Goal: Transaction & Acquisition: Purchase product/service

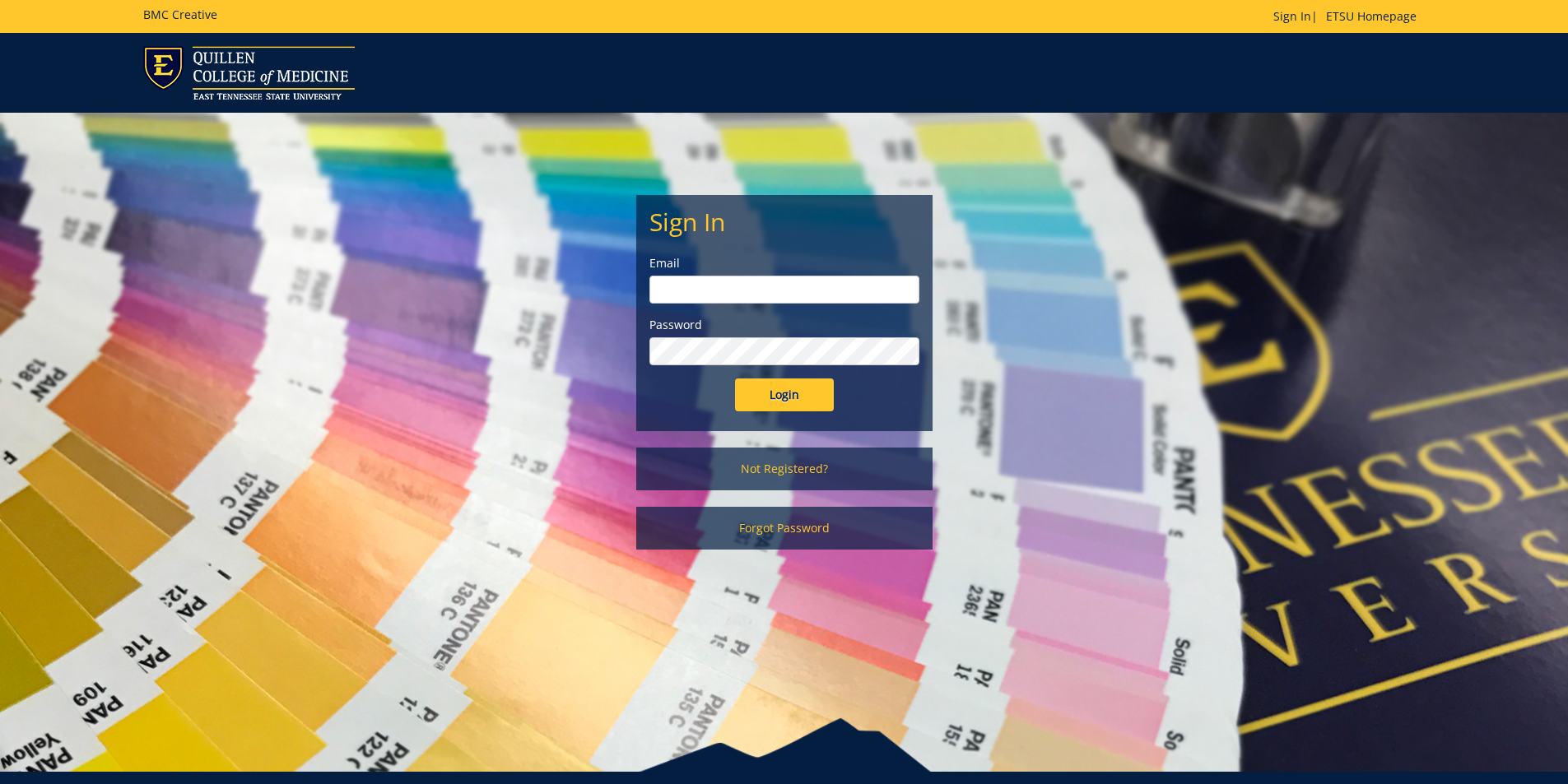
click at [757, 290] on input "email" at bounding box center [784, 289] width 270 height 28
type input "polichnowski@etsu.edu"
click at [735, 379] on input "Login" at bounding box center [784, 395] width 98 height 32
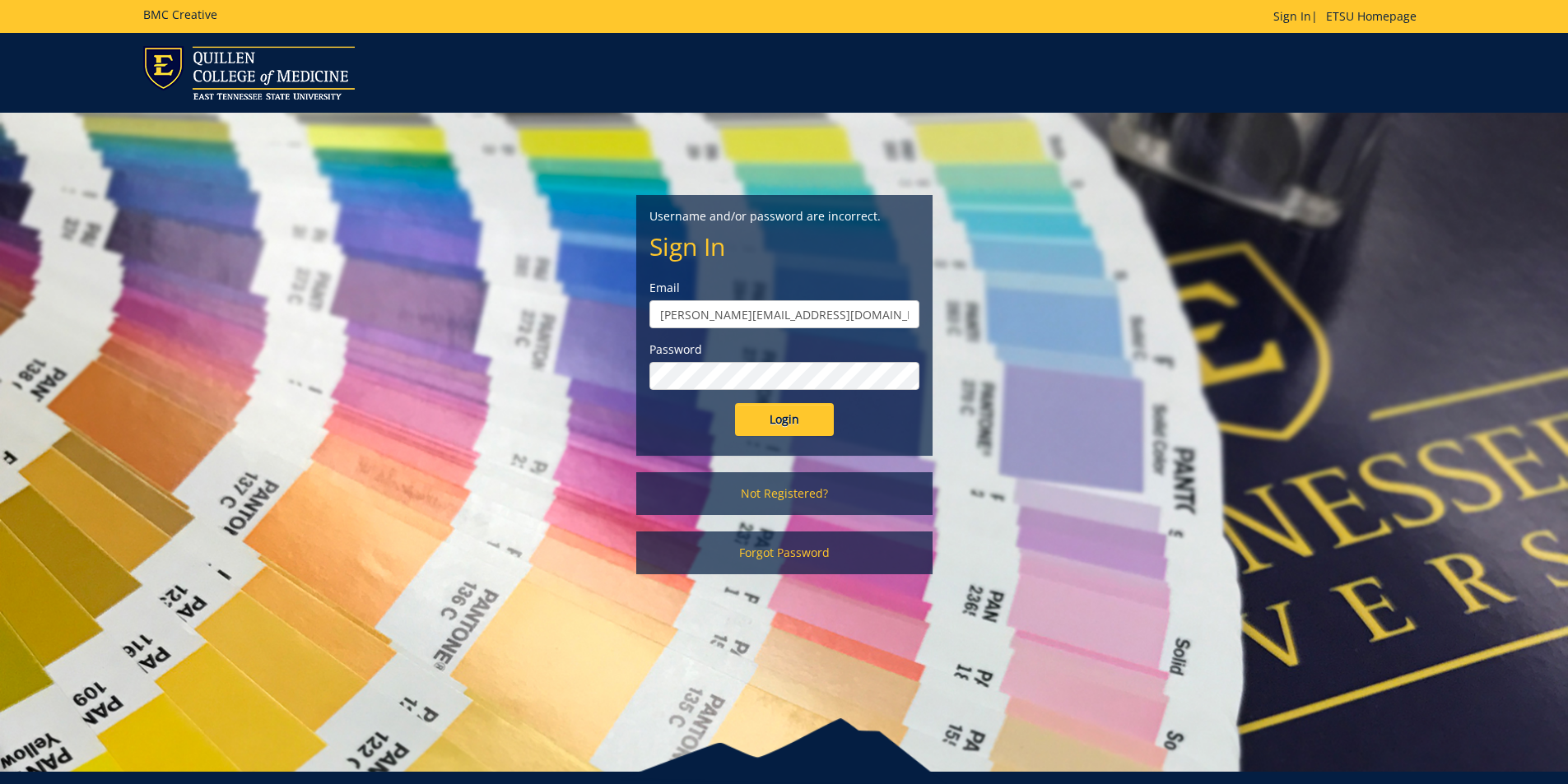
click at [682, 396] on form "Username and/or password are incorrect. Sign In Email polichnowski@etsu.edu Pas…" at bounding box center [784, 321] width 270 height 228
click at [735, 403] on input "Login" at bounding box center [784, 420] width 98 height 32
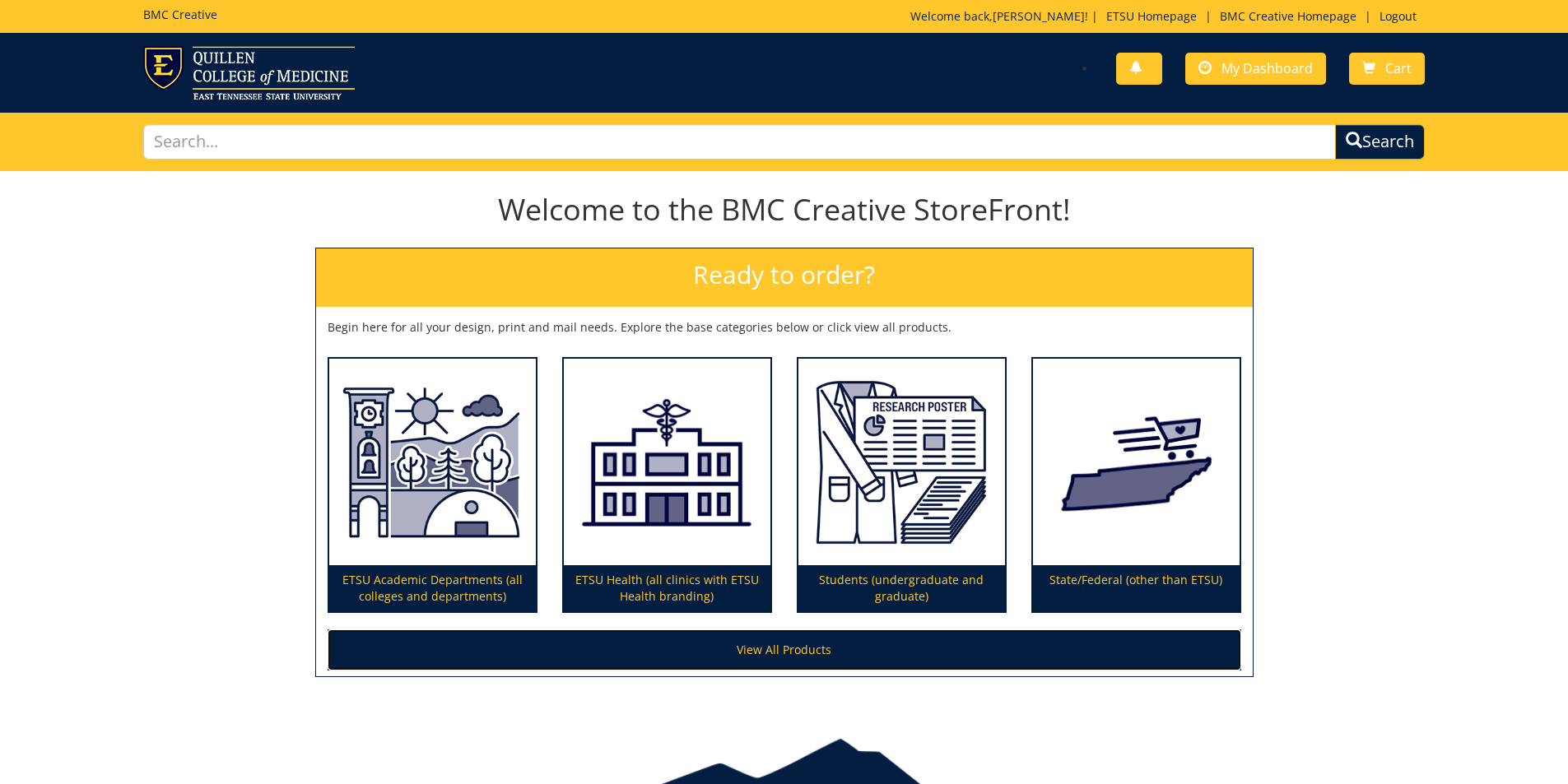
click at [790, 644] on link "View All Products" at bounding box center [784, 650] width 913 height 41
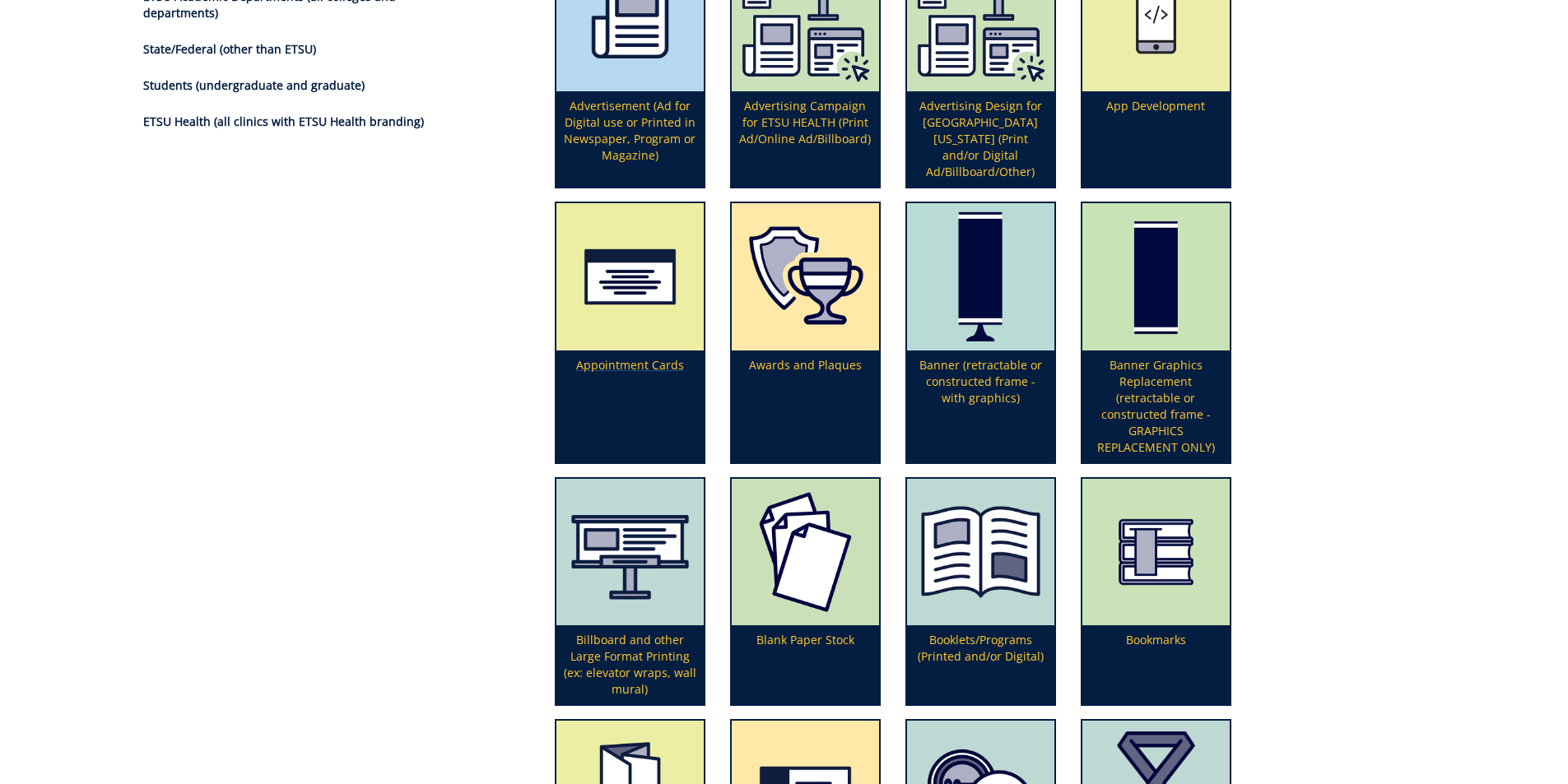
scroll to position [329, 0]
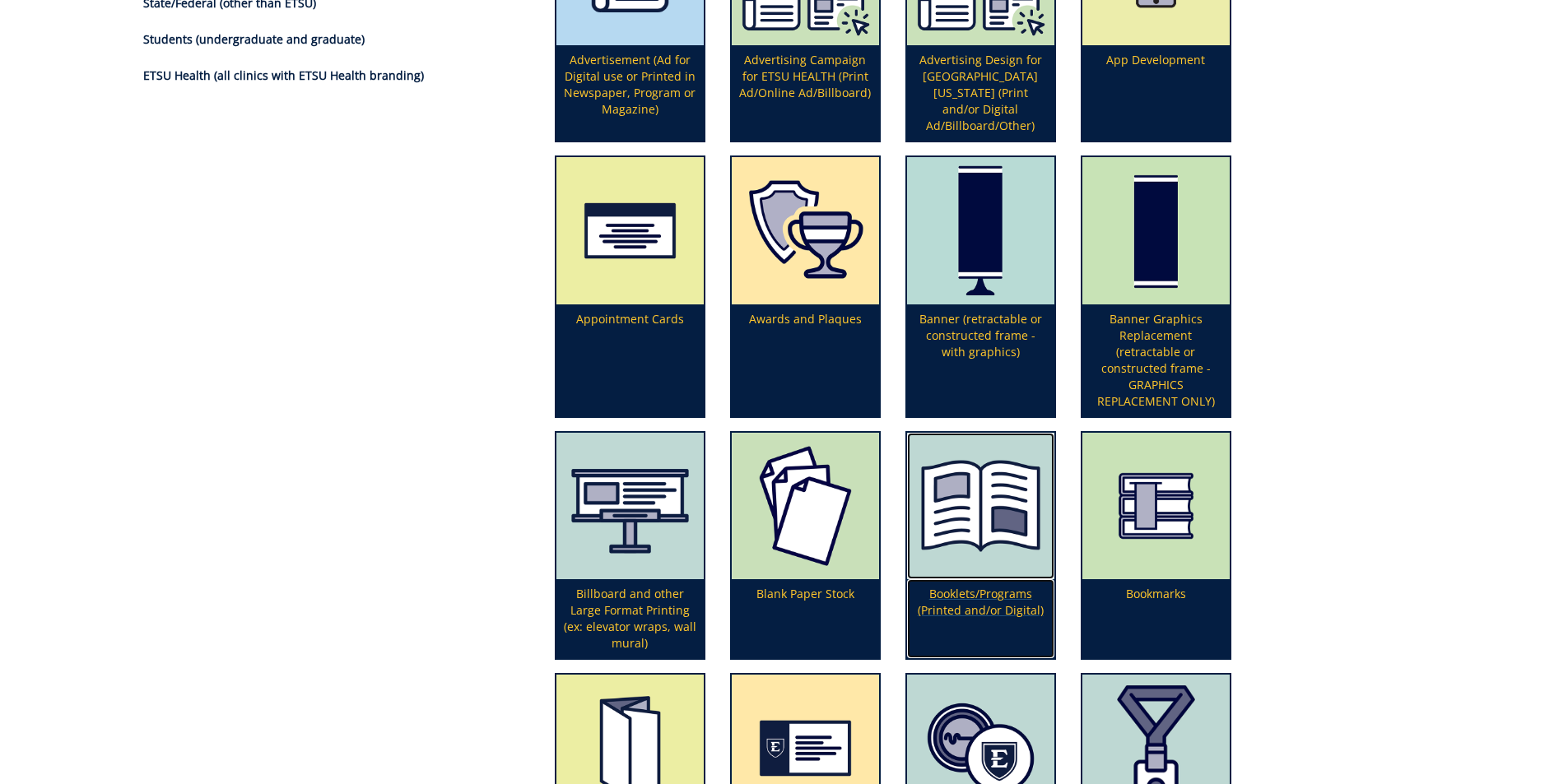
click at [973, 594] on p "Booklets/Programs (Printed and/or Digital)" at bounding box center [980, 618] width 147 height 79
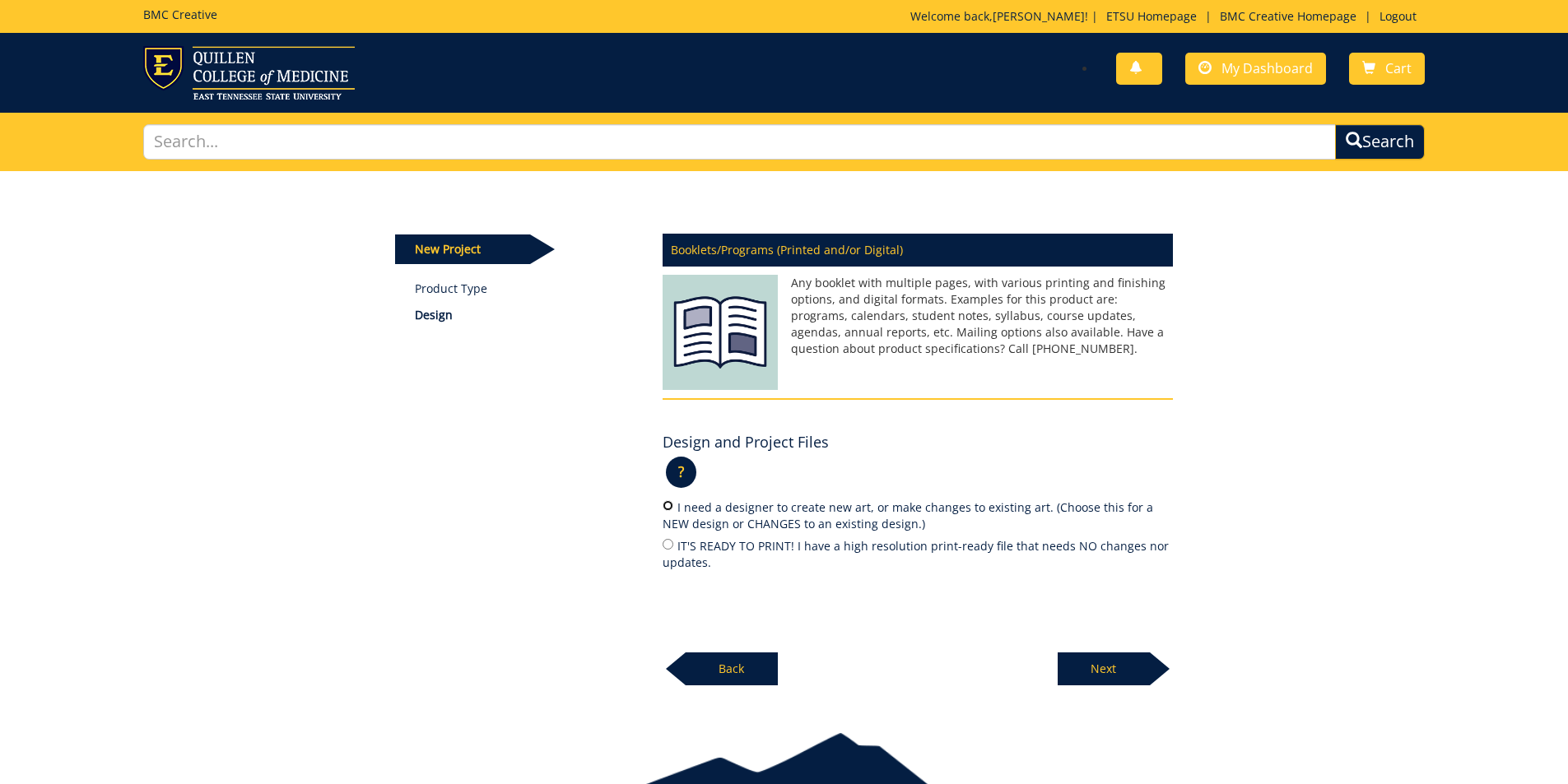
click at [666, 505] on input "I need a designer to create new art, or make changes to existing art. (Choose t…" at bounding box center [667, 505] width 10 height 10
radio input "true"
click at [1379, 468] on div "New Project Product Type Design Booklets/Programs (Printed and/or Digital) Desi…" at bounding box center [784, 437] width 1568 height 533
click at [1110, 669] on p "Next" at bounding box center [1103, 669] width 93 height 32
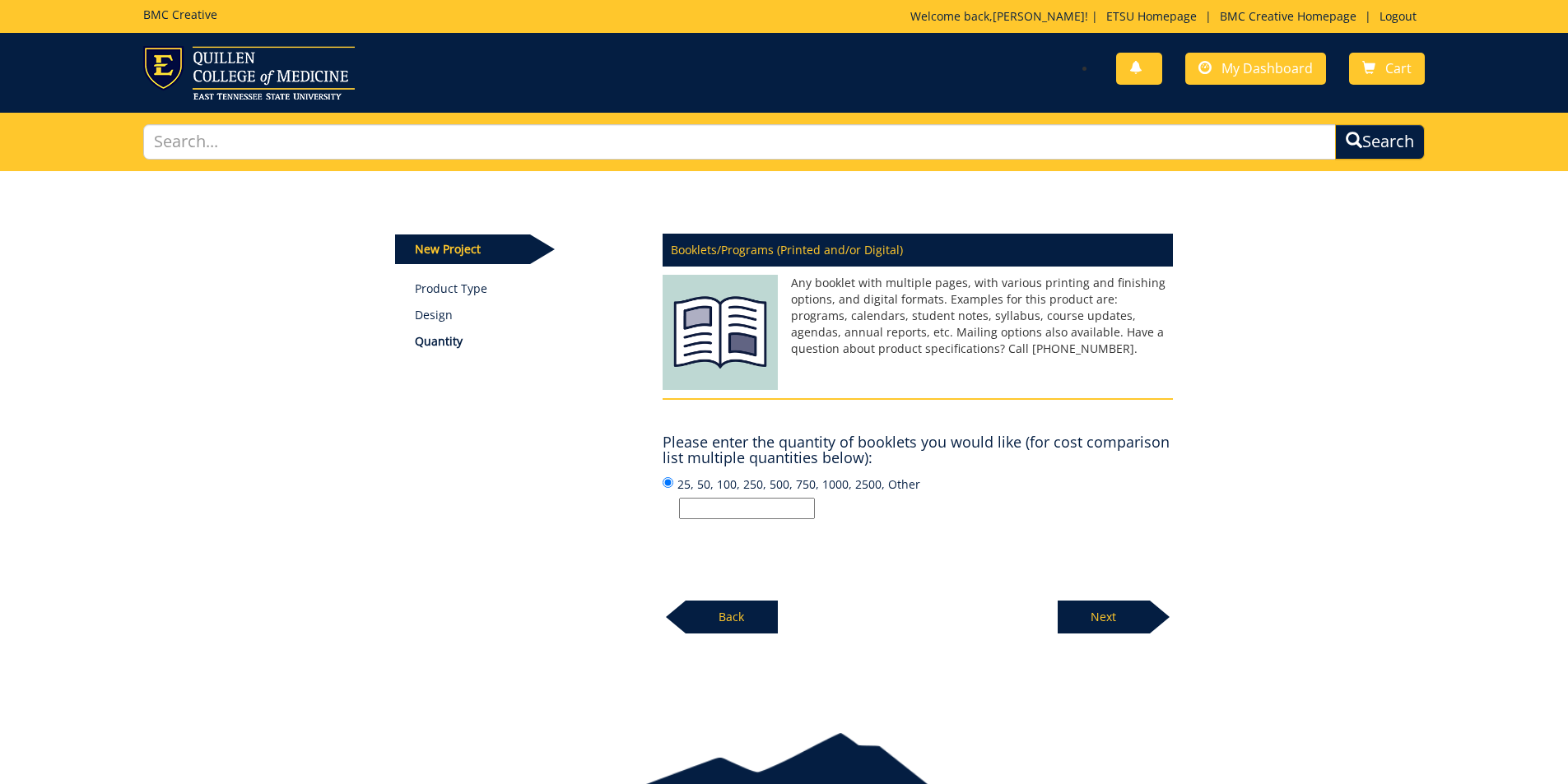
click at [711, 501] on input "25, 50, 100, 250, 500, 750, 1000, 2500, Other" at bounding box center [747, 508] width 136 height 21
type input "150"
click at [578, 542] on div "New Project Product Type Design Quantity Booklets/Programs (Printed and/or Digi…" at bounding box center [784, 402] width 803 height 464
click at [1104, 605] on p "Next" at bounding box center [1103, 617] width 93 height 32
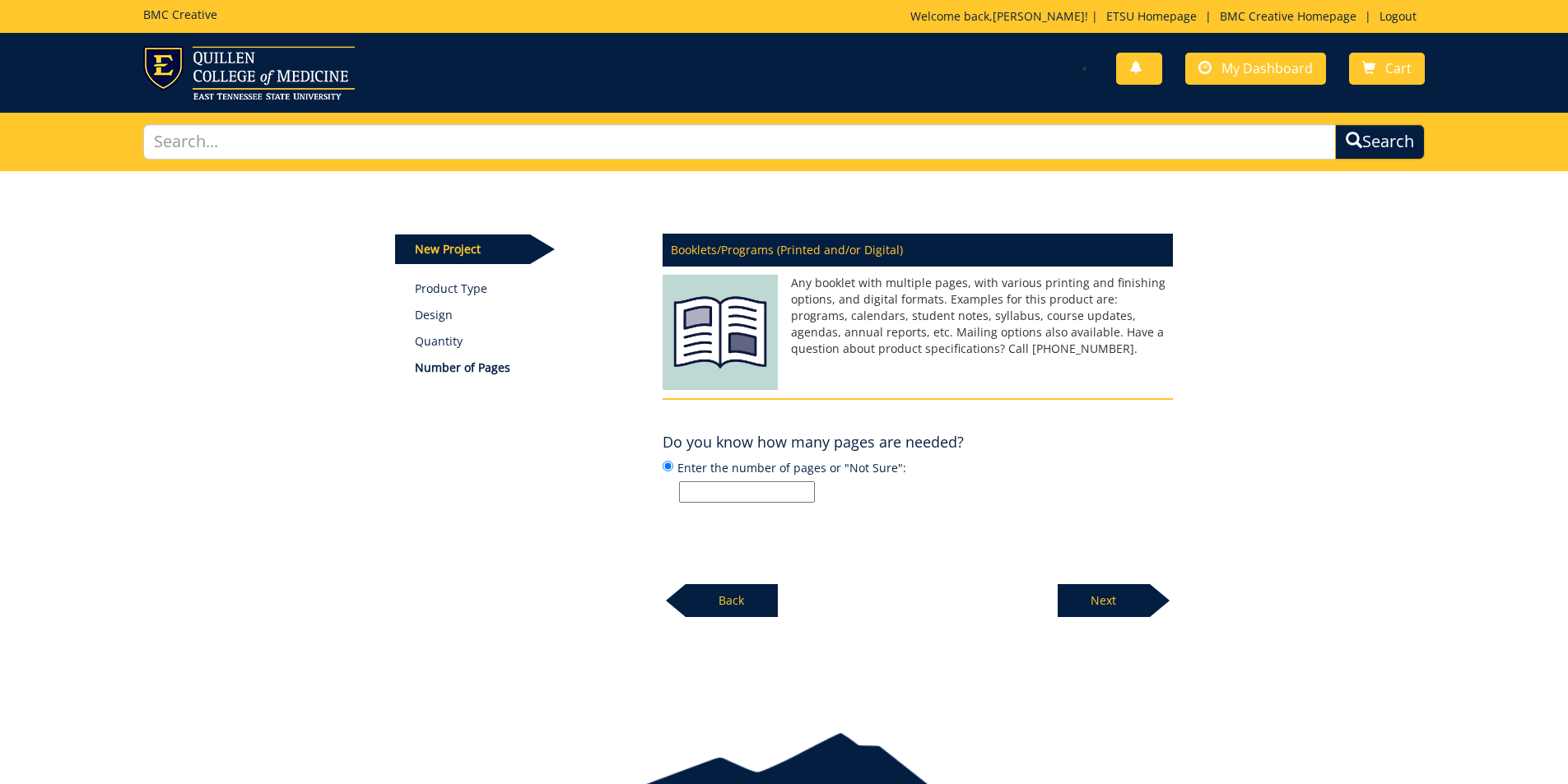
click at [700, 491] on input "Enter the number of pages or "Not Sure":" at bounding box center [747, 492] width 136 height 21
drag, startPoint x: 685, startPoint y: 489, endPoint x: 931, endPoint y: 517, distance: 247.6
click at [931, 517] on div "Booklets/Programs (Printed and/or Digital) Any booklet with multiple pages, wit…" at bounding box center [917, 421] width 535 height 394
type input "maybe 12?"
click at [1105, 593] on p "Next" at bounding box center [1103, 600] width 93 height 32
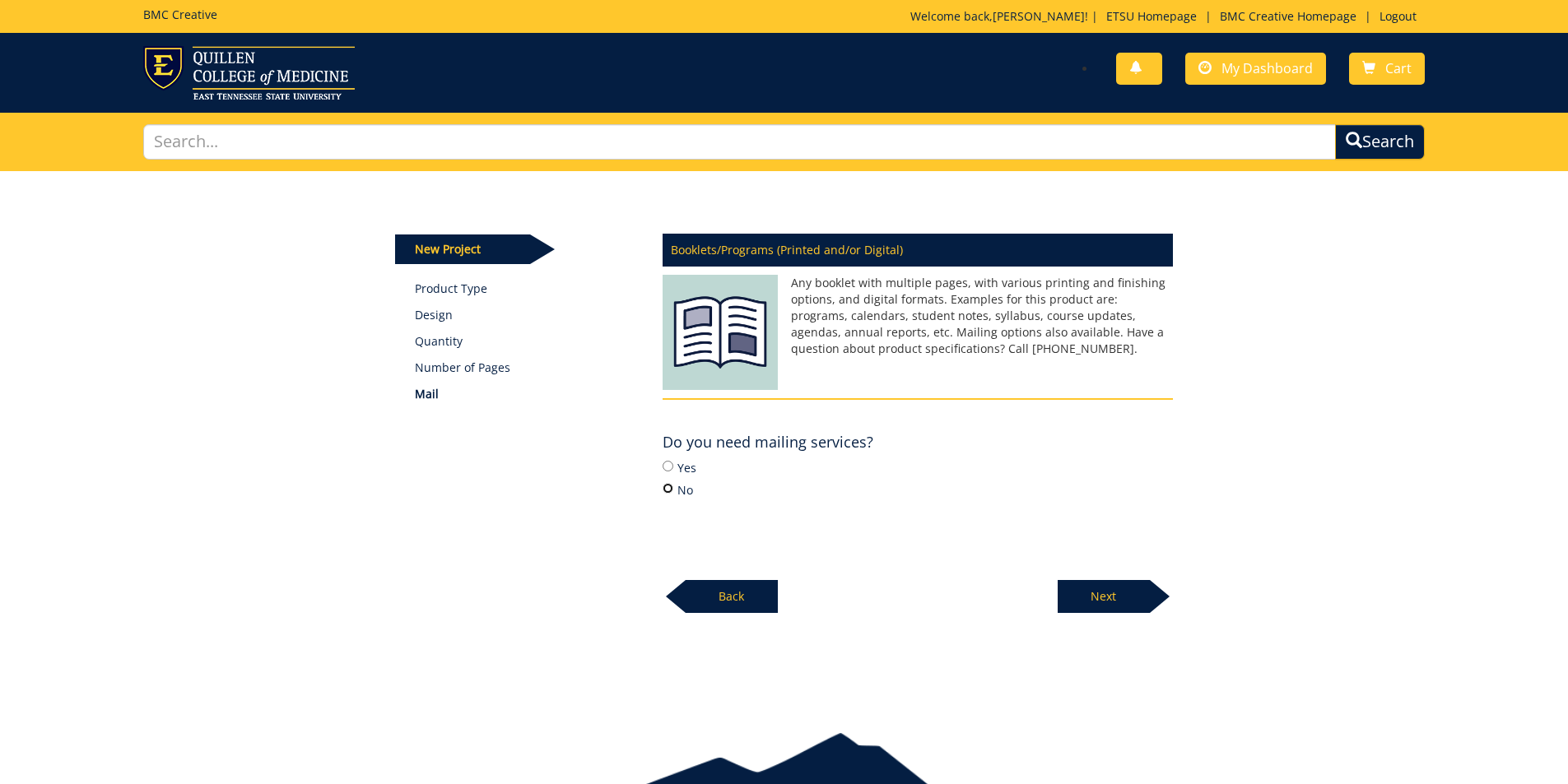
click at [668, 486] on input "No" at bounding box center [667, 487] width 10 height 10
radio input "true"
click at [1158, 592] on div at bounding box center [1160, 596] width 20 height 32
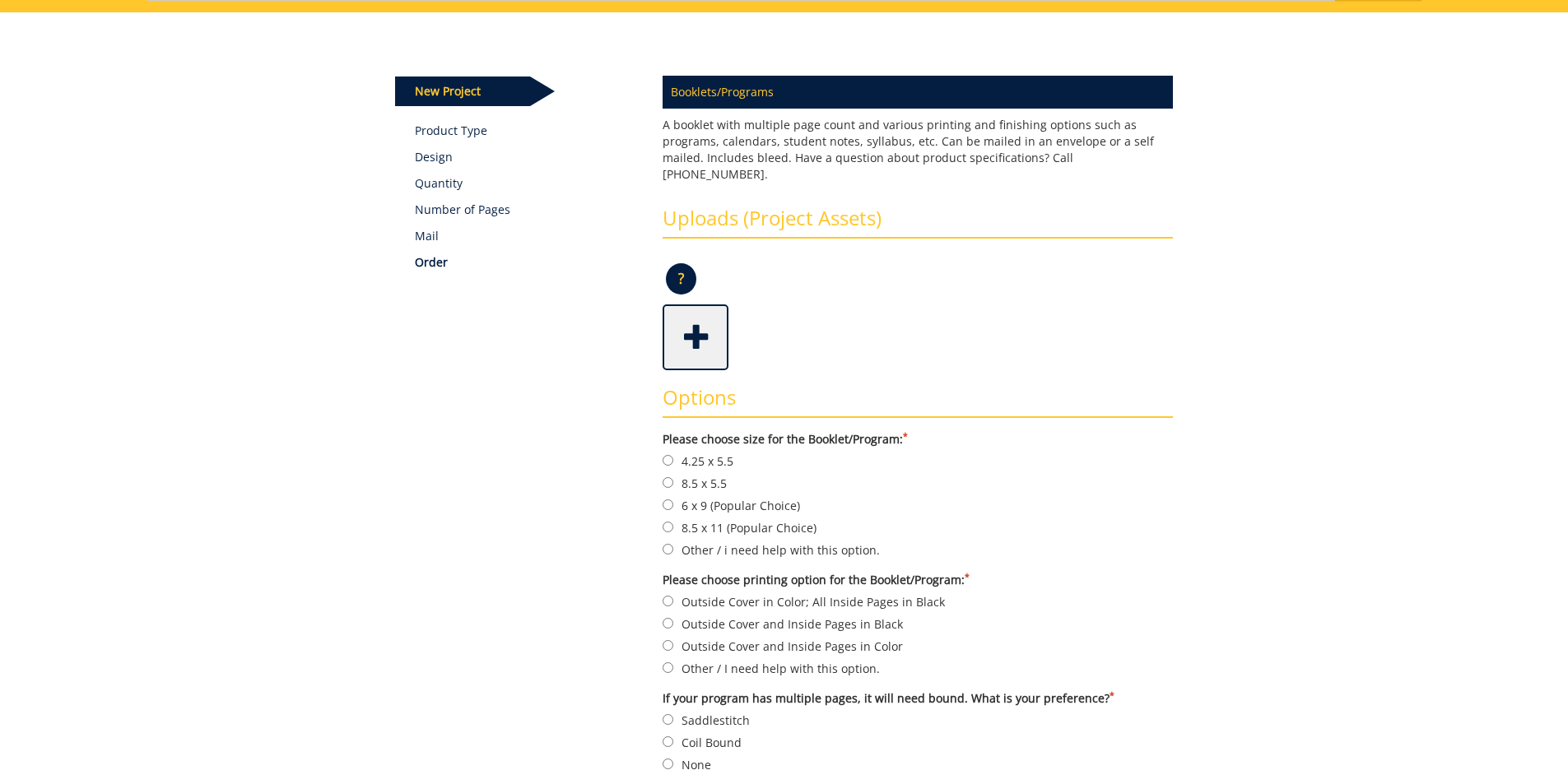
scroll to position [164, 0]
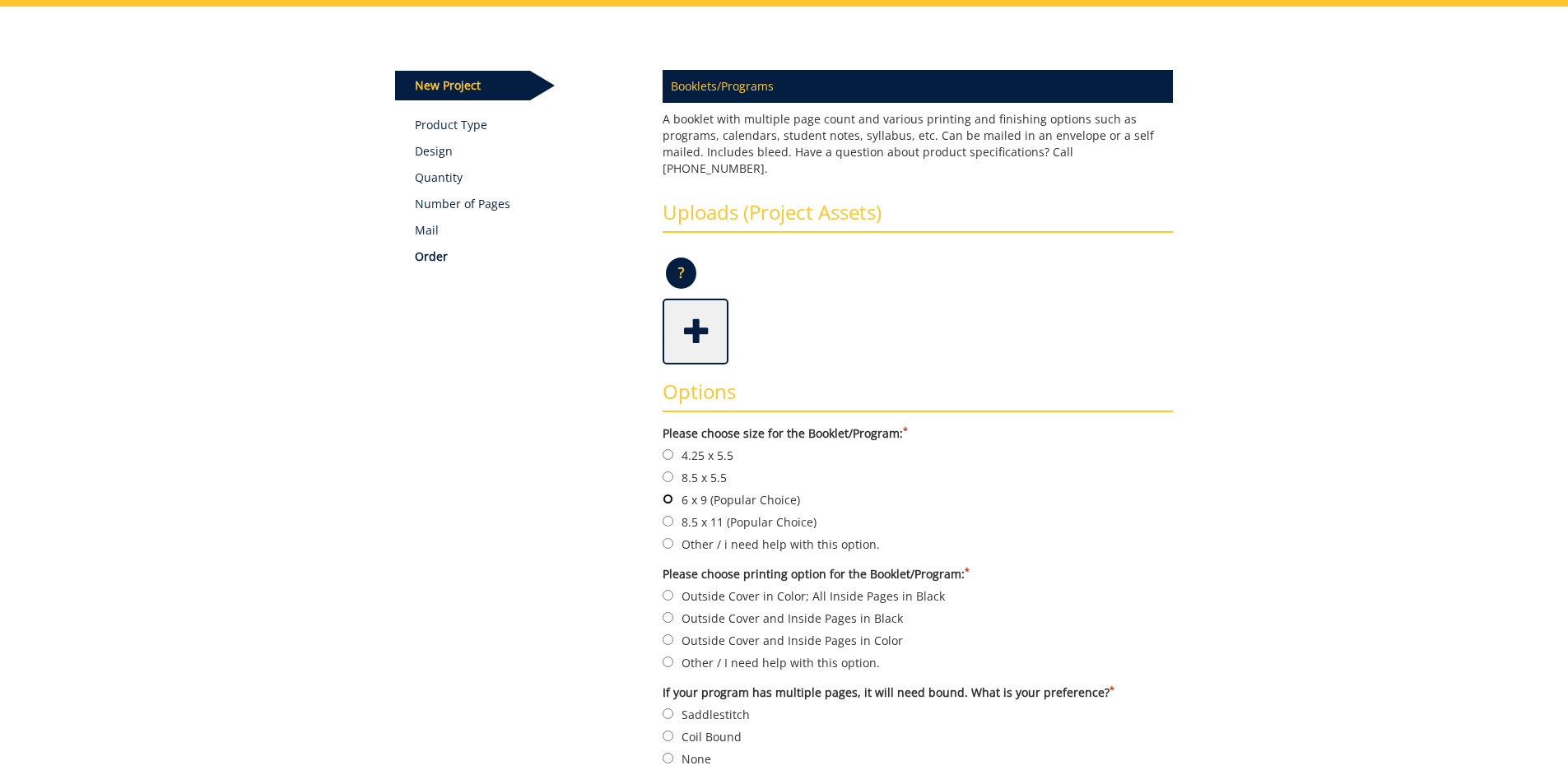
click at [668, 493] on input "6 x 9 (Popular Choice)" at bounding box center [667, 498] width 10 height 10
radio input "true"
click at [667, 656] on input "Other / I need help with this option." at bounding box center [667, 661] width 10 height 10
radio input "true"
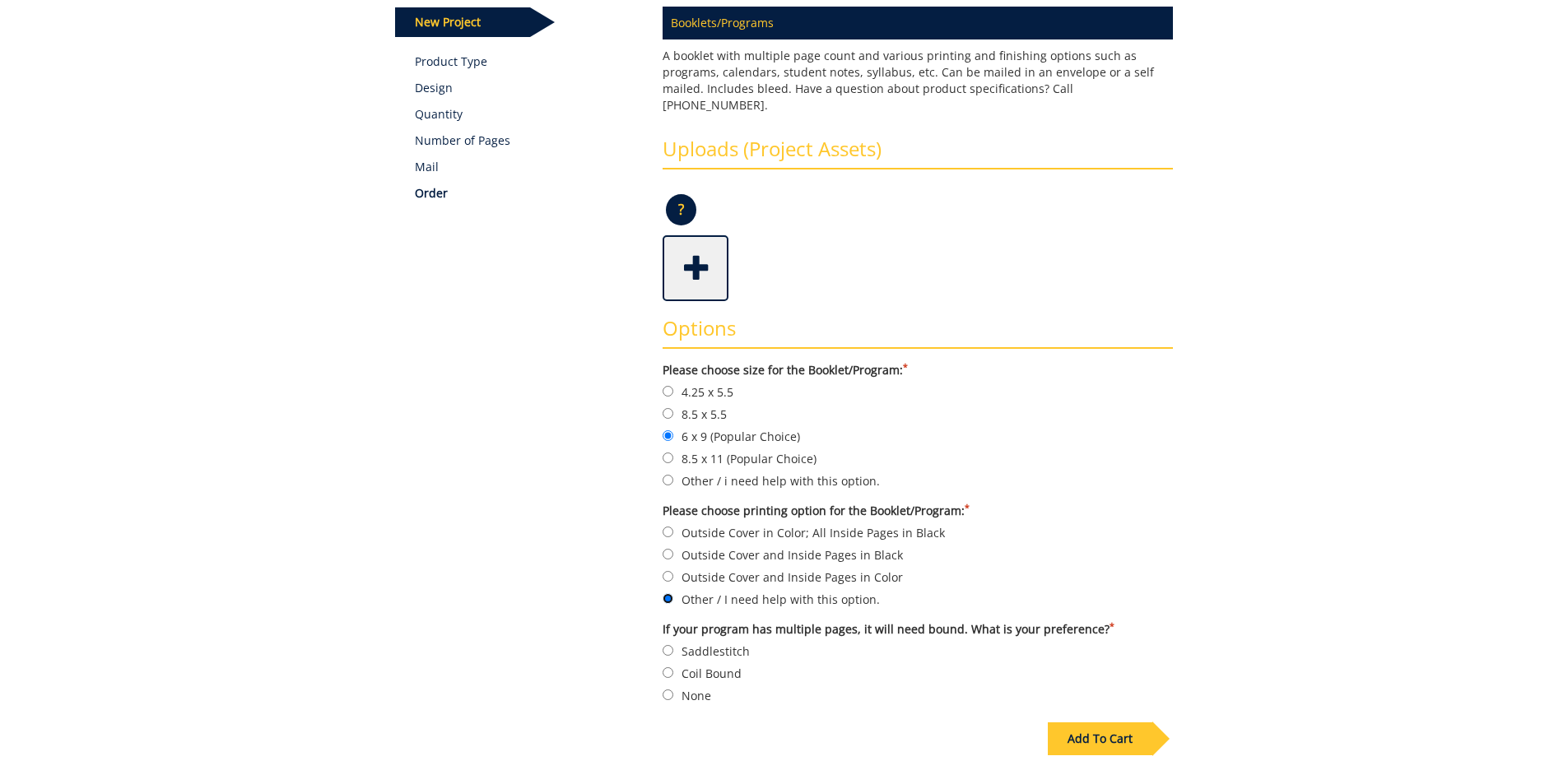
scroll to position [247, 0]
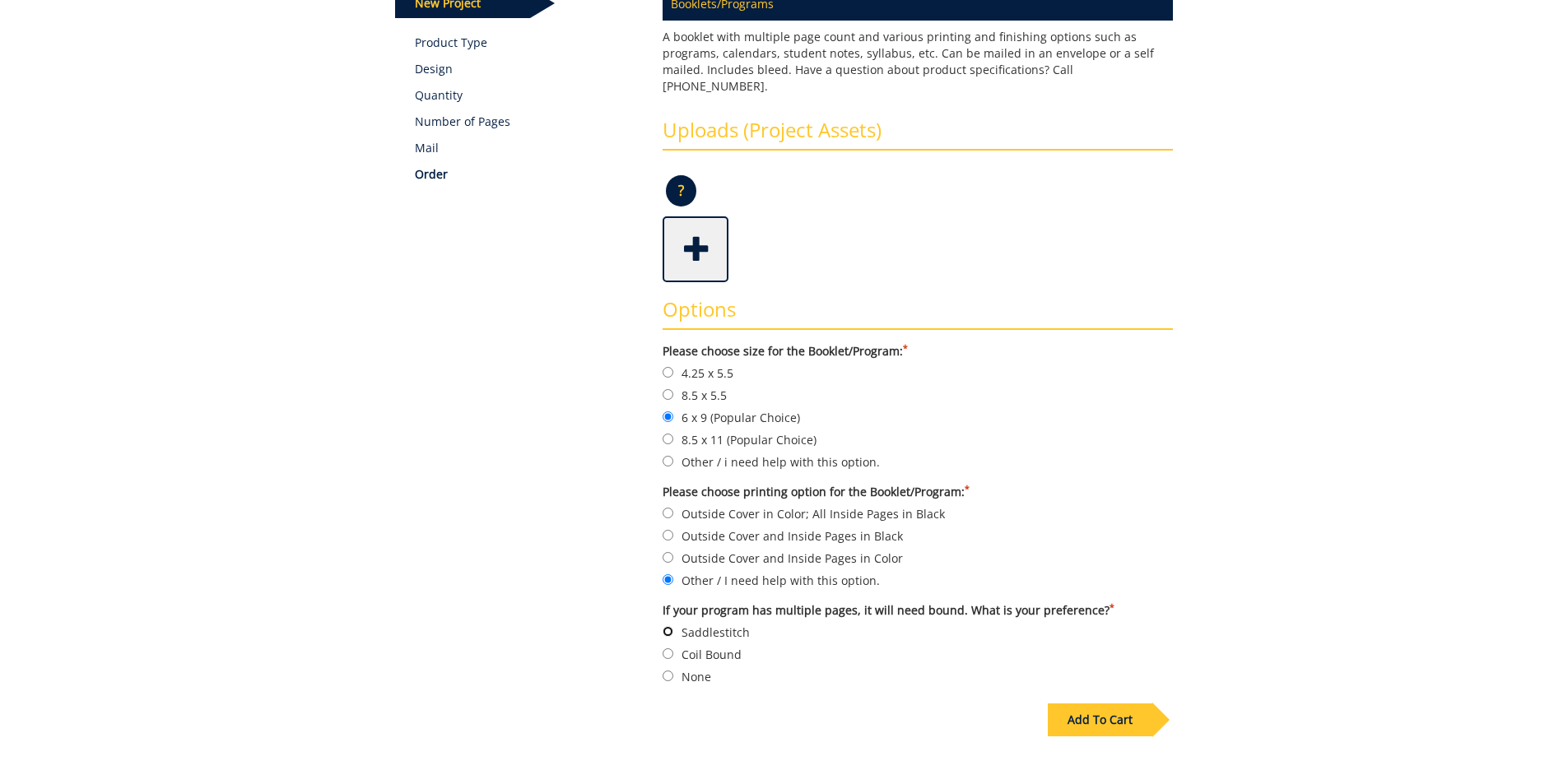
click at [671, 626] on input "Saddlestitch" at bounding box center [667, 630] width 10 height 10
radio input "true"
click at [1103, 705] on div "Add To Cart" at bounding box center [1100, 719] width 105 height 32
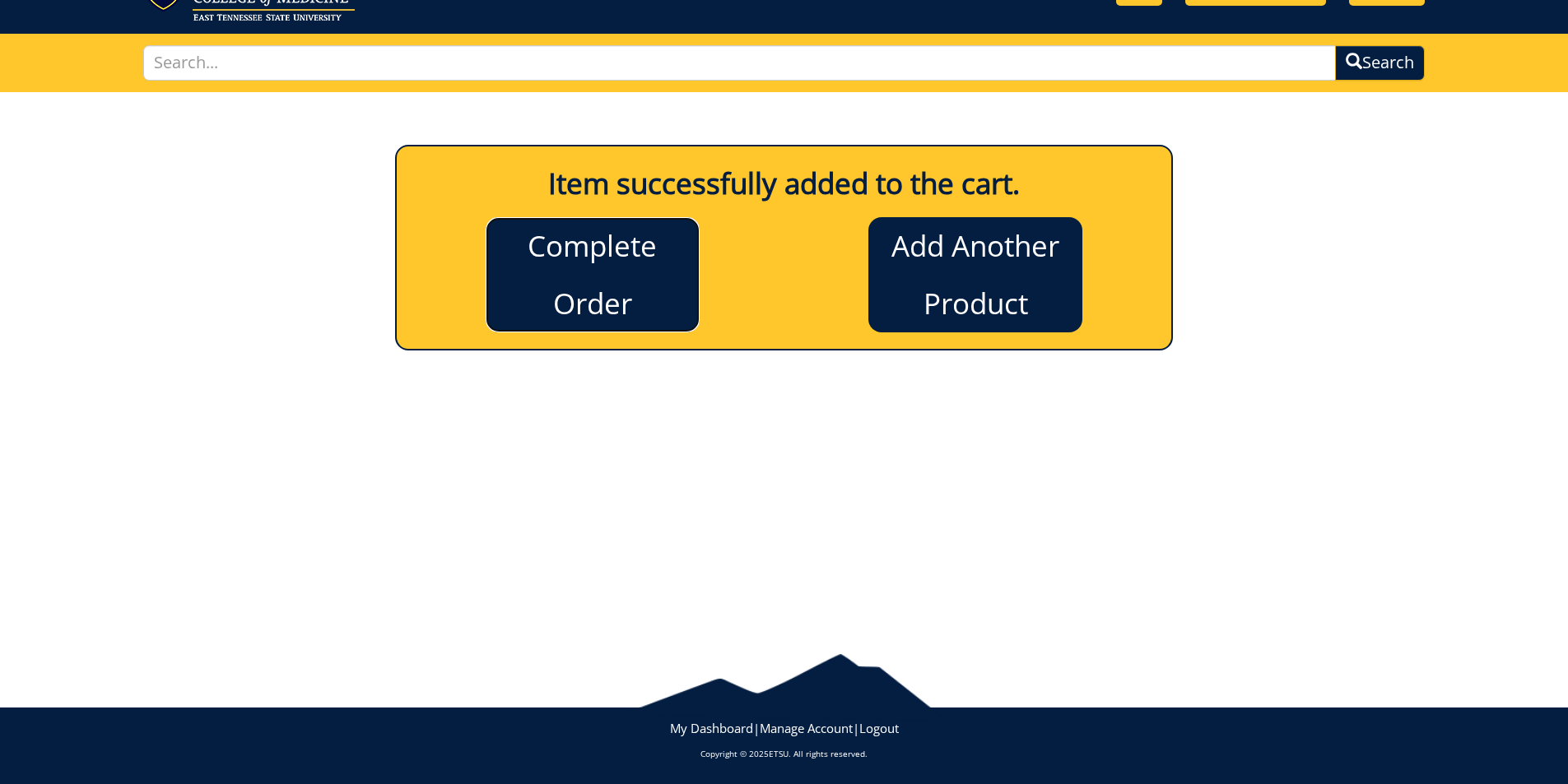
click at [594, 267] on link "Complete Order" at bounding box center [593, 275] width 214 height 115
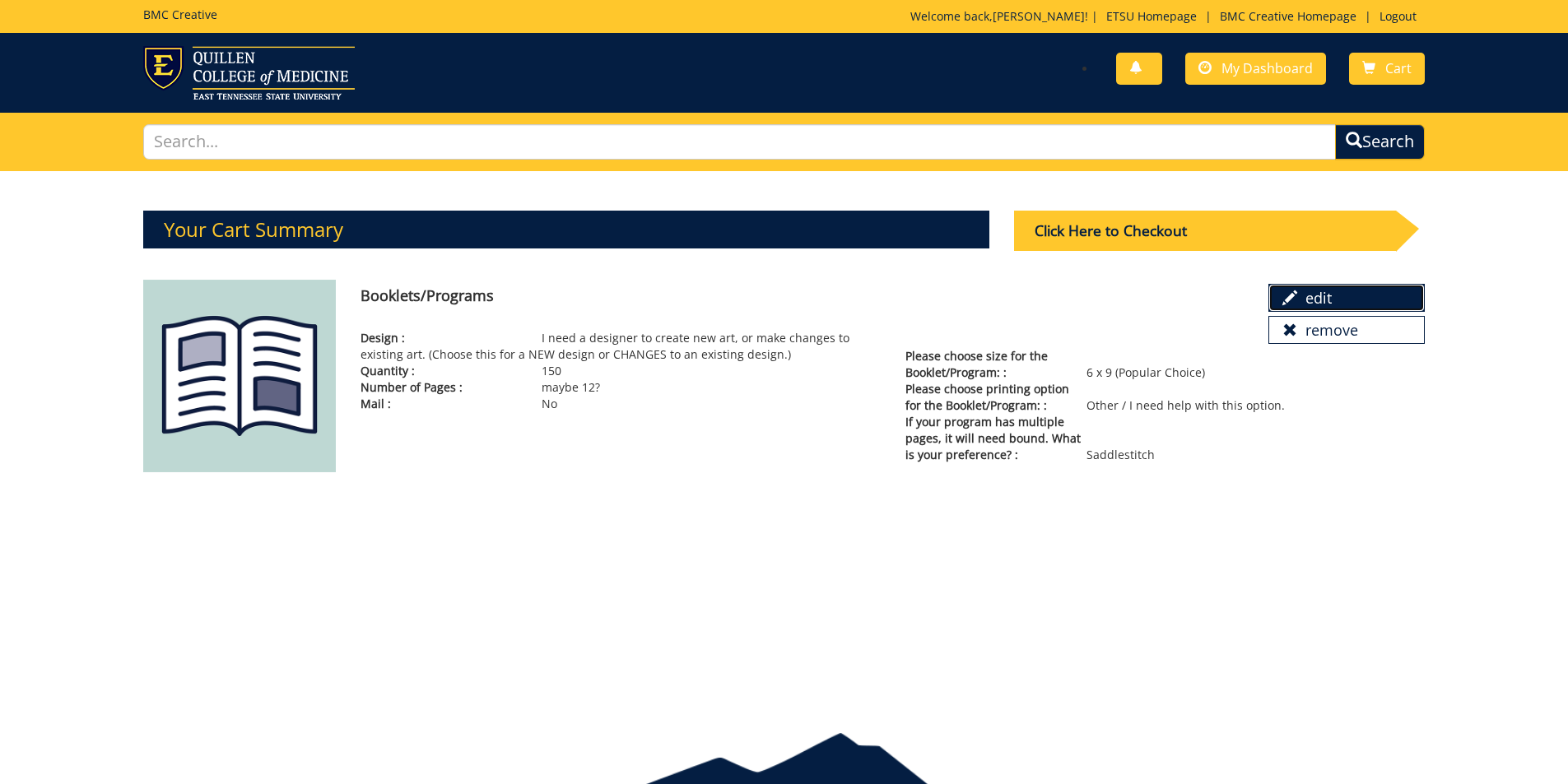
click at [1347, 299] on link "edit" at bounding box center [1347, 298] width 157 height 28
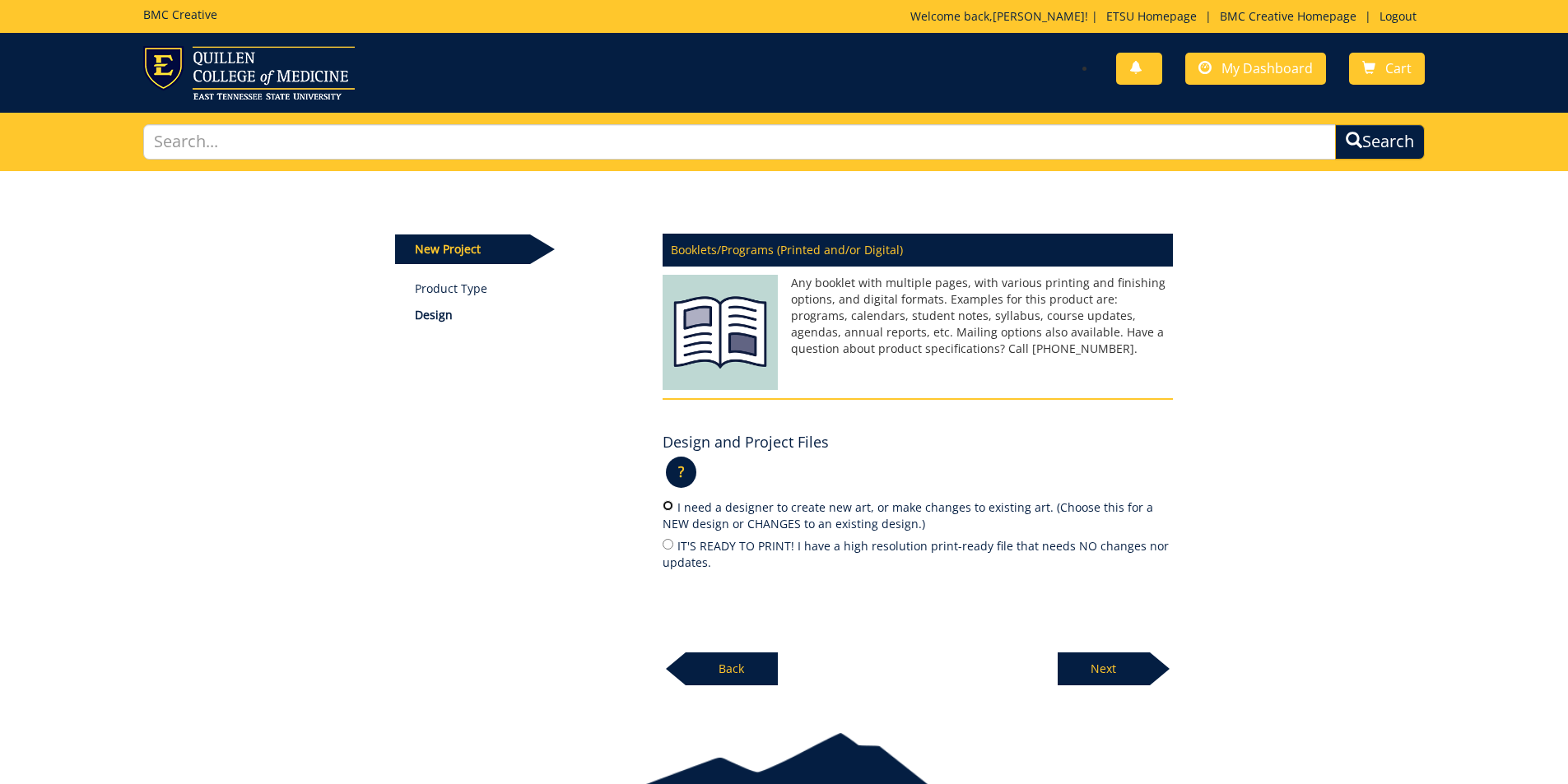
click at [673, 508] on input "I need a designer to create new art, or make changes to existing art. (Choose t…" at bounding box center [667, 505] width 10 height 10
radio input "true"
click at [1086, 673] on p "Next" at bounding box center [1103, 669] width 93 height 32
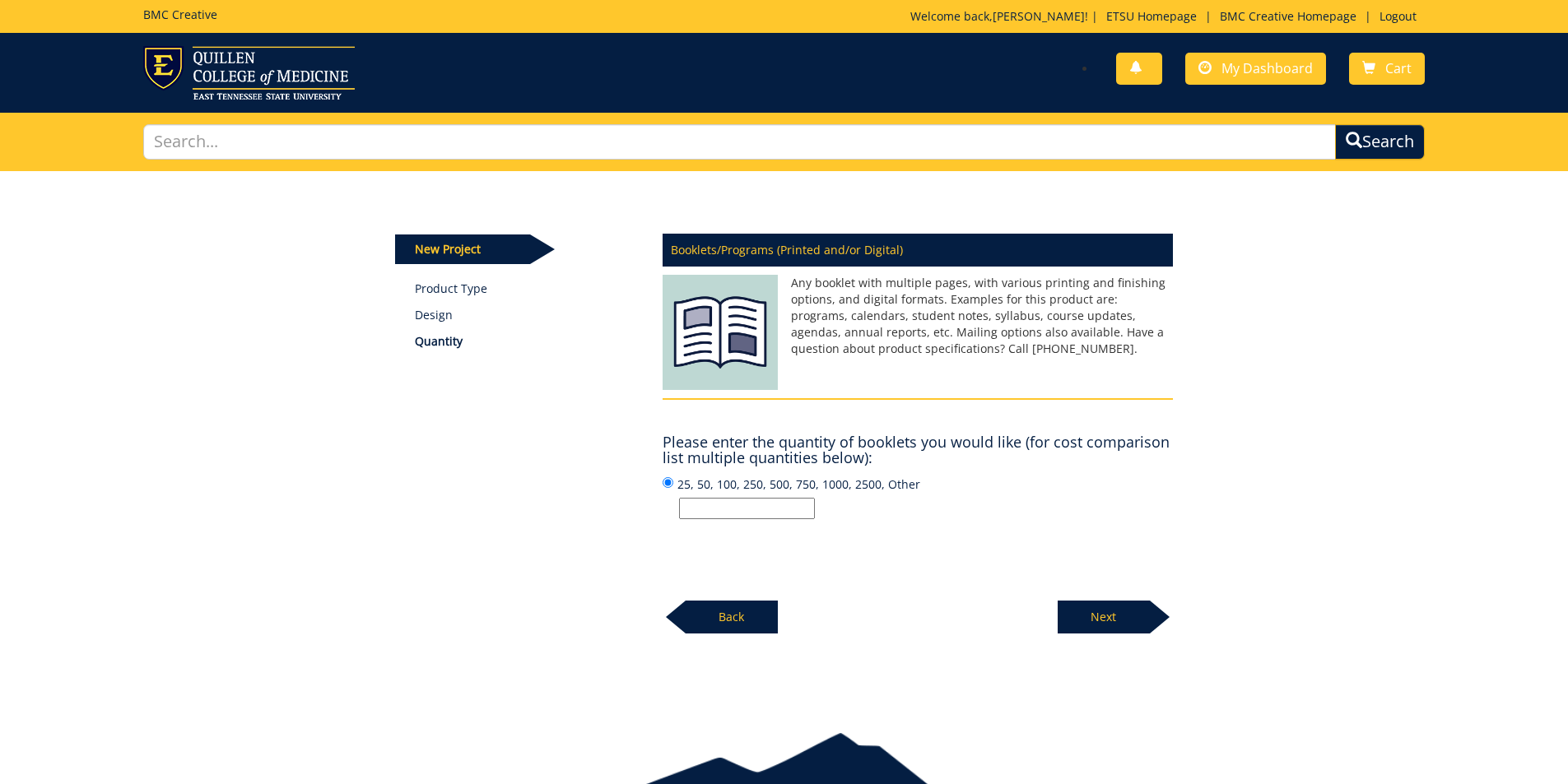
click at [727, 512] on input "25, 50, 100, 250, 500, 750, 1000, 2500, Other" at bounding box center [747, 508] width 136 height 21
type input "150"
click at [1230, 535] on div "New Project Product Type Design Quantity Booklets/Programs (Printed and/or Digi…" at bounding box center [784, 402] width 963 height 464
click at [1132, 601] on p "Next" at bounding box center [1103, 617] width 93 height 32
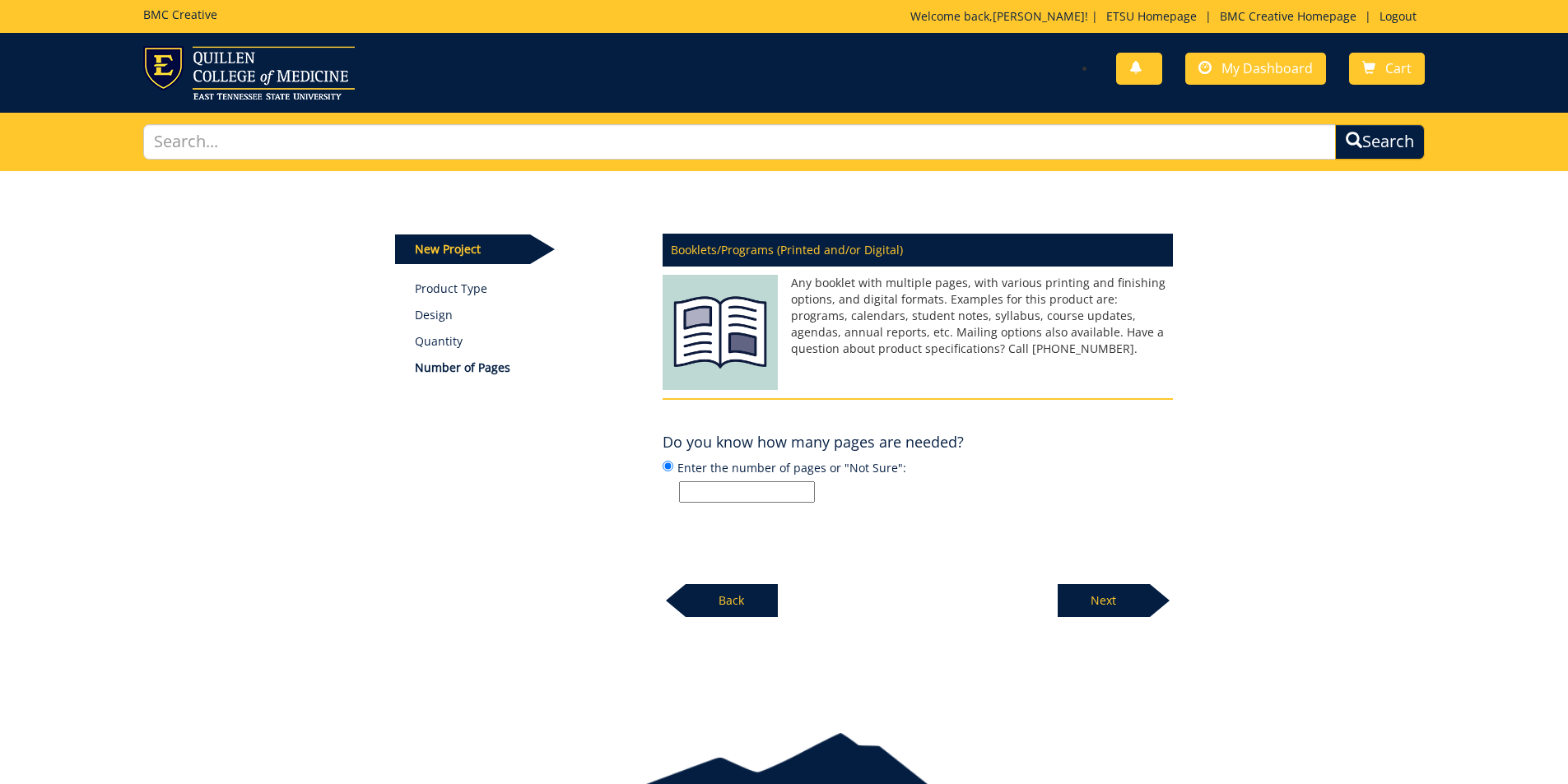
click at [751, 493] on input "Enter the number of pages or "Not Sure":" at bounding box center [747, 492] width 136 height 21
type input "1"
type input "maybe 12?"
click at [1116, 613] on p "Next" at bounding box center [1103, 600] width 93 height 32
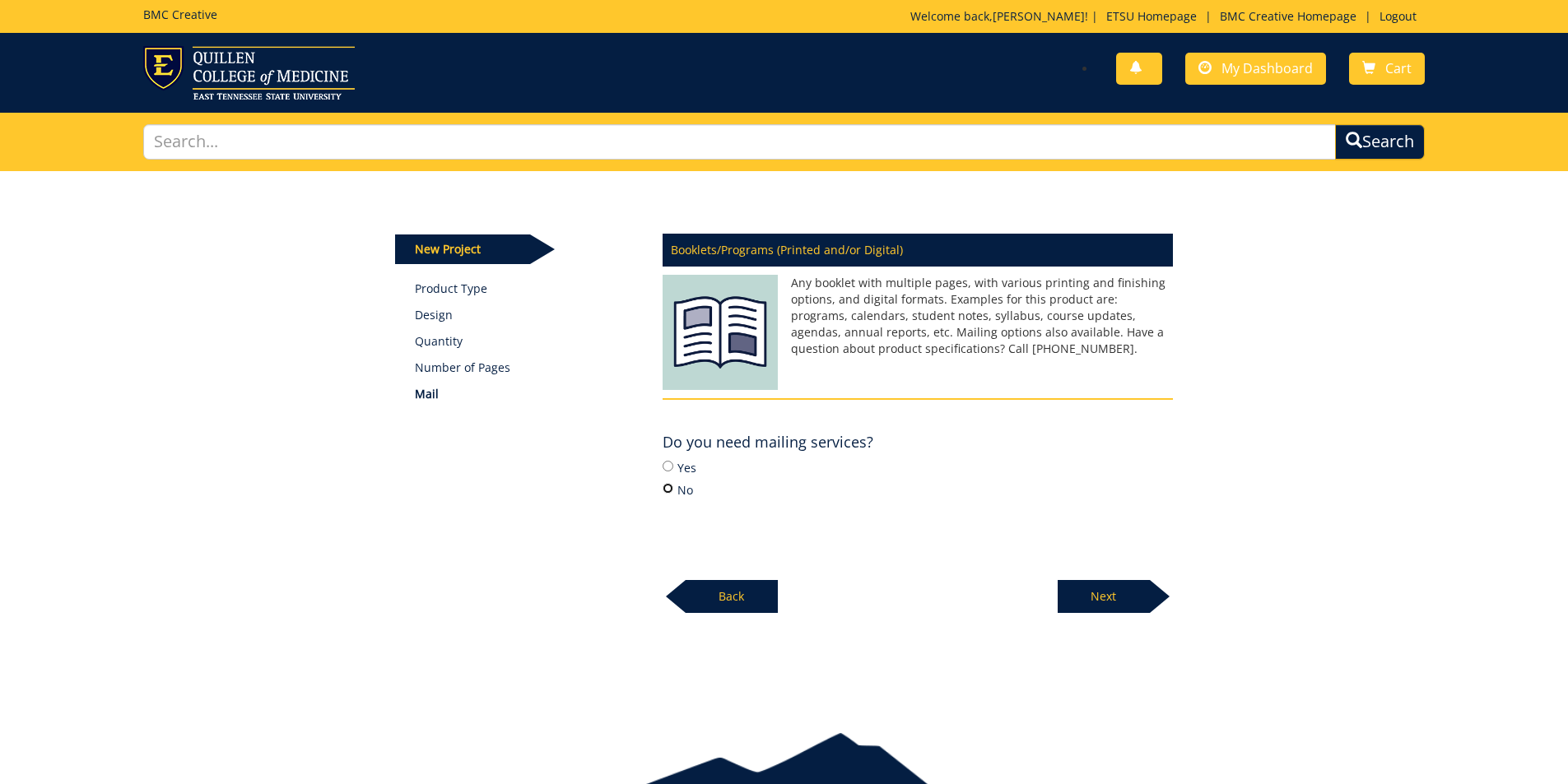
click at [672, 491] on input "No" at bounding box center [667, 487] width 10 height 10
radio input "true"
click at [1159, 593] on div at bounding box center [1160, 596] width 20 height 32
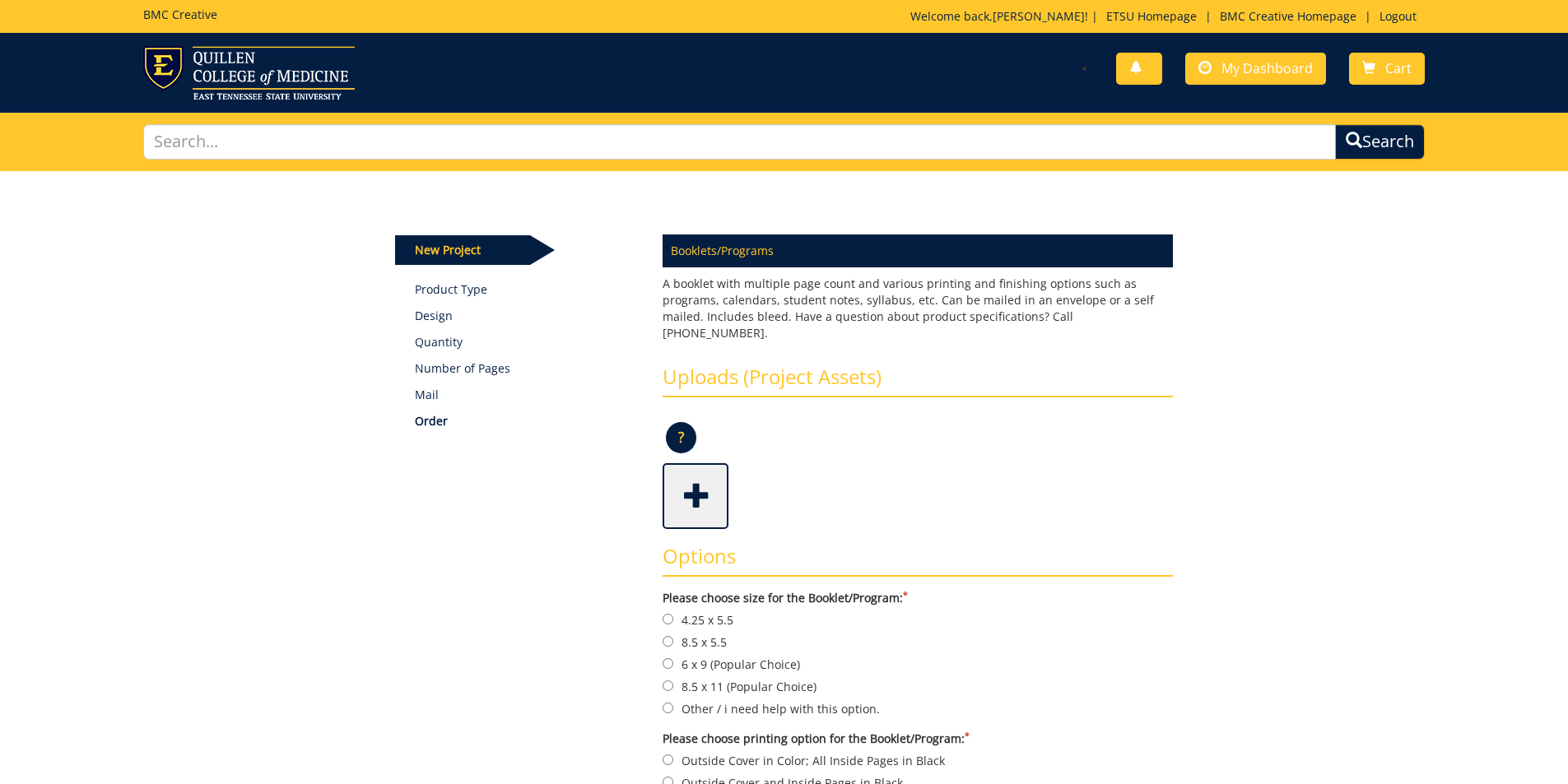
click at [697, 474] on span at bounding box center [697, 494] width 66 height 57
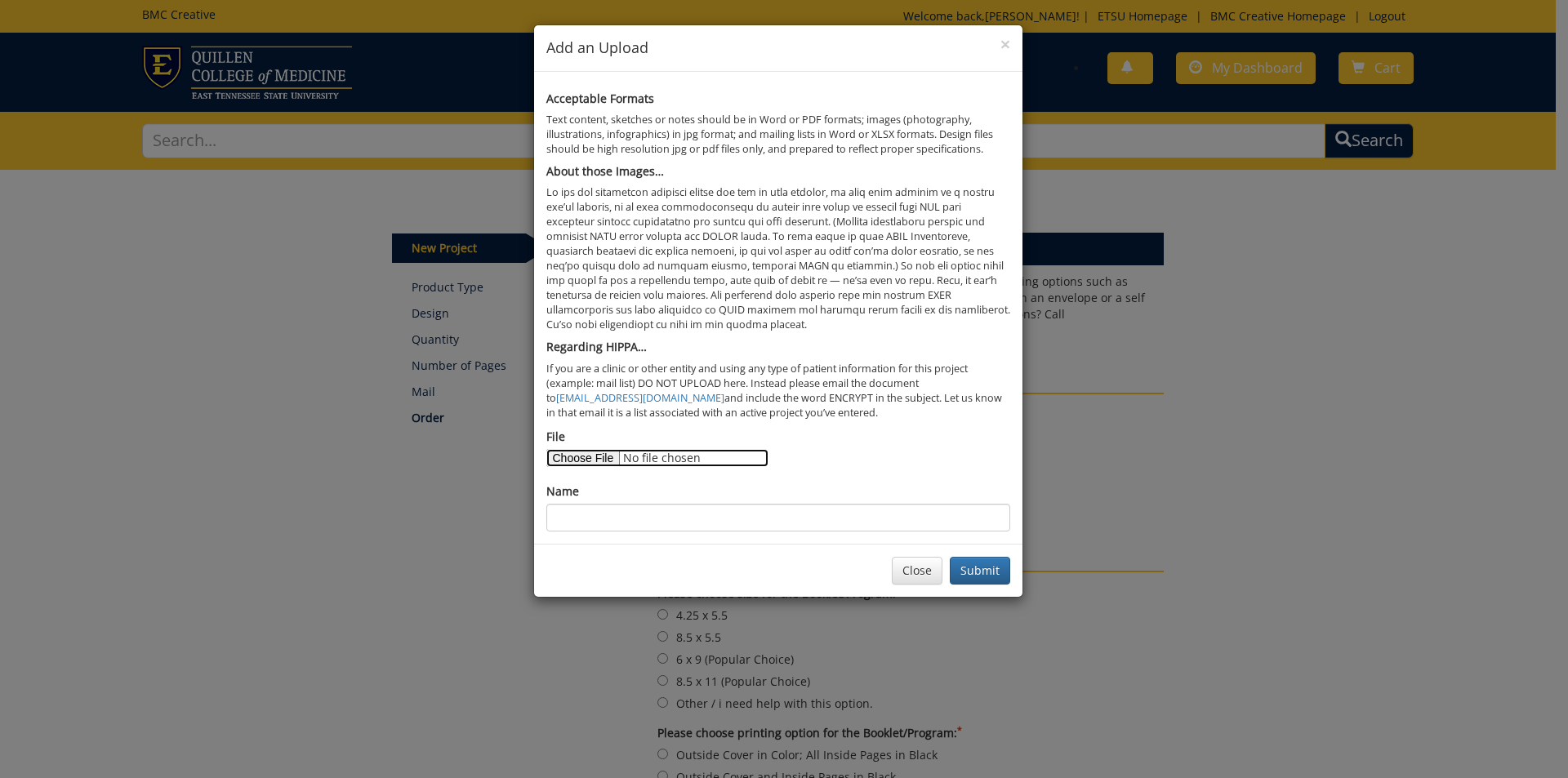
click at [603, 454] on input "File" at bounding box center [657, 457] width 223 height 18
type input "C:\fakepath\2025 Symposium Program_Final.docx"
click at [627, 522] on input "Name" at bounding box center [778, 517] width 464 height 27
type input "Word Document"
click at [976, 573] on button "Submit" at bounding box center [980, 570] width 61 height 27
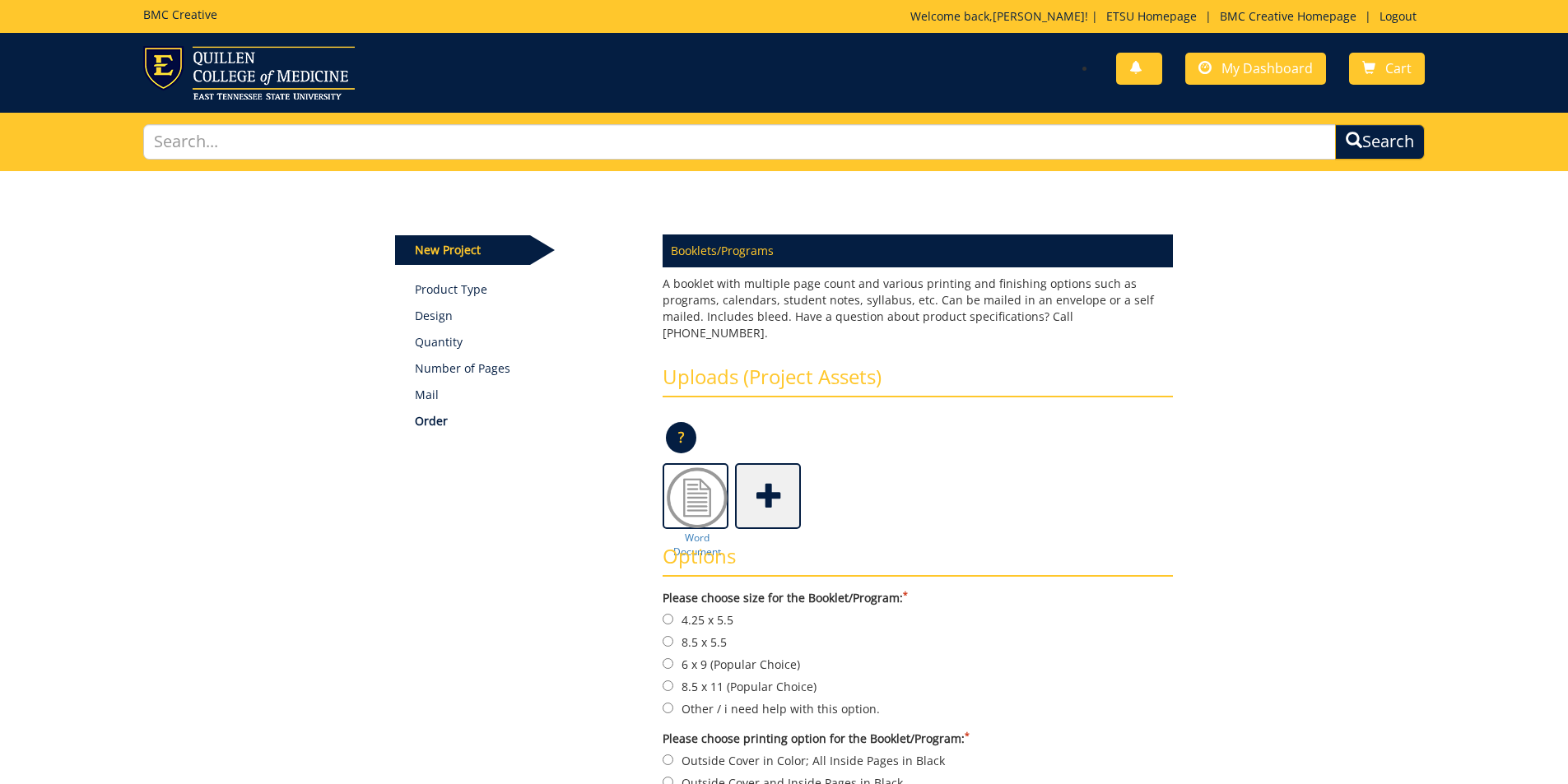
click at [770, 487] on span at bounding box center [769, 494] width 66 height 57
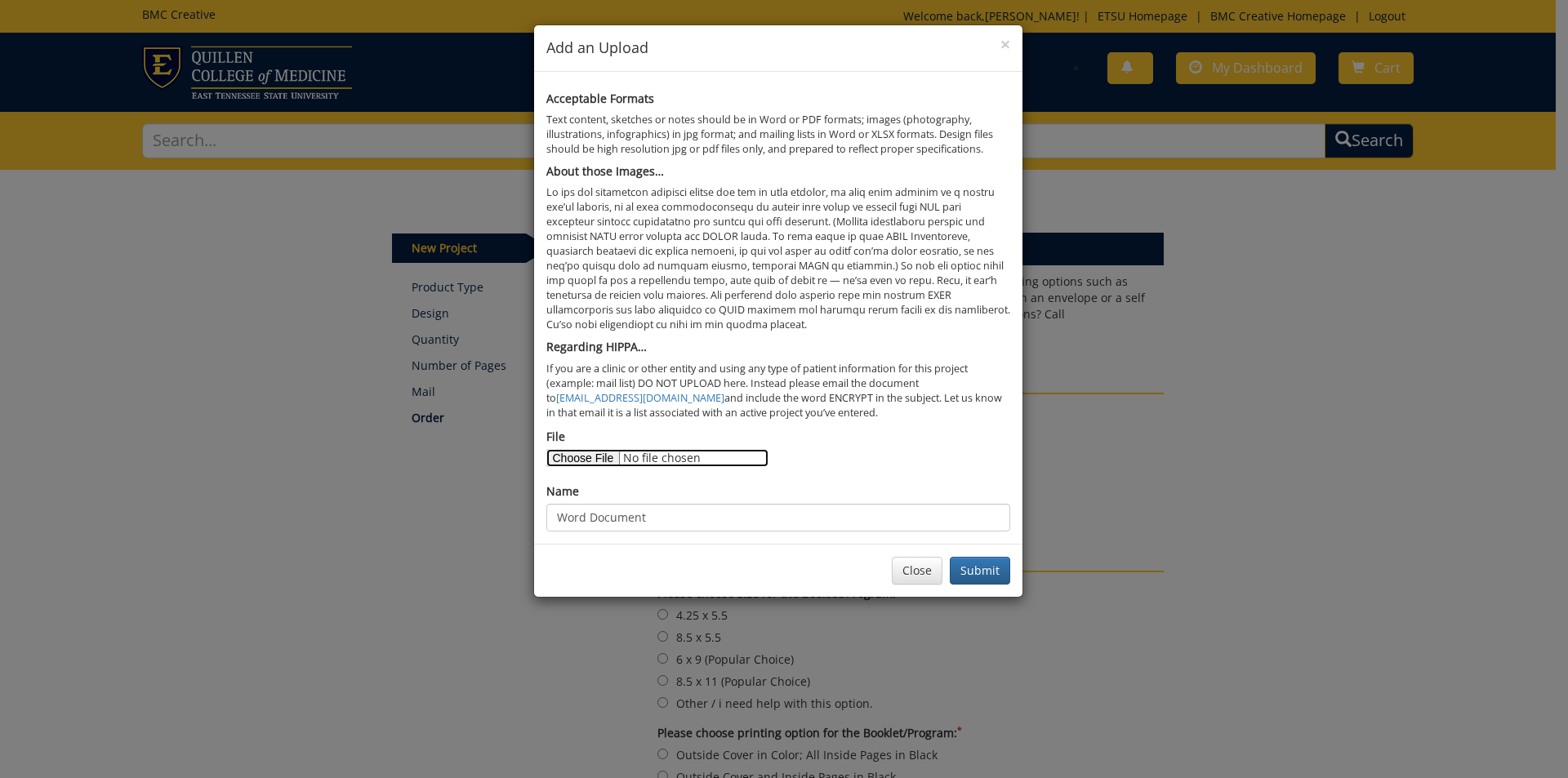
click at [598, 453] on input "File" at bounding box center [657, 457] width 223 height 18
type input "C:\fakepath\2025 Symposium Program_Final.pdf"
click at [986, 564] on button "Submit" at bounding box center [980, 570] width 61 height 27
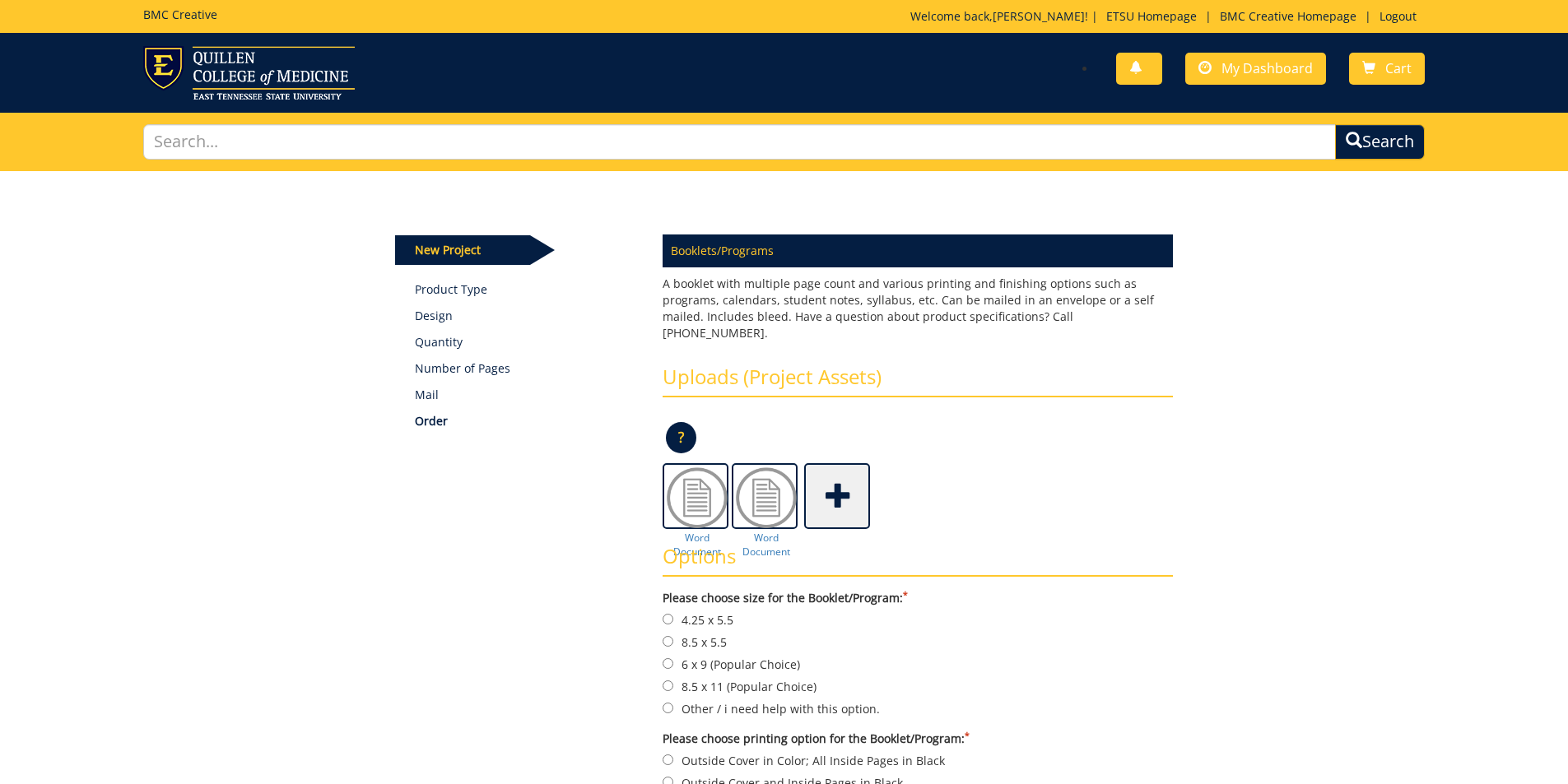
click at [769, 529] on div "Options Please choose size for the Booklet/Program: * 4.25 x 5.5 8.5 x 5.5 * *" at bounding box center [917, 732] width 535 height 407
click at [763, 529] on div "Options Please choose size for the Booklet/Program: * 4.25 x 5.5 8.5 x 5.5 * *" at bounding box center [917, 732] width 535 height 407
click at [765, 529] on div "Options Please choose size for the Booklet/Program: * 4.25 x 5.5 8.5 x 5.5 * *" at bounding box center [917, 732] width 535 height 407
drag, startPoint x: 765, startPoint y: 475, endPoint x: 1098, endPoint y: 407, distance: 339.9
click at [1098, 423] on div "? × Accepted File Types : design files - high resolution PDF text documents - W…" at bounding box center [917, 443] width 511 height 39
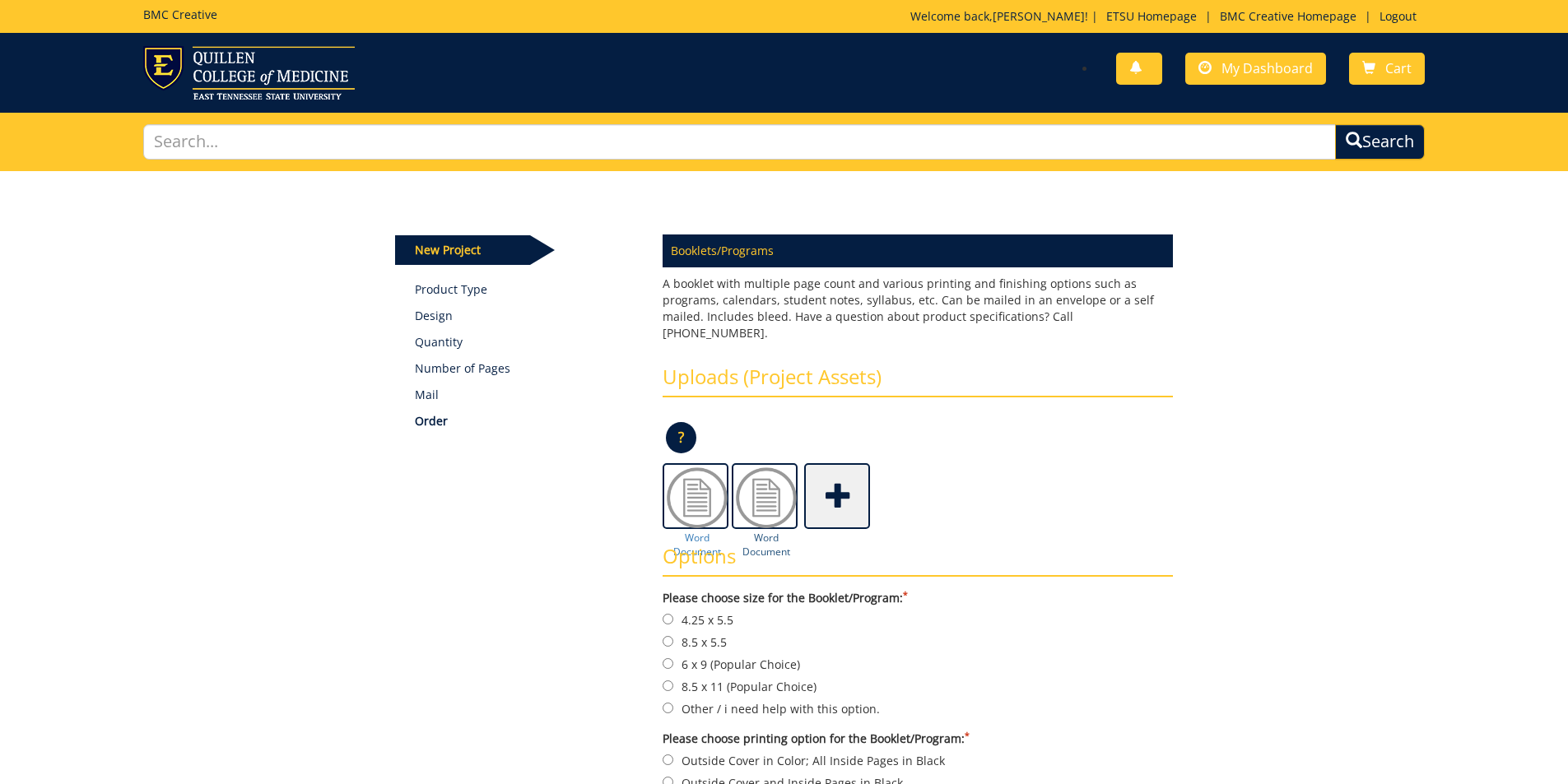
click at [758, 487] on img at bounding box center [765, 497] width 66 height 66
click at [766, 498] on img at bounding box center [765, 497] width 66 height 66
click at [691, 489] on img at bounding box center [697, 497] width 66 height 66
drag, startPoint x: 687, startPoint y: 522, endPoint x: 1409, endPoint y: 502, distance: 722.3
click at [1409, 502] on div "Some kind of message here. New Project Product Type Design Quantity Number of P…" at bounding box center [784, 618] width 1568 height 895
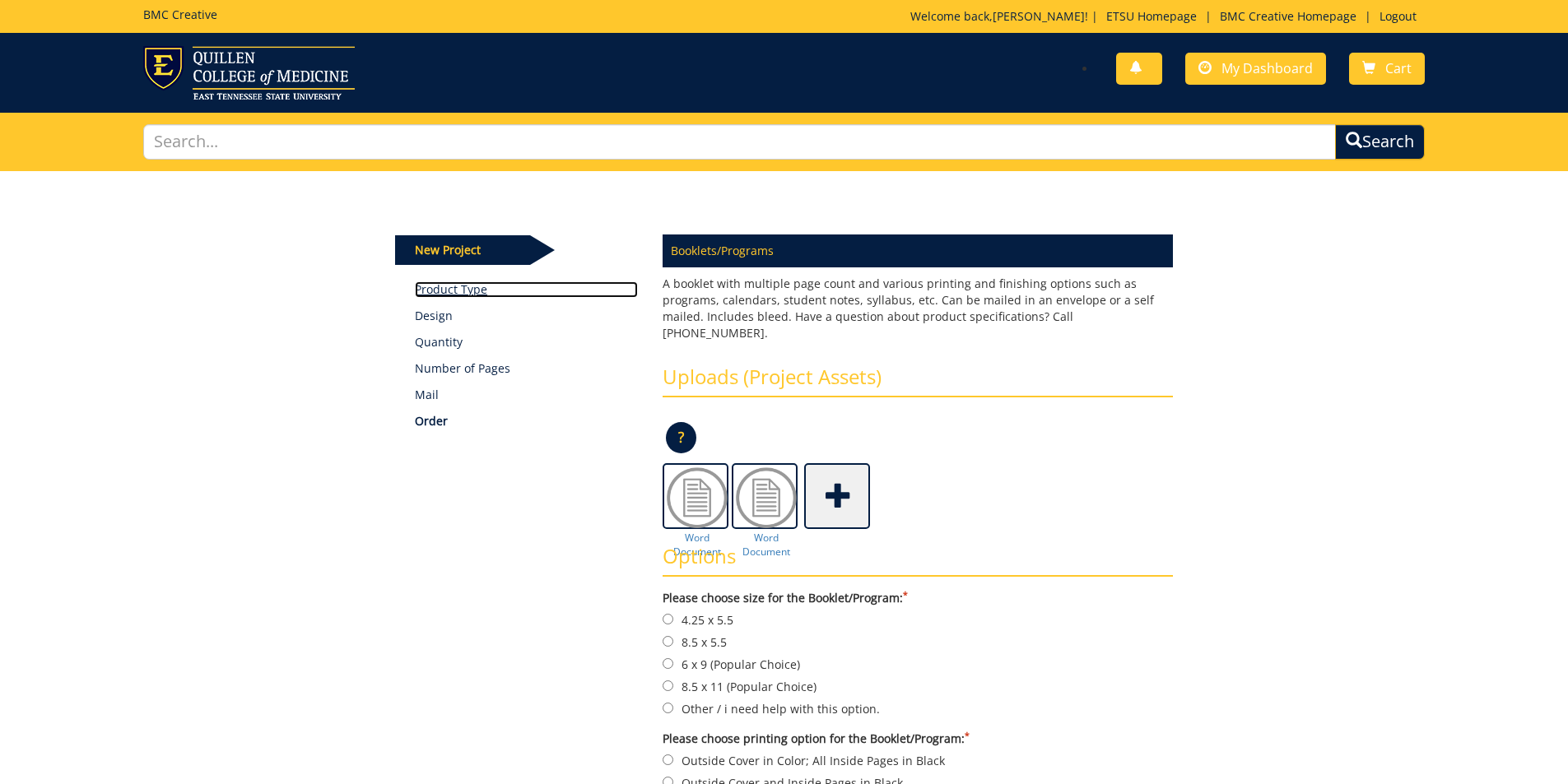
click at [464, 293] on link "Product Type" at bounding box center [527, 289] width 223 height 16
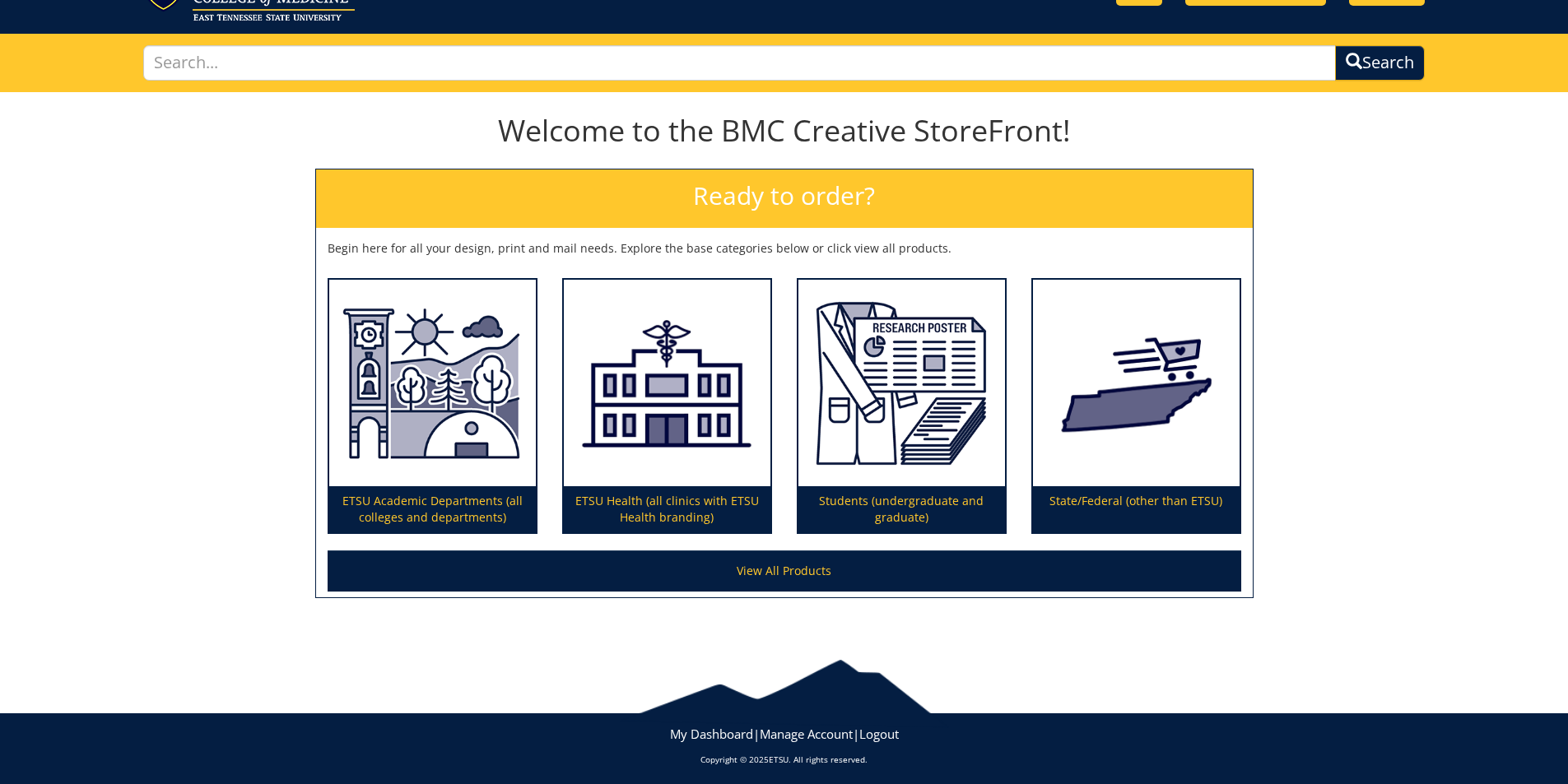
scroll to position [85, 0]
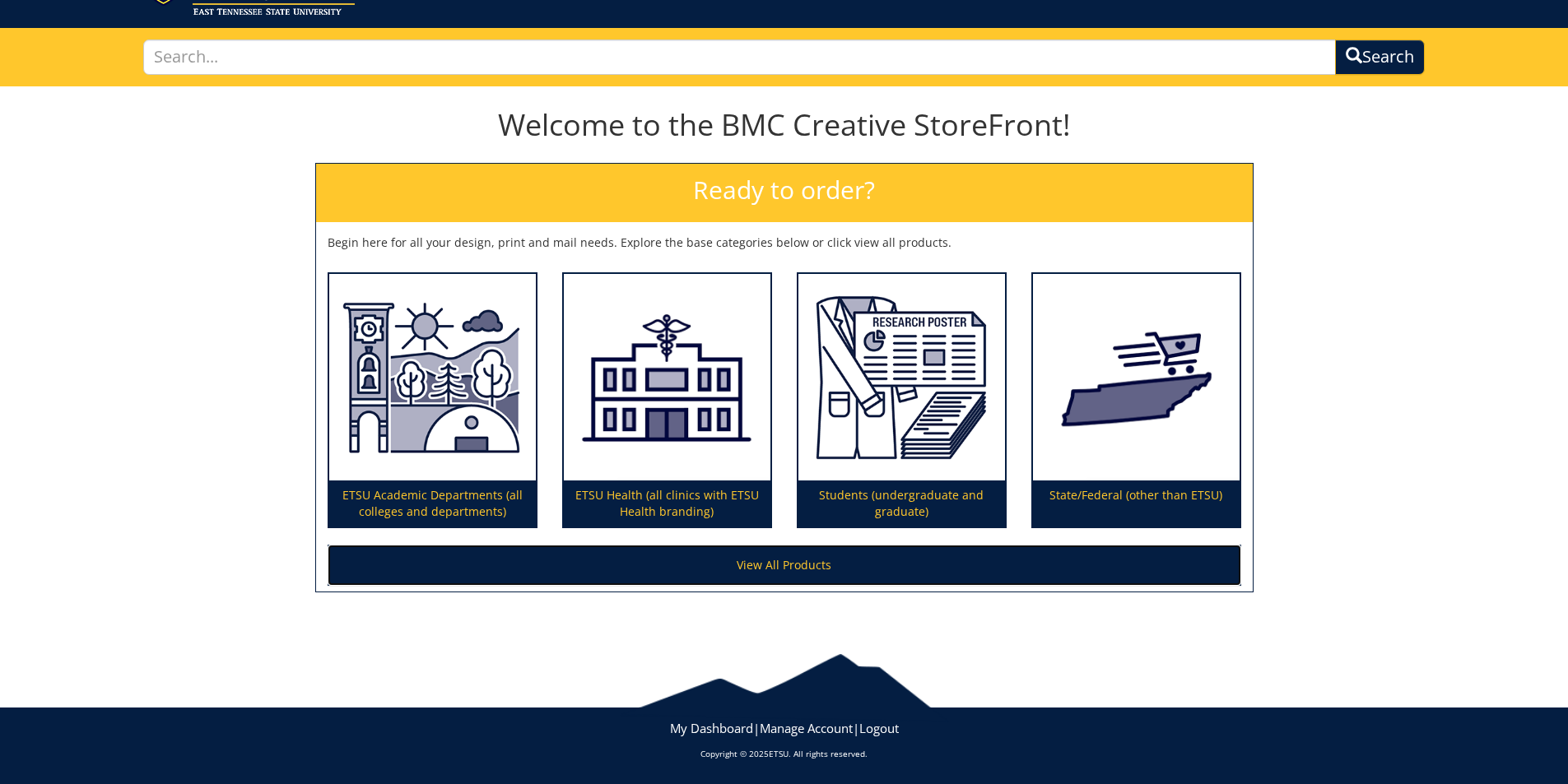
click at [773, 566] on link "View All Products" at bounding box center [784, 565] width 913 height 41
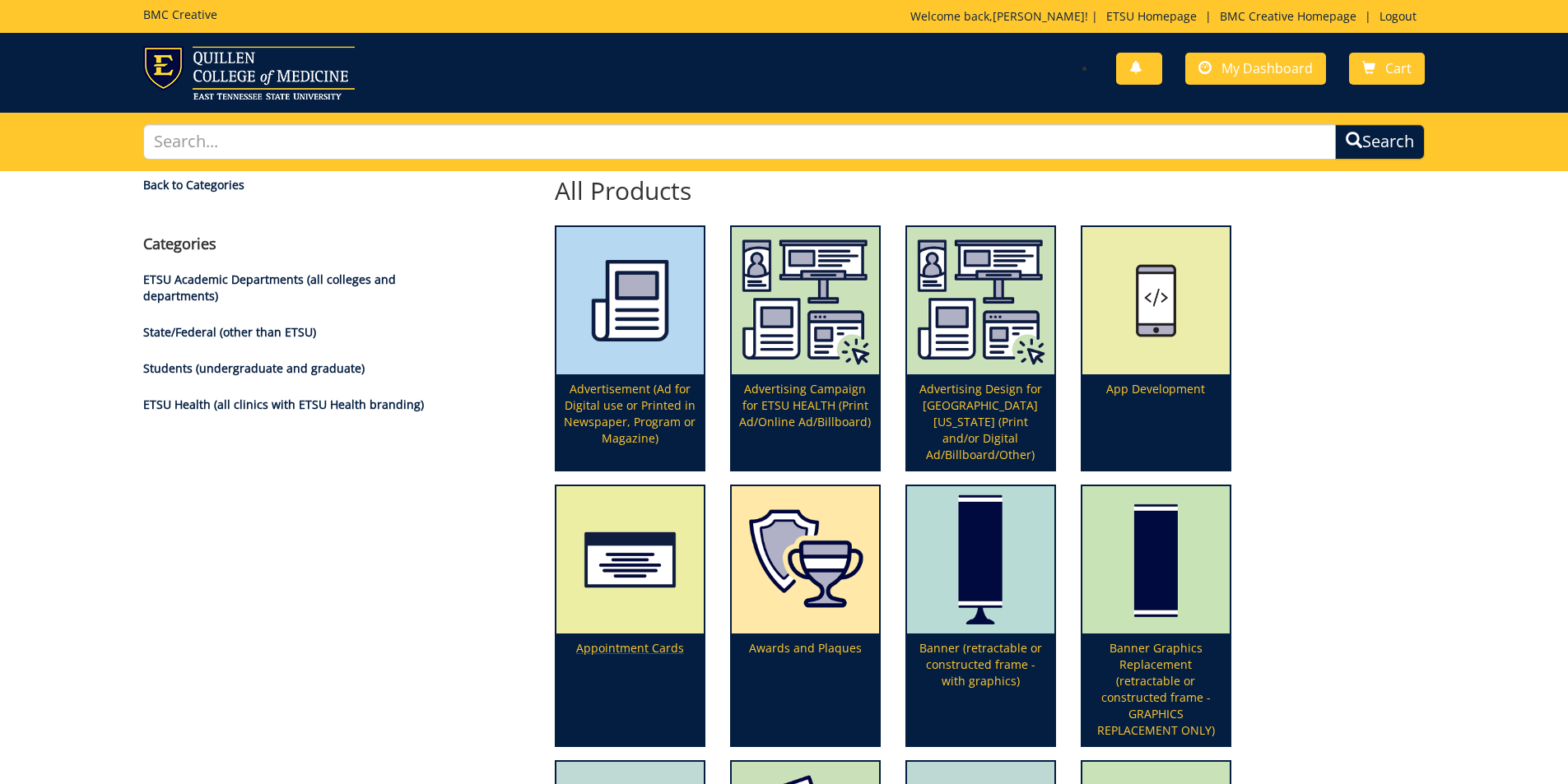
scroll to position [740, 0]
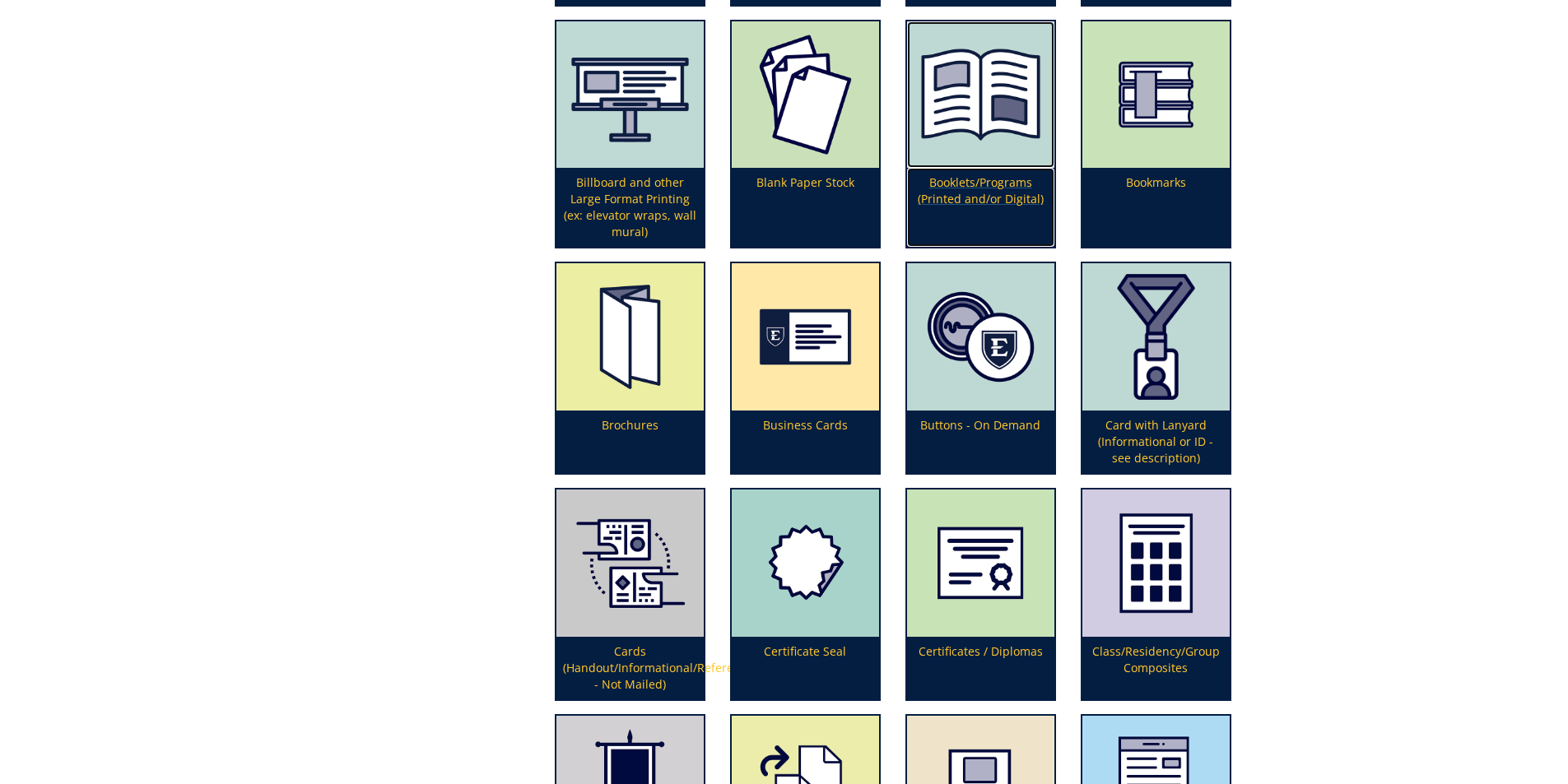
click at [1020, 136] on img at bounding box center [980, 94] width 147 height 147
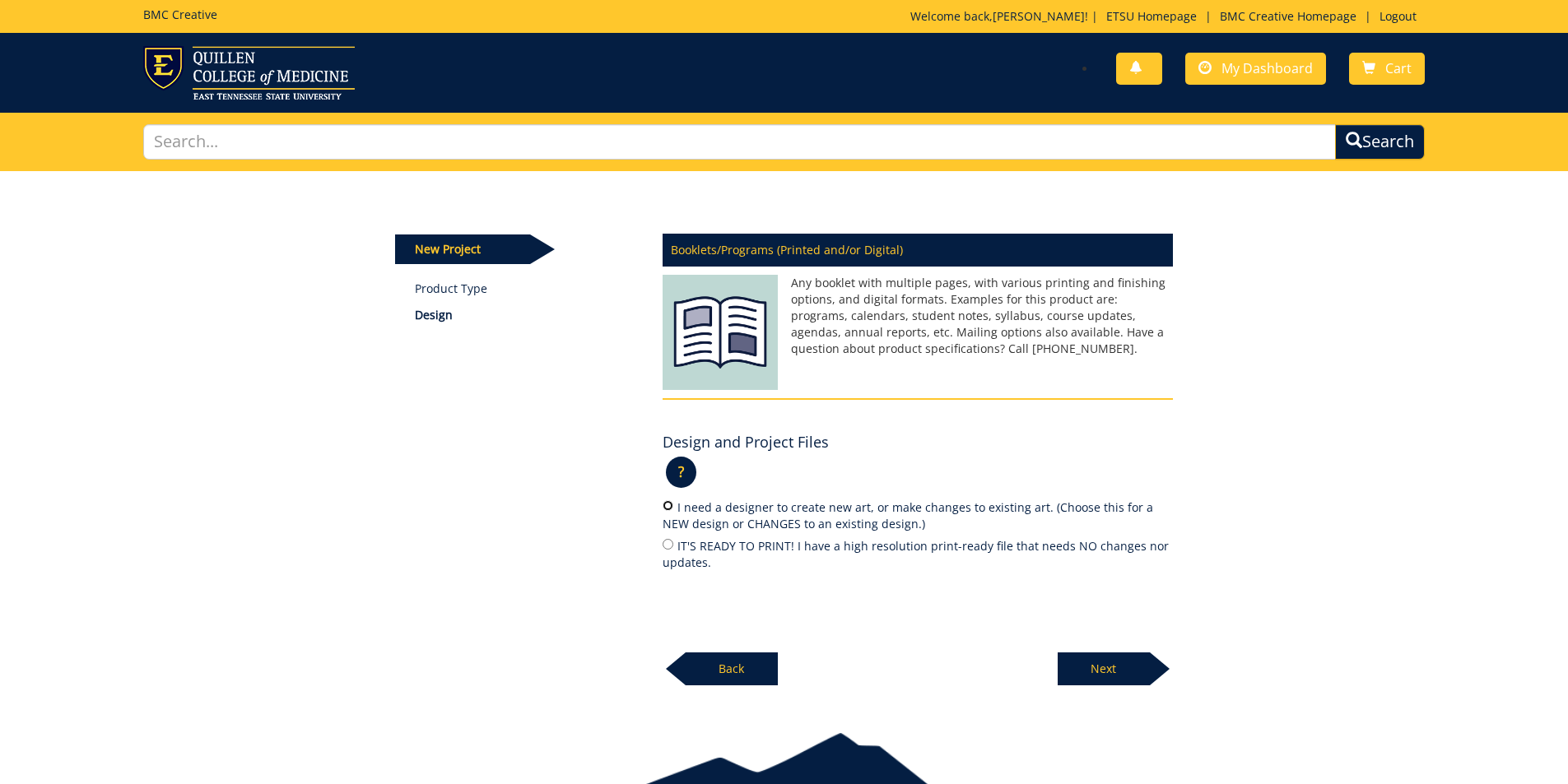
click at [672, 506] on input "I need a designer to create new art, or make changes to existing art. (Choose t…" at bounding box center [667, 505] width 10 height 10
radio input "true"
click at [1139, 685] on p "Next" at bounding box center [1103, 669] width 93 height 32
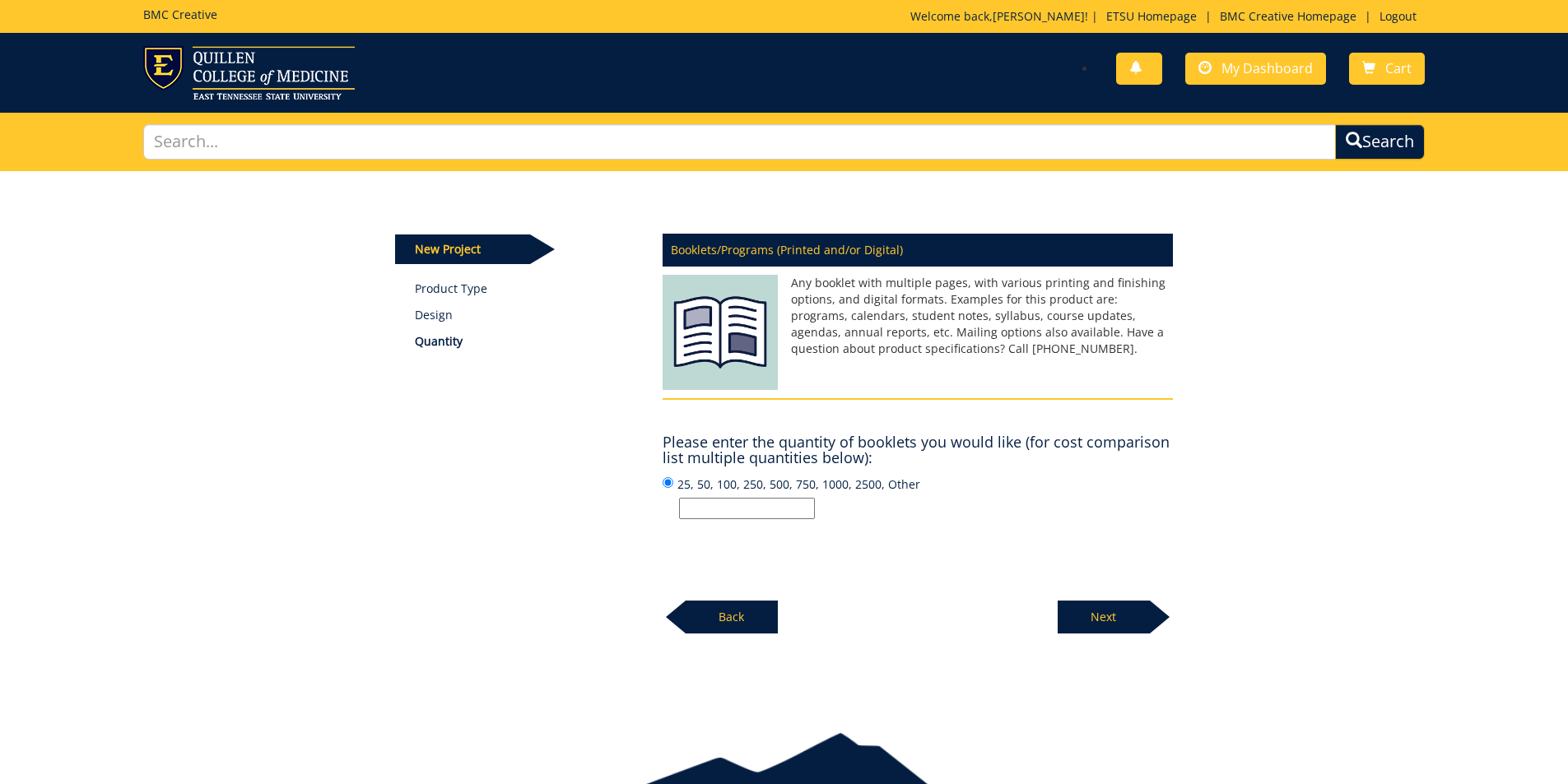
click at [738, 511] on input "25, 50, 100, 250, 500, 750, 1000, 2500, Other" at bounding box center [747, 508] width 136 height 21
type input "150"
click at [1154, 567] on div "Booklets/Programs (Printed and/or Digital) Any booklet with multiple pages, wit…" at bounding box center [917, 429] width 535 height 410
click at [1111, 610] on p "Next" at bounding box center [1103, 617] width 93 height 32
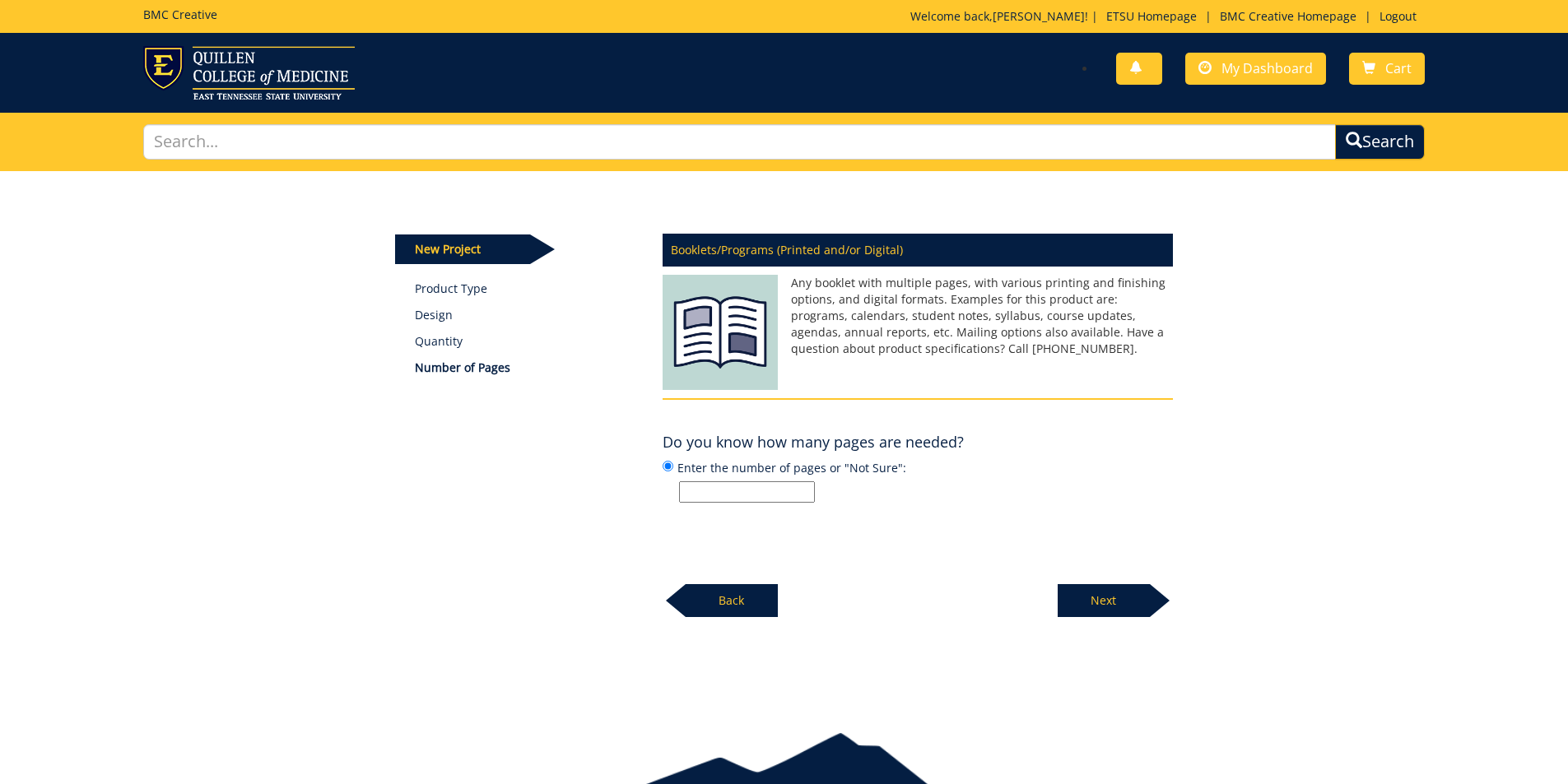
click at [721, 479] on label "Enter the number of pages or "Not Sure":" at bounding box center [917, 480] width 511 height 45
click at [673, 471] on input "Enter the number of pages or "Not Sure":" at bounding box center [667, 465] width 10 height 10
click at [709, 490] on input "Enter the number of pages or "Not Sure":" at bounding box center [747, 492] width 136 height 21
type input "maybe 12?"
click at [1116, 596] on p "Next" at bounding box center [1103, 600] width 93 height 32
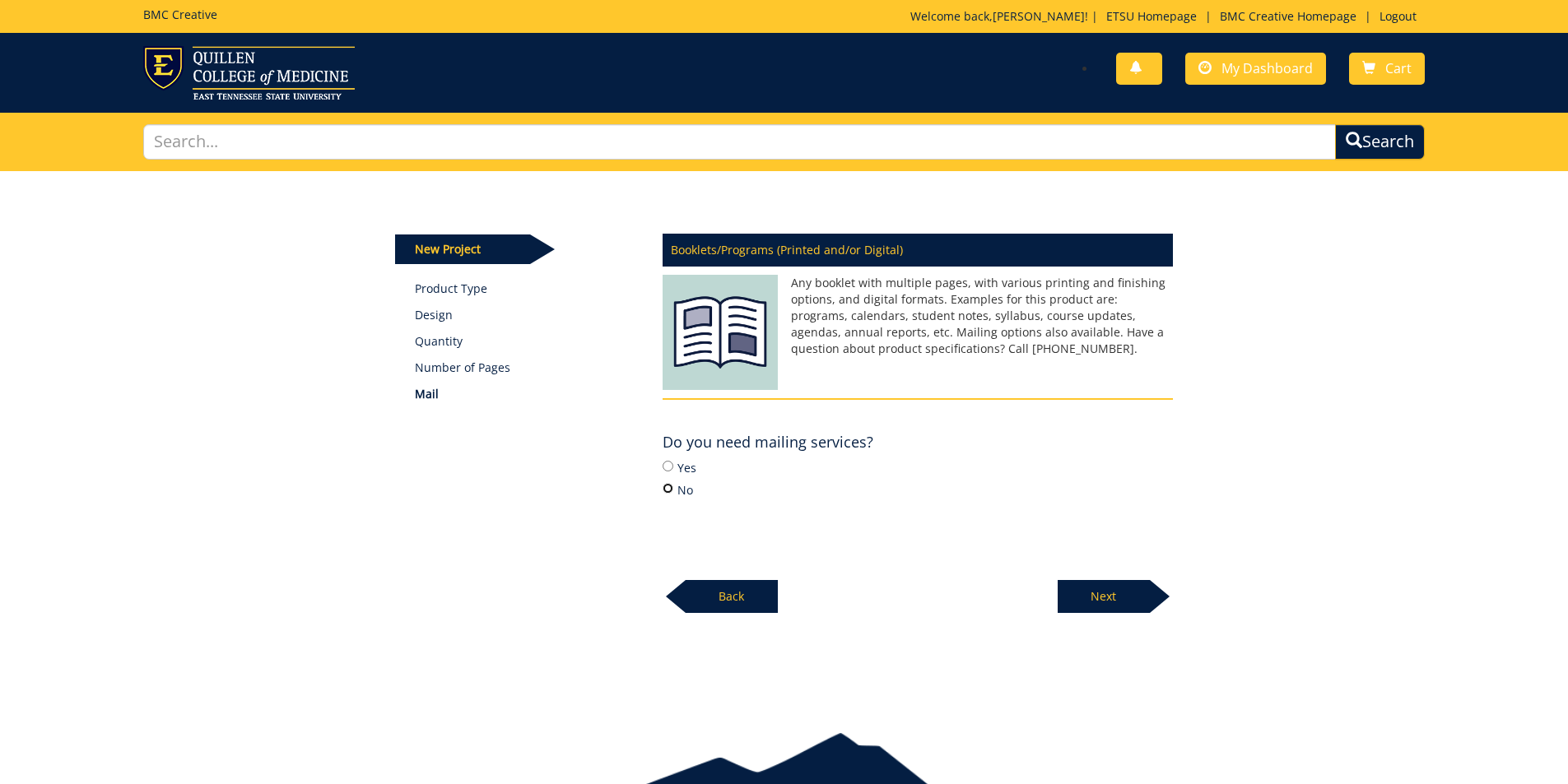
click at [666, 491] on input "No" at bounding box center [667, 487] width 10 height 10
radio input "true"
click at [1099, 588] on p "Next" at bounding box center [1103, 596] width 93 height 32
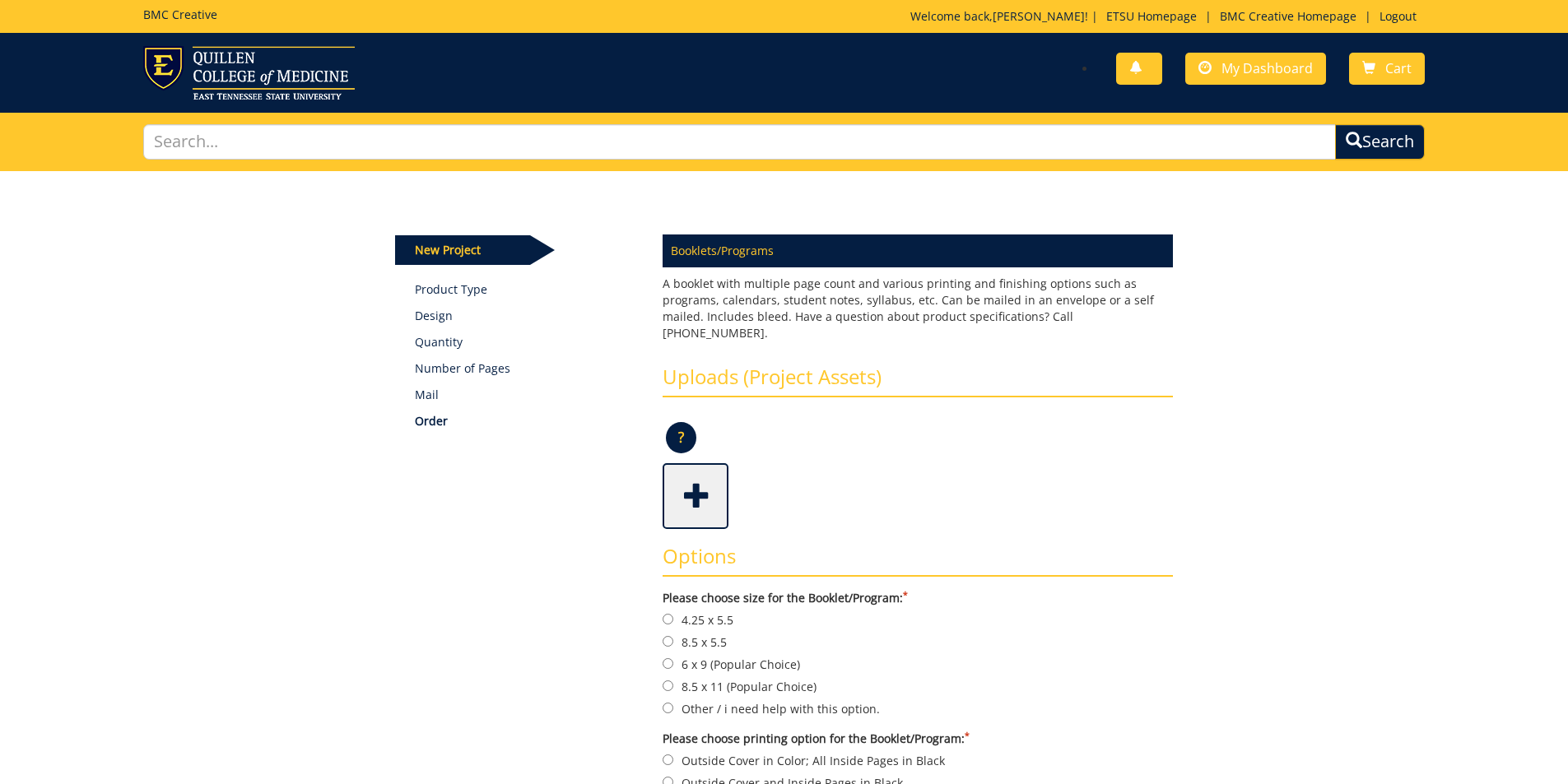
click at [703, 470] on span at bounding box center [697, 494] width 66 height 57
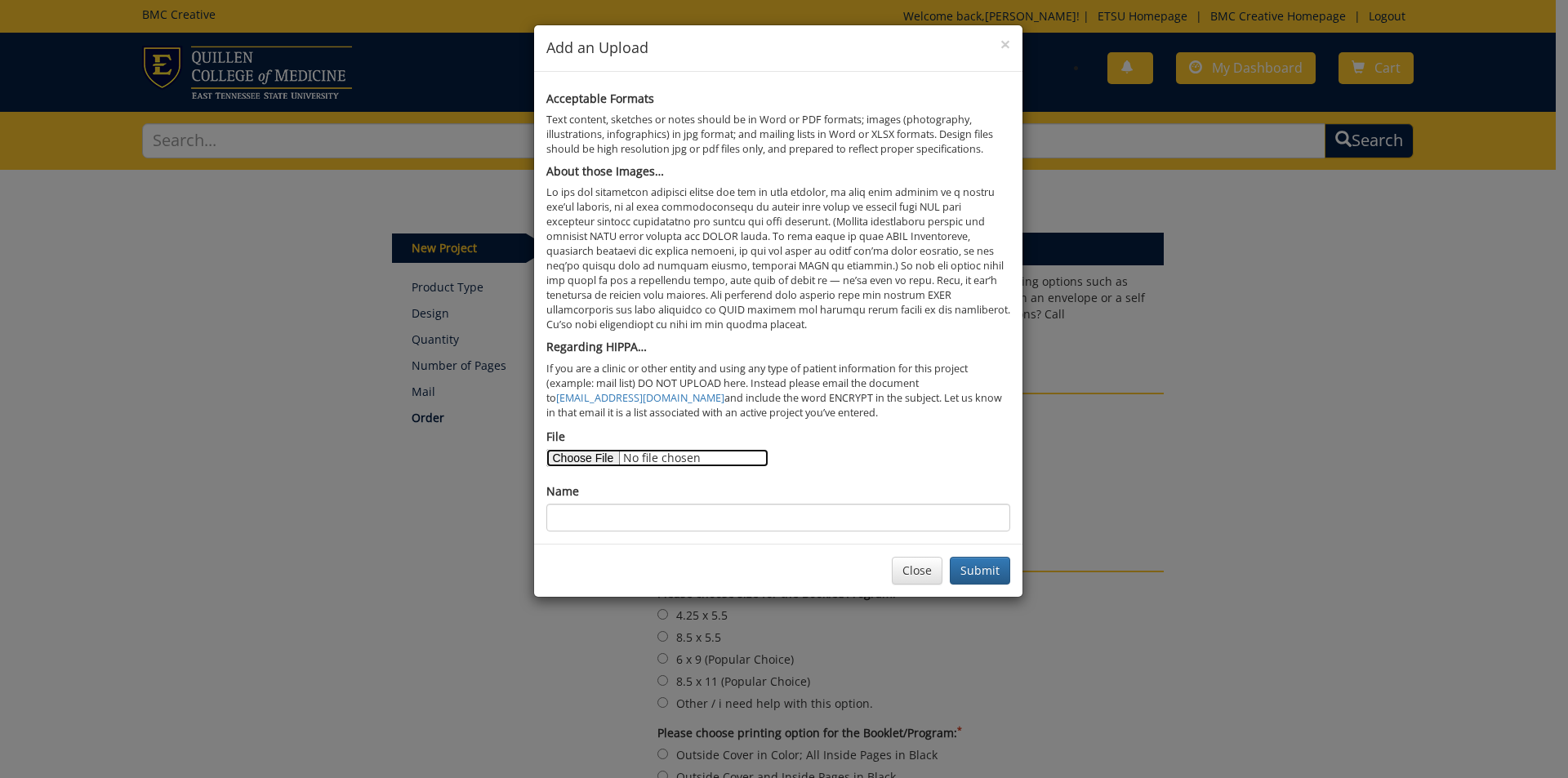
click at [602, 461] on input "File" at bounding box center [657, 457] width 223 height 18
type input "C:\fakepath\2025 Symposium Program_Final.docx"
click at [623, 511] on input "Name" at bounding box center [778, 517] width 464 height 27
type input "Word Document"
click at [973, 573] on button "Submit" at bounding box center [980, 570] width 61 height 27
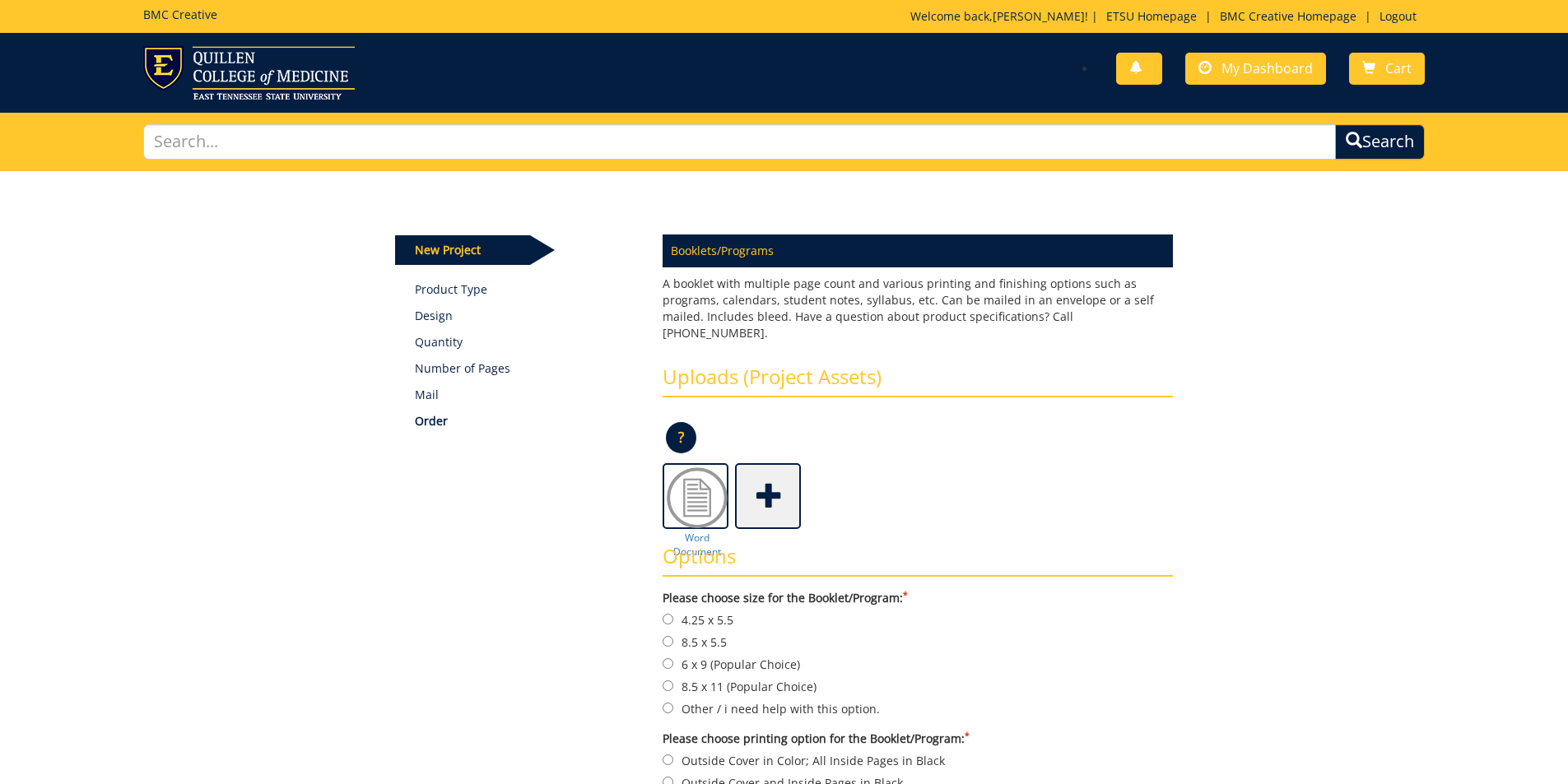
click at [761, 476] on span at bounding box center [769, 494] width 66 height 57
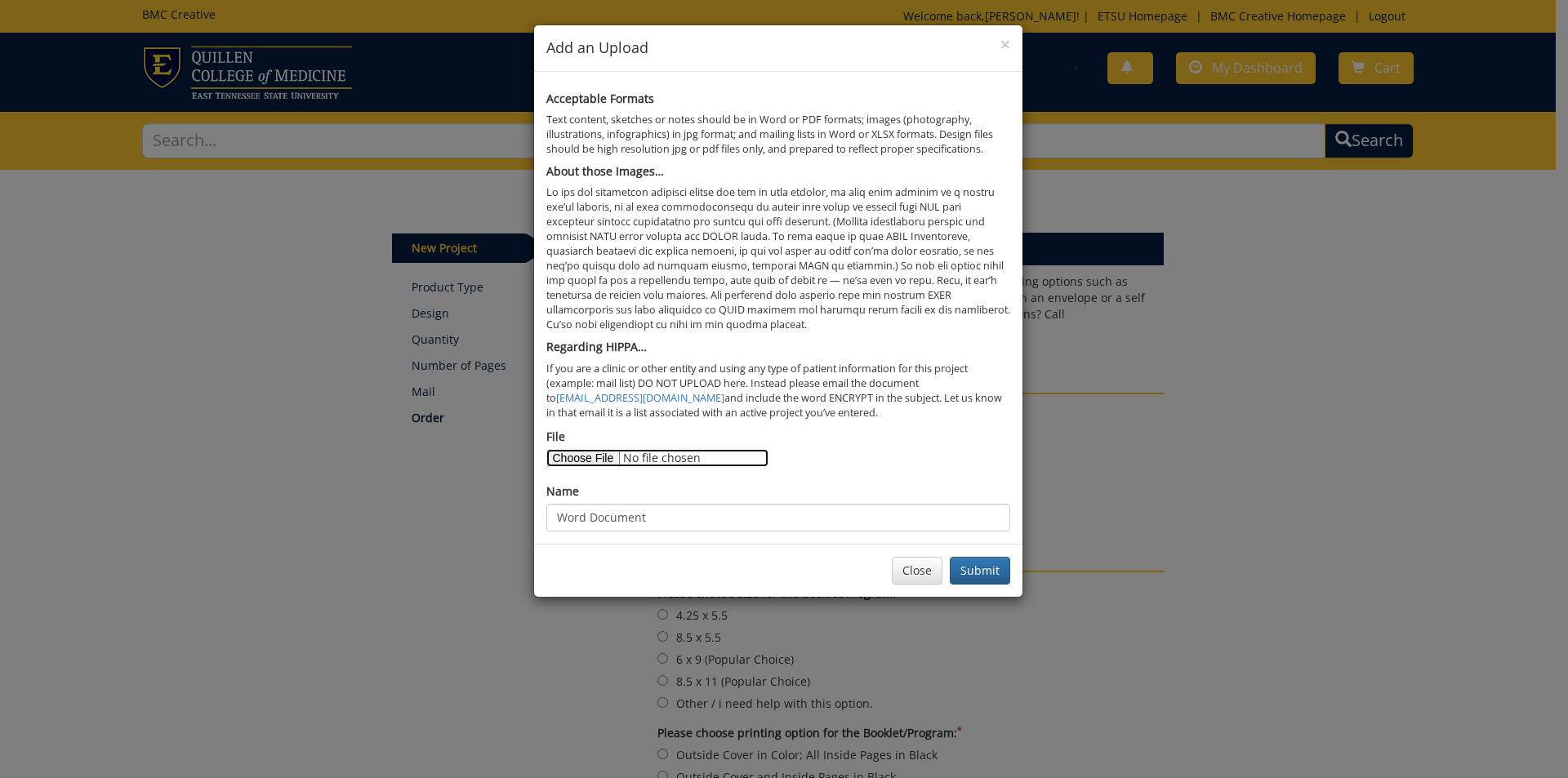
click at [603, 464] on input "File" at bounding box center [657, 457] width 223 height 18
type input "C:\fakepath\2025 Symposium Program_Final.pdf"
click at [661, 524] on input "Word Document" at bounding box center [778, 517] width 464 height 27
drag, startPoint x: 585, startPoint y: 518, endPoint x: 527, endPoint y: 518, distance: 58.0
click at [527, 518] on div "× Add an Upload Acceptable Formats Text content, sketches or notes should be in…" at bounding box center [784, 389] width 1568 height 778
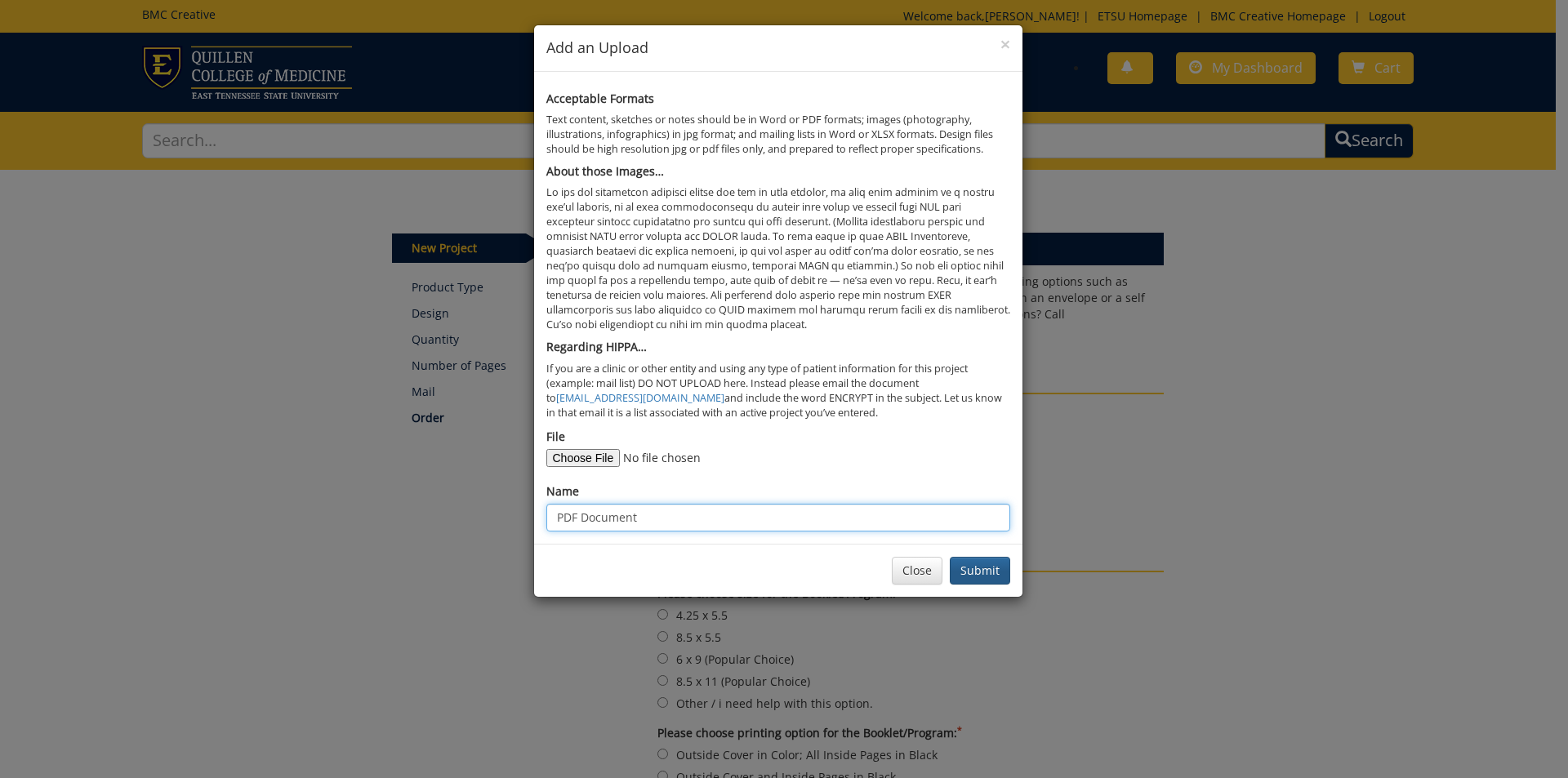
type input "PDF Document"
click at [1006, 575] on button "Submit" at bounding box center [980, 570] width 61 height 27
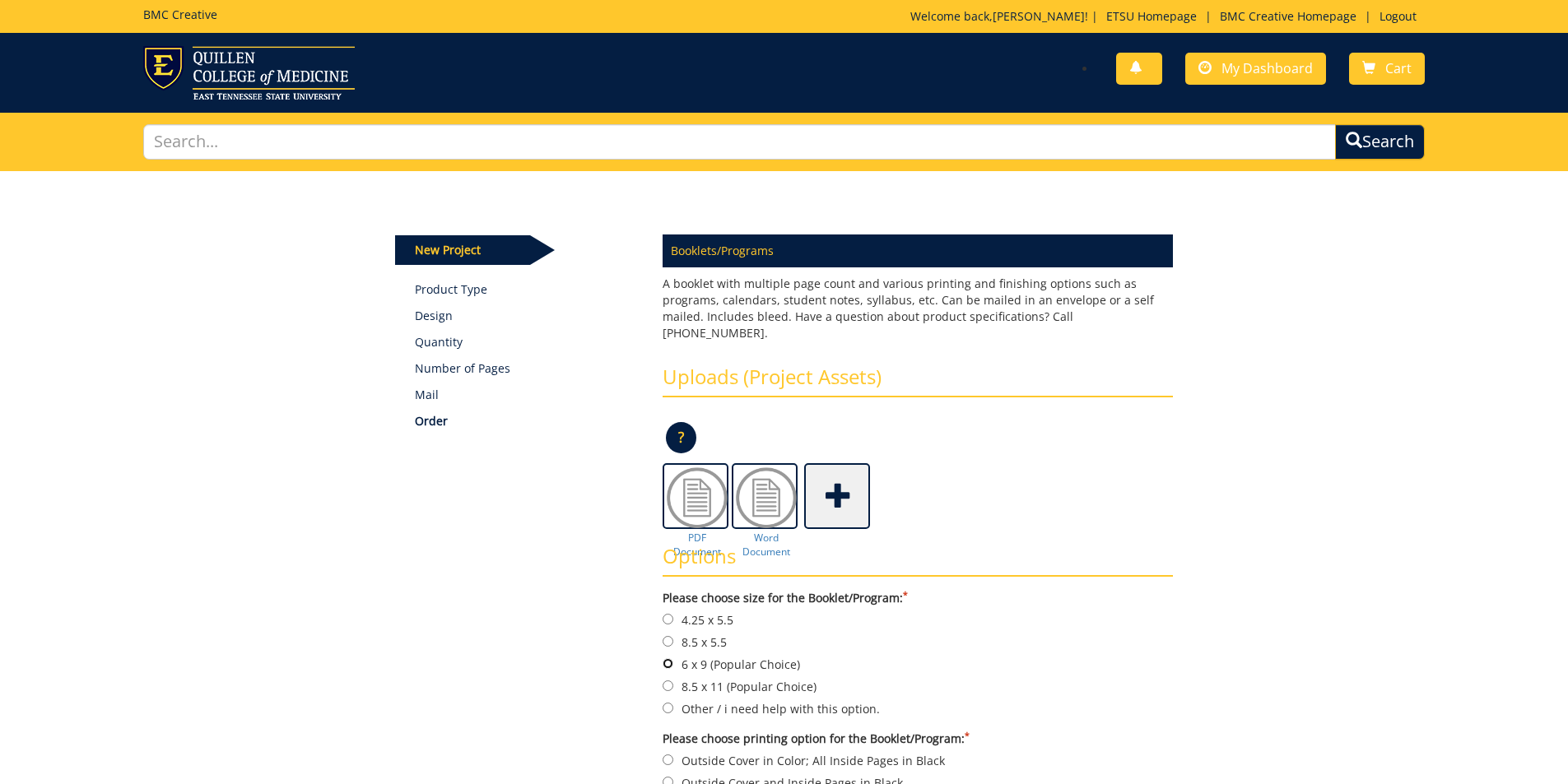
click at [666, 658] on input "6 x 9 (Popular Choice)" at bounding box center [667, 663] width 10 height 10
radio input "true"
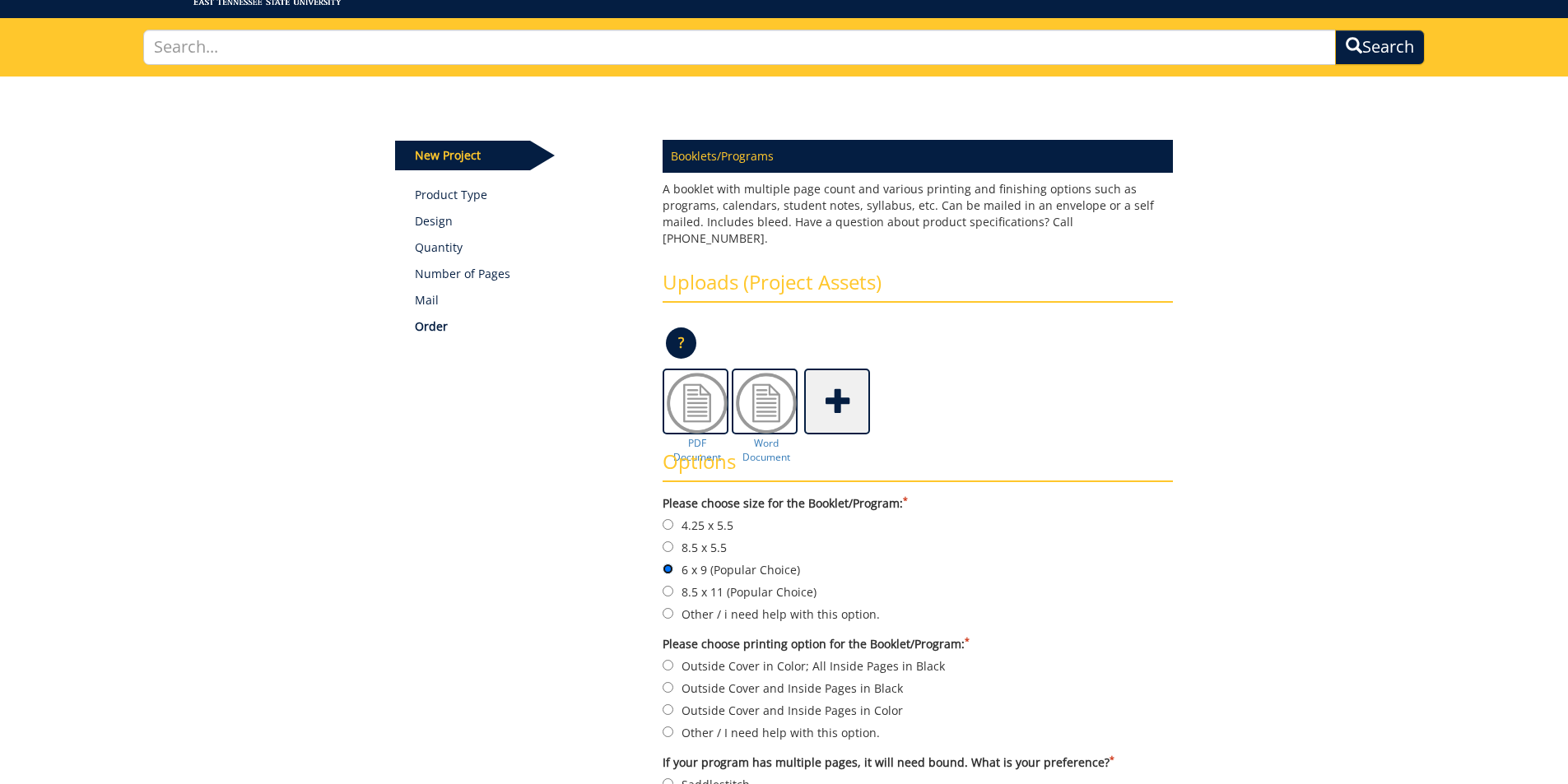
scroll to position [247, 0]
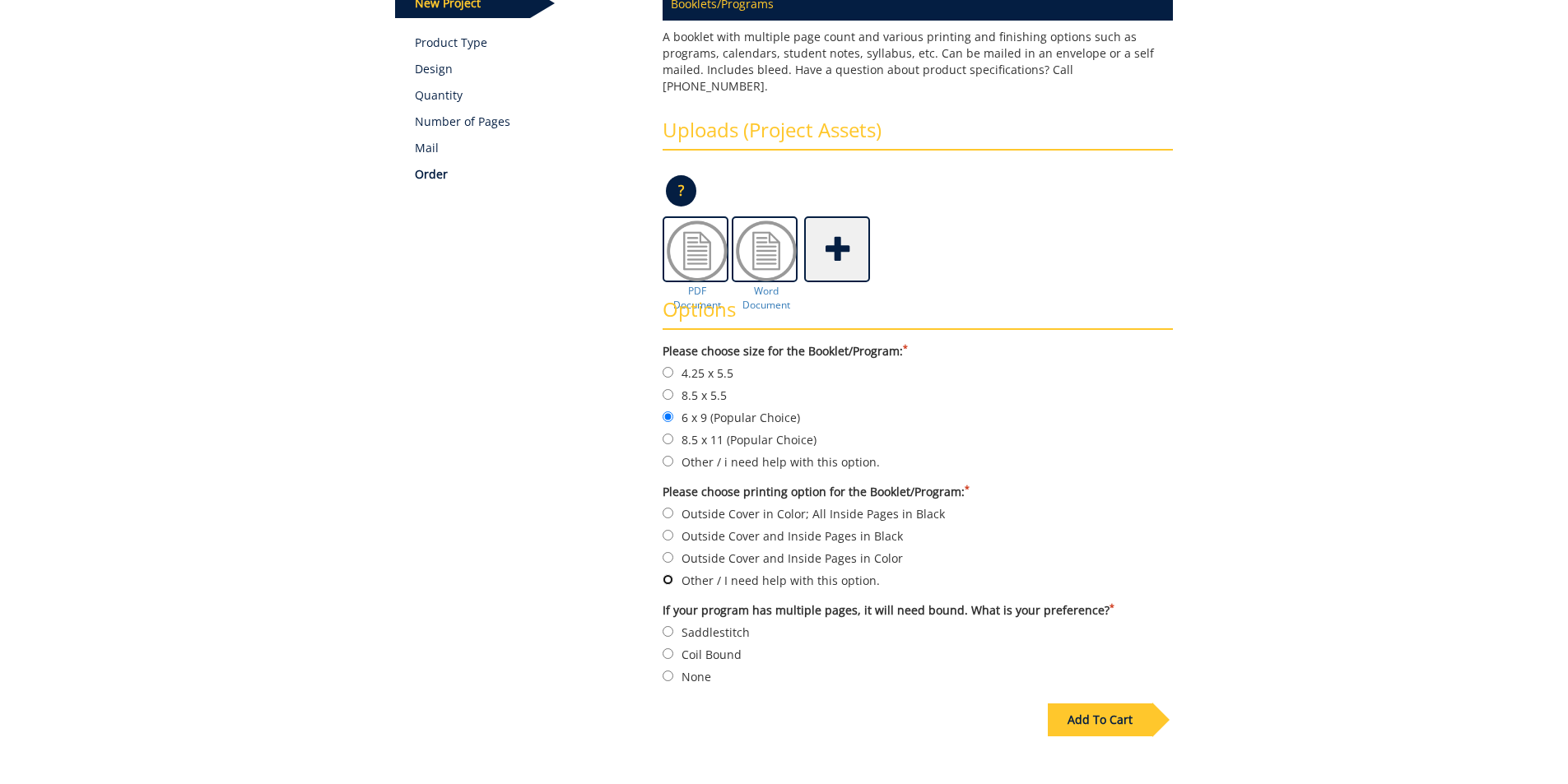
click at [667, 574] on input "Other / I need help with this option." at bounding box center [667, 579] width 10 height 10
radio input "true"
click at [669, 626] on input "Saddlestitch" at bounding box center [667, 630] width 10 height 10
radio input "true"
click at [1133, 703] on div "Add To Cart" at bounding box center [1100, 719] width 105 height 32
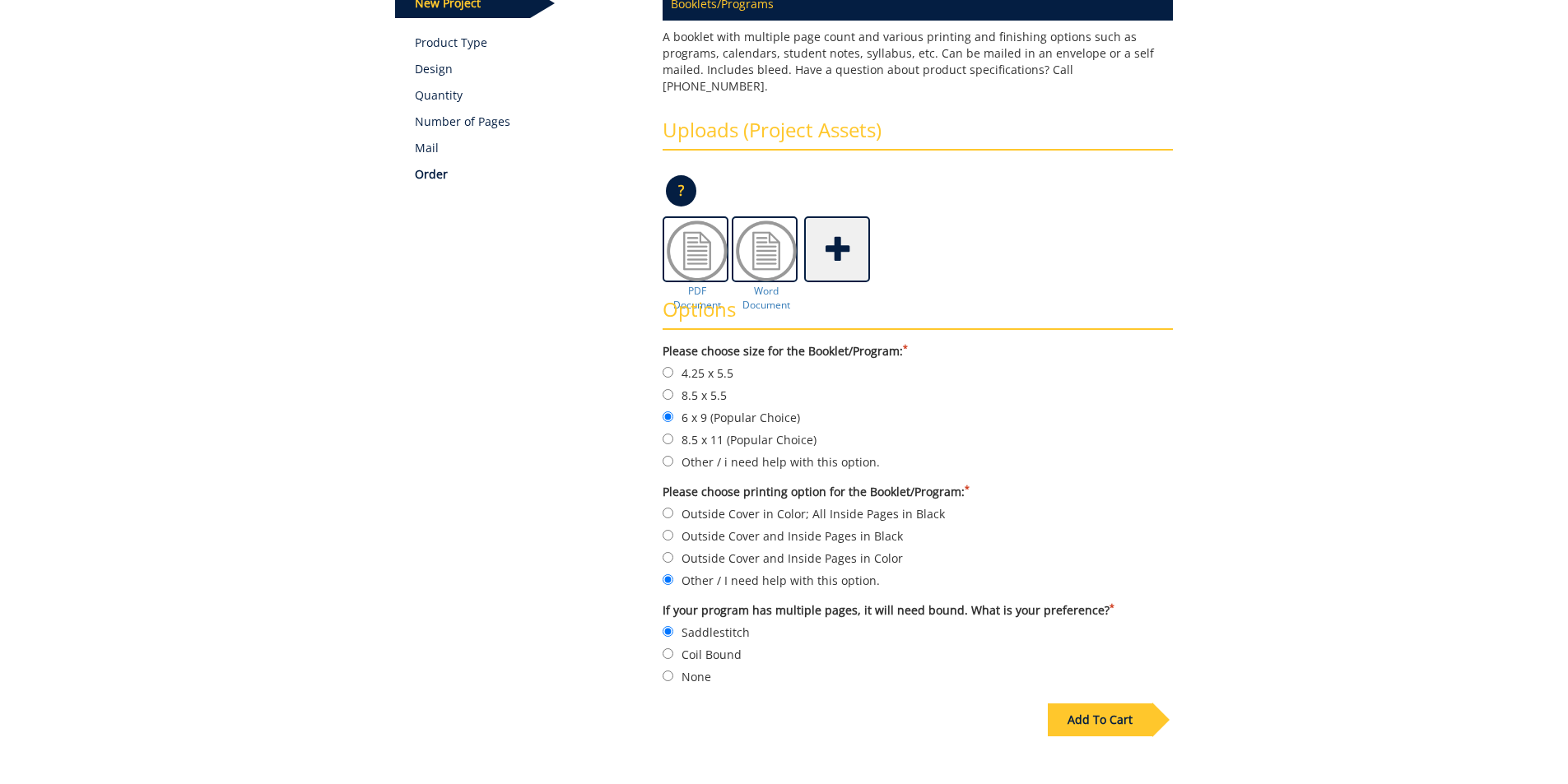
scroll to position [79, 0]
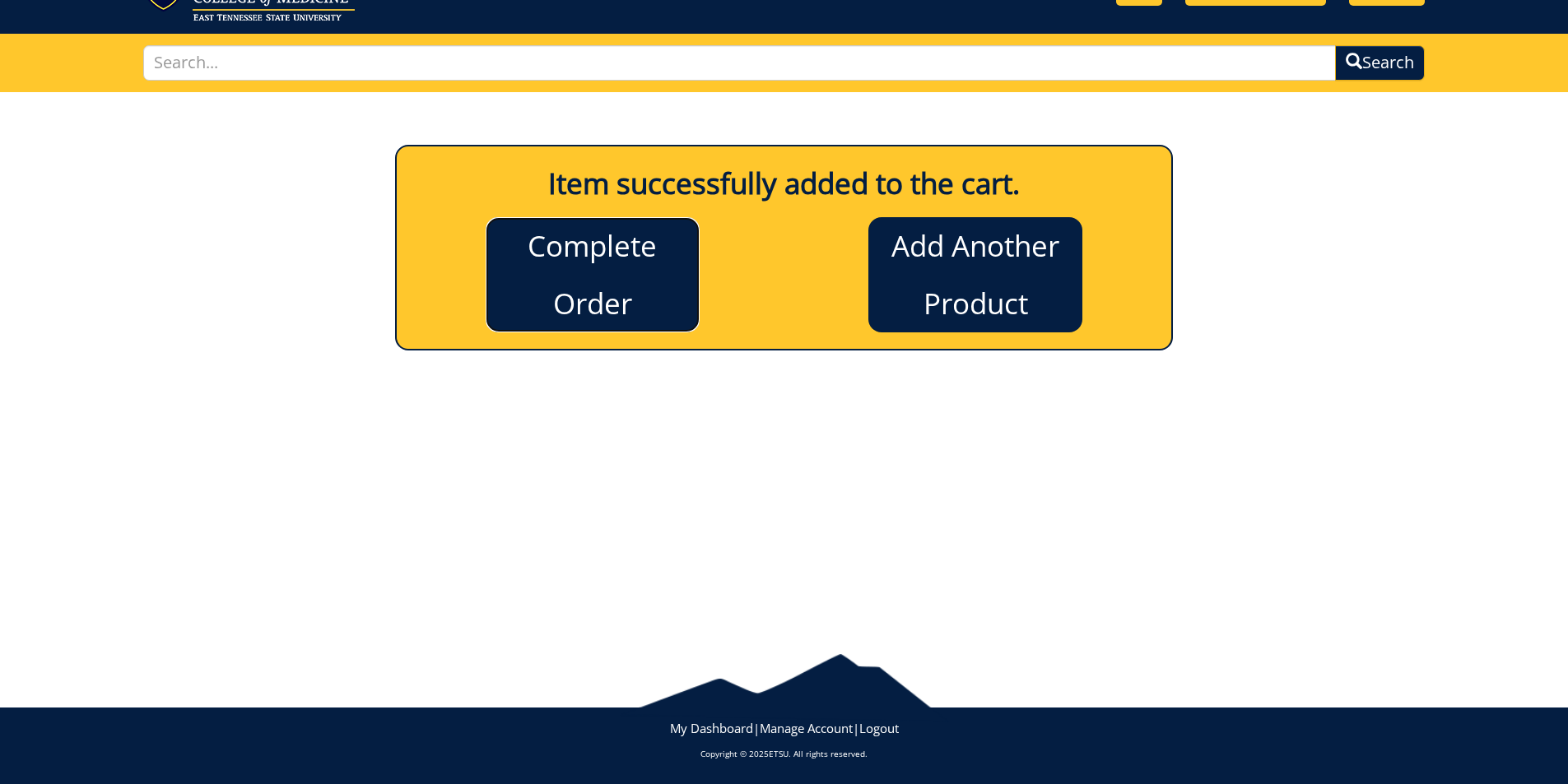
click at [576, 304] on link "Complete Order" at bounding box center [593, 275] width 214 height 115
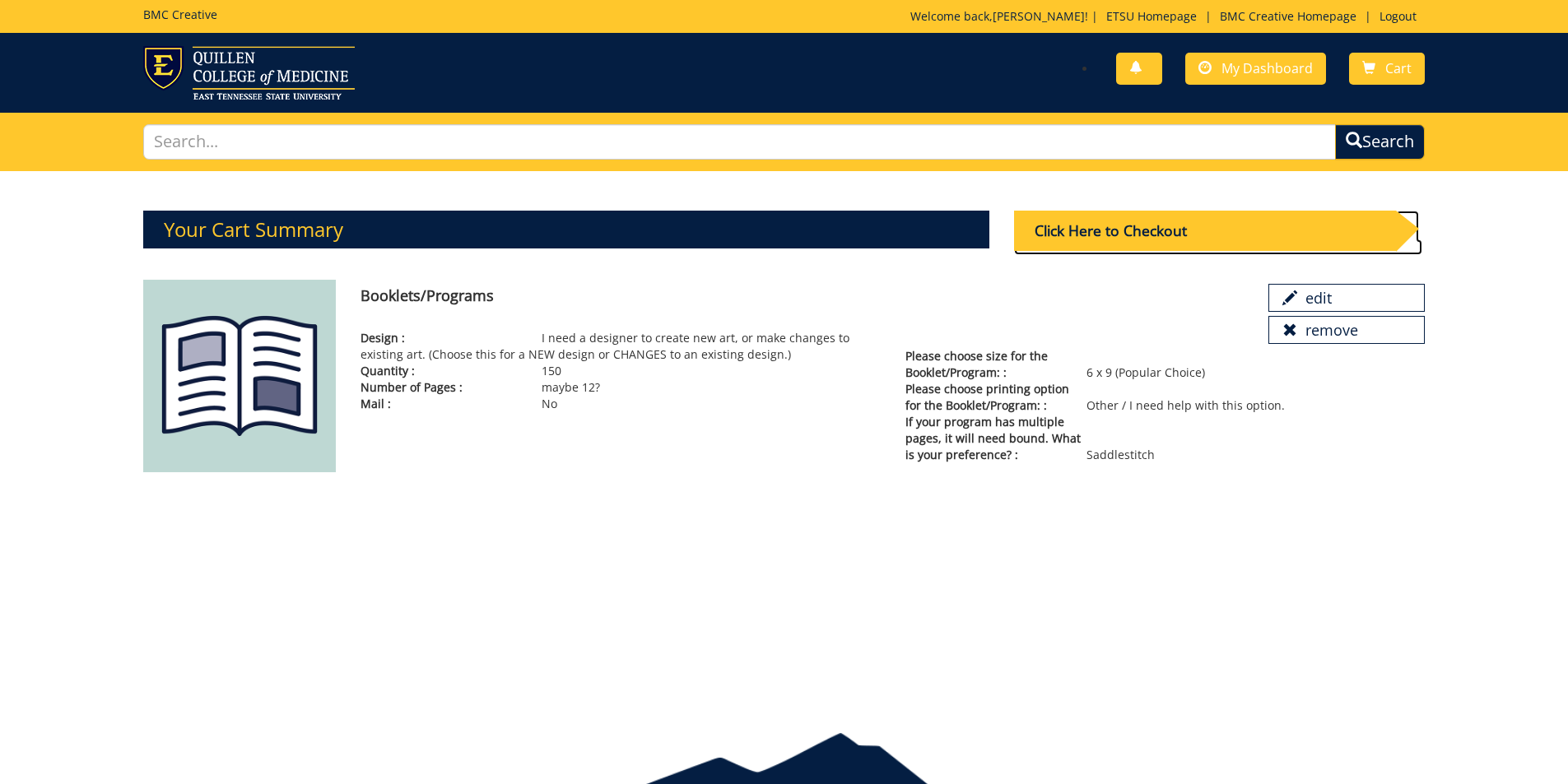
click at [1123, 231] on div "Click Here to Checkout" at bounding box center [1205, 231] width 382 height 40
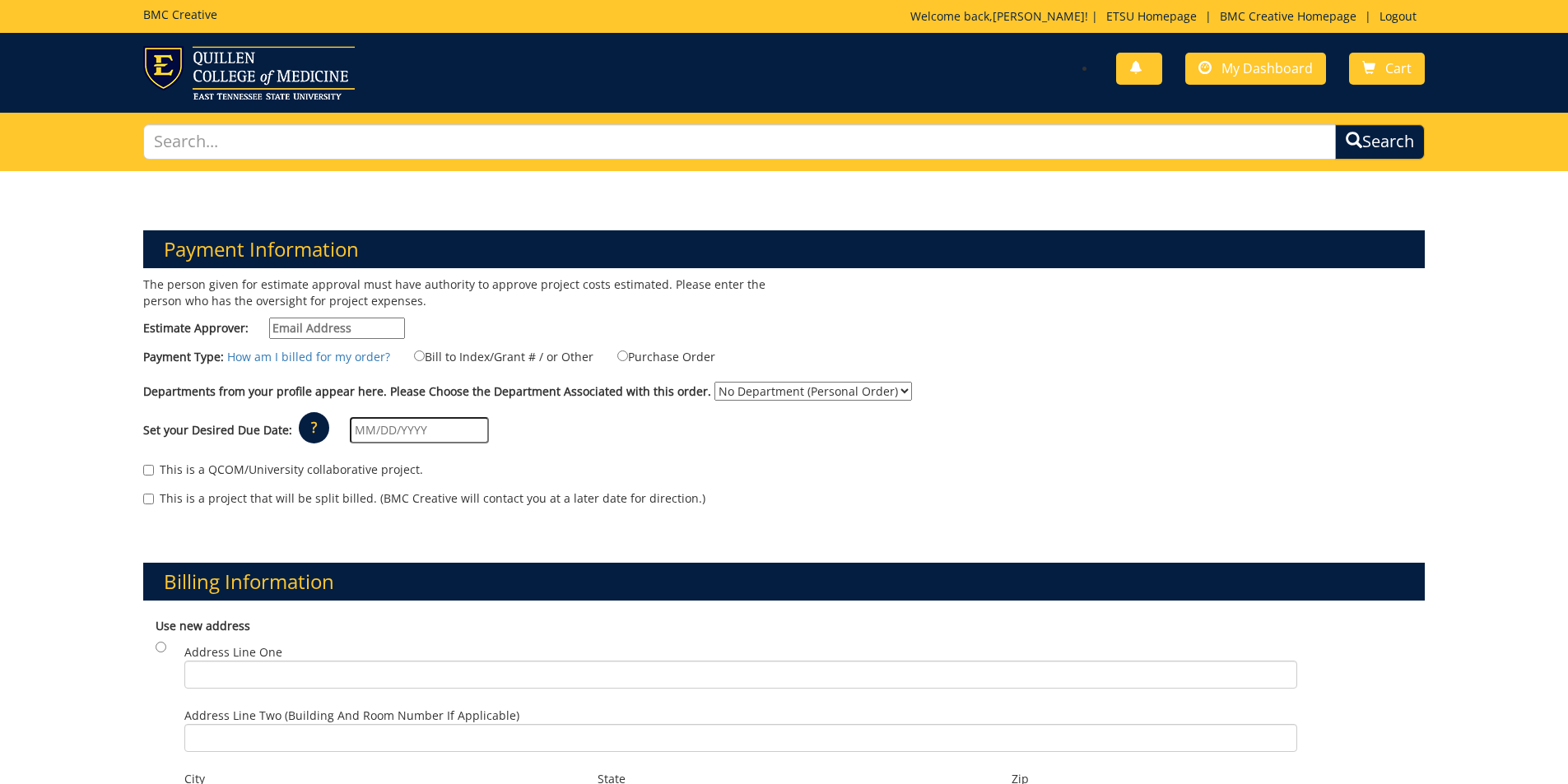
click at [294, 330] on input "Estimate Approver:" at bounding box center [337, 328] width 136 height 21
type input "[EMAIL_ADDRESS][DOMAIN_NAME]"
click at [414, 356] on input "Bill to Index/Grant # / or Other" at bounding box center [419, 355] width 10 height 10
radio input "true"
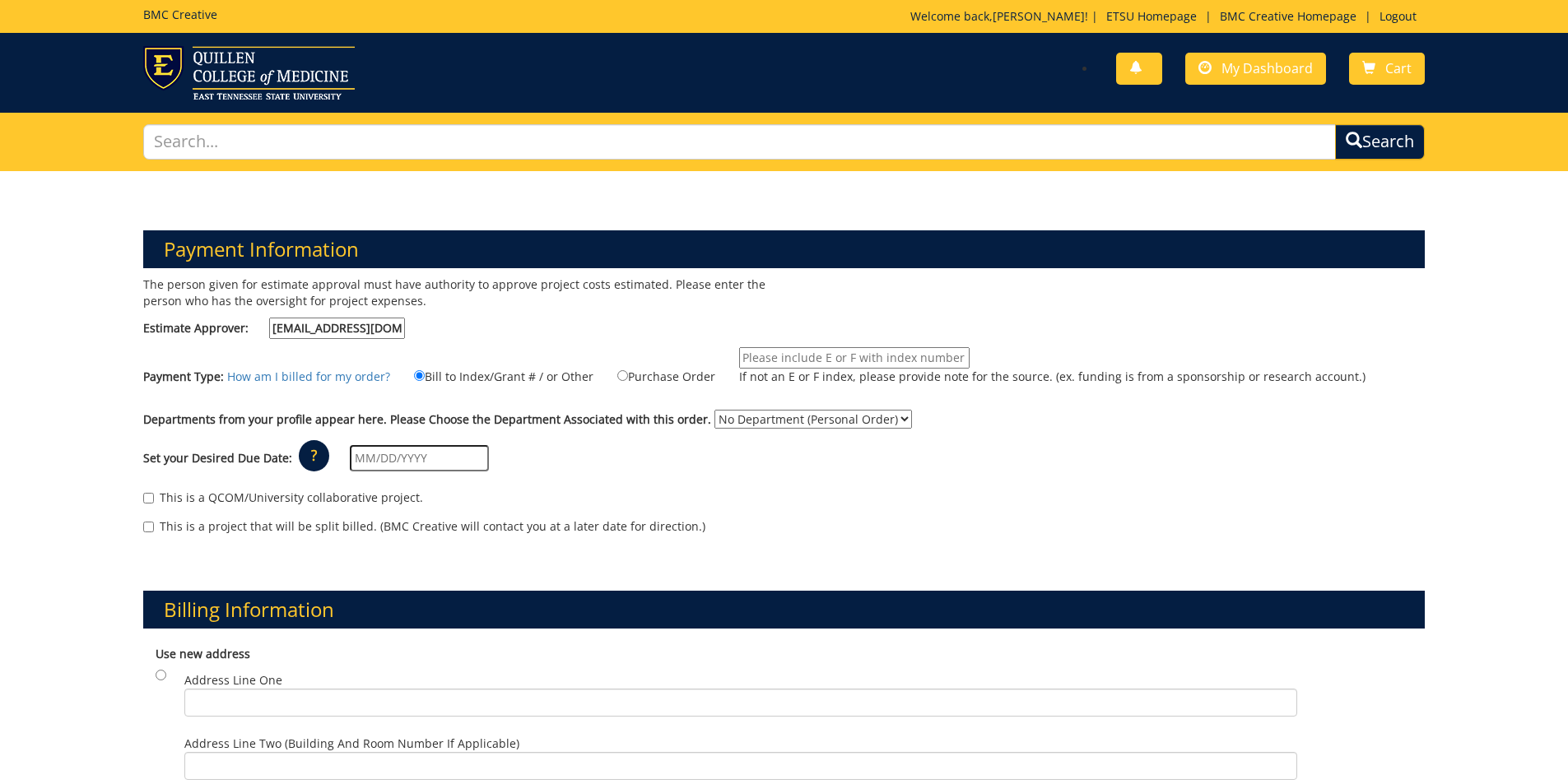
click at [765, 354] on input "If not an E or F index, please provide note for the source. (ex. funding is fro…" at bounding box center [853, 358] width 230 height 21
paste input "FF2000027"
type input "FF2000027"
click at [731, 484] on div "This is a QCOM/University collaborative project. This is a project that will be…" at bounding box center [784, 516] width 1307 height 70
click at [810, 403] on div "The person given for estimate approval must have authority to approve project c…" at bounding box center [784, 414] width 1307 height 275
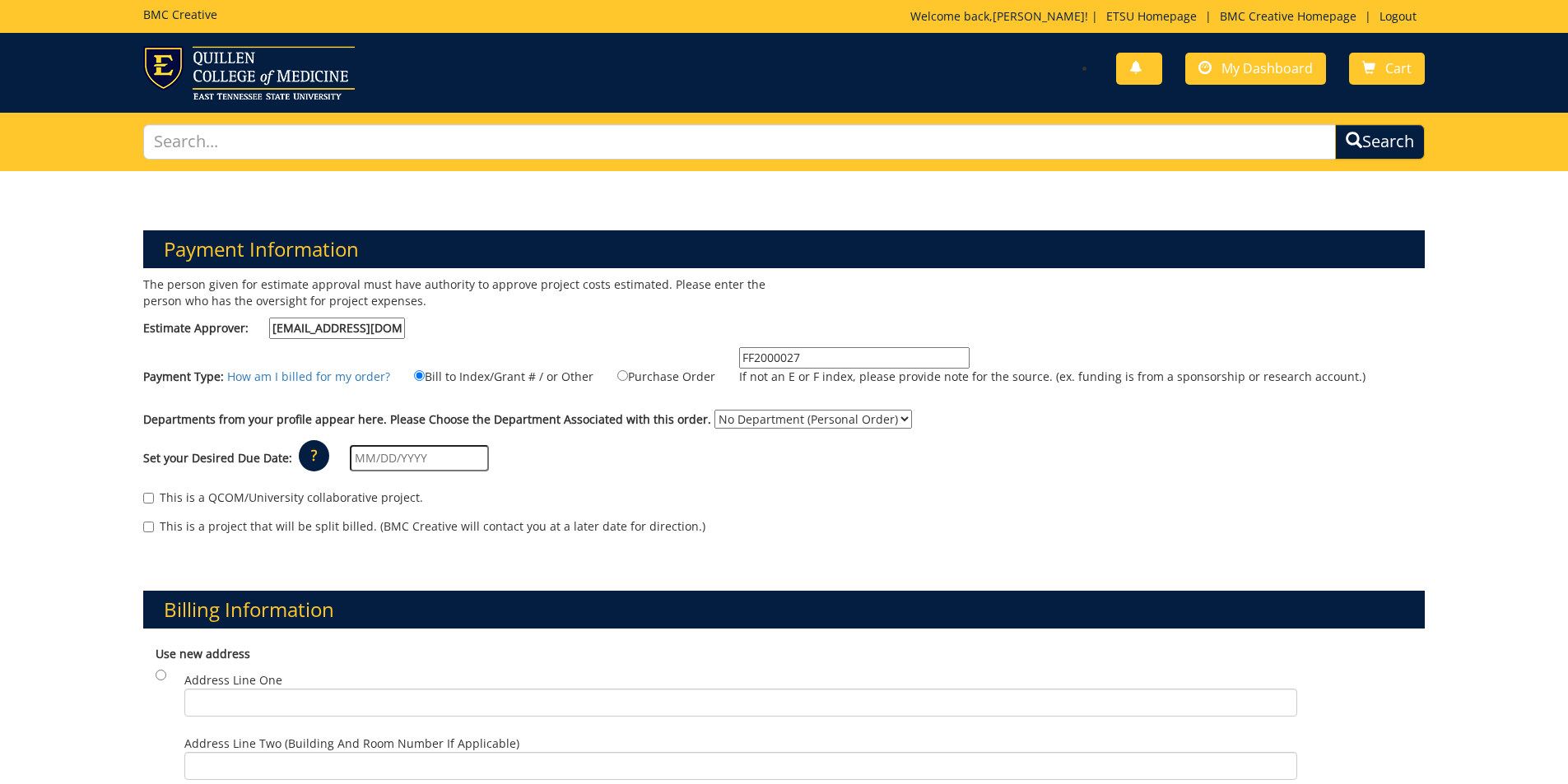
click at [810, 413] on select "No Department (Personal Order) Biomedical Sciences" at bounding box center [813, 419] width 198 height 19
select select "26"
click at [715, 409] on select "No Department (Personal Order) Biomedical Sciences" at bounding box center [813, 419] width 198 height 19
click at [408, 458] on input "text" at bounding box center [420, 459] width 139 height 27
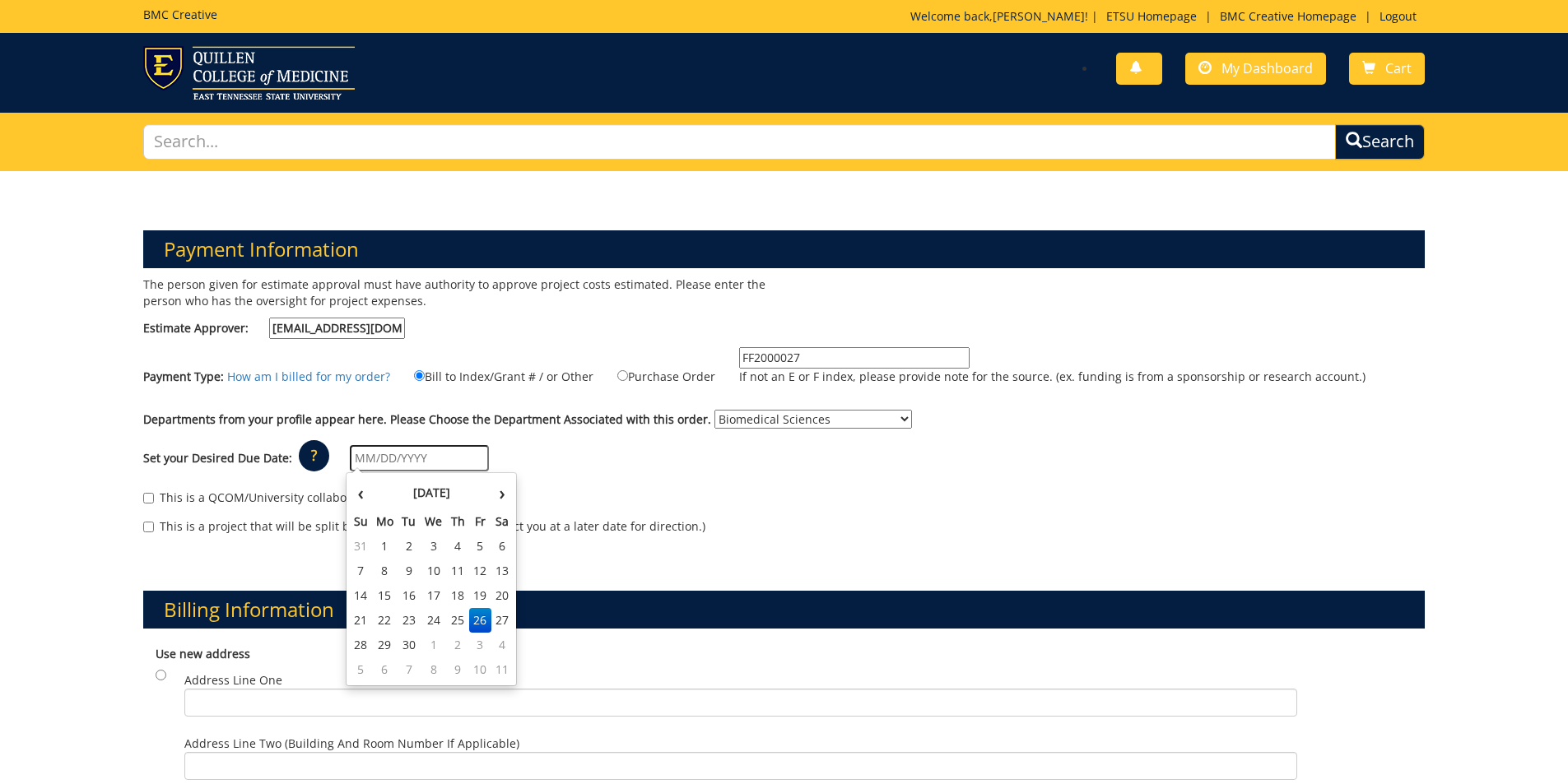
click at [585, 454] on div "Set your Desired Due Date: ? × How long will my project take to finish? : Pleas…" at bounding box center [784, 458] width 1307 height 45
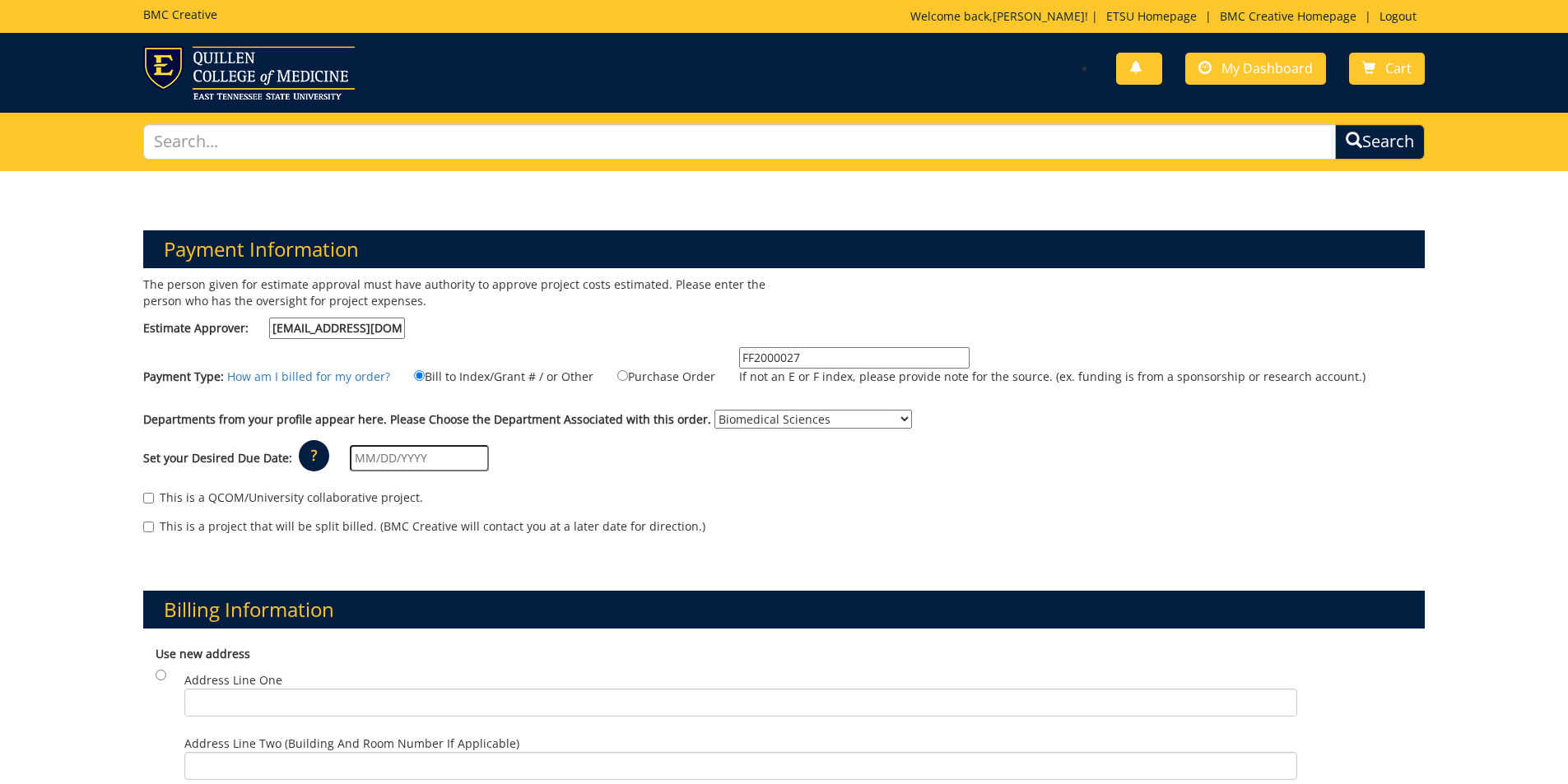
click at [476, 458] on input "text" at bounding box center [420, 459] width 139 height 27
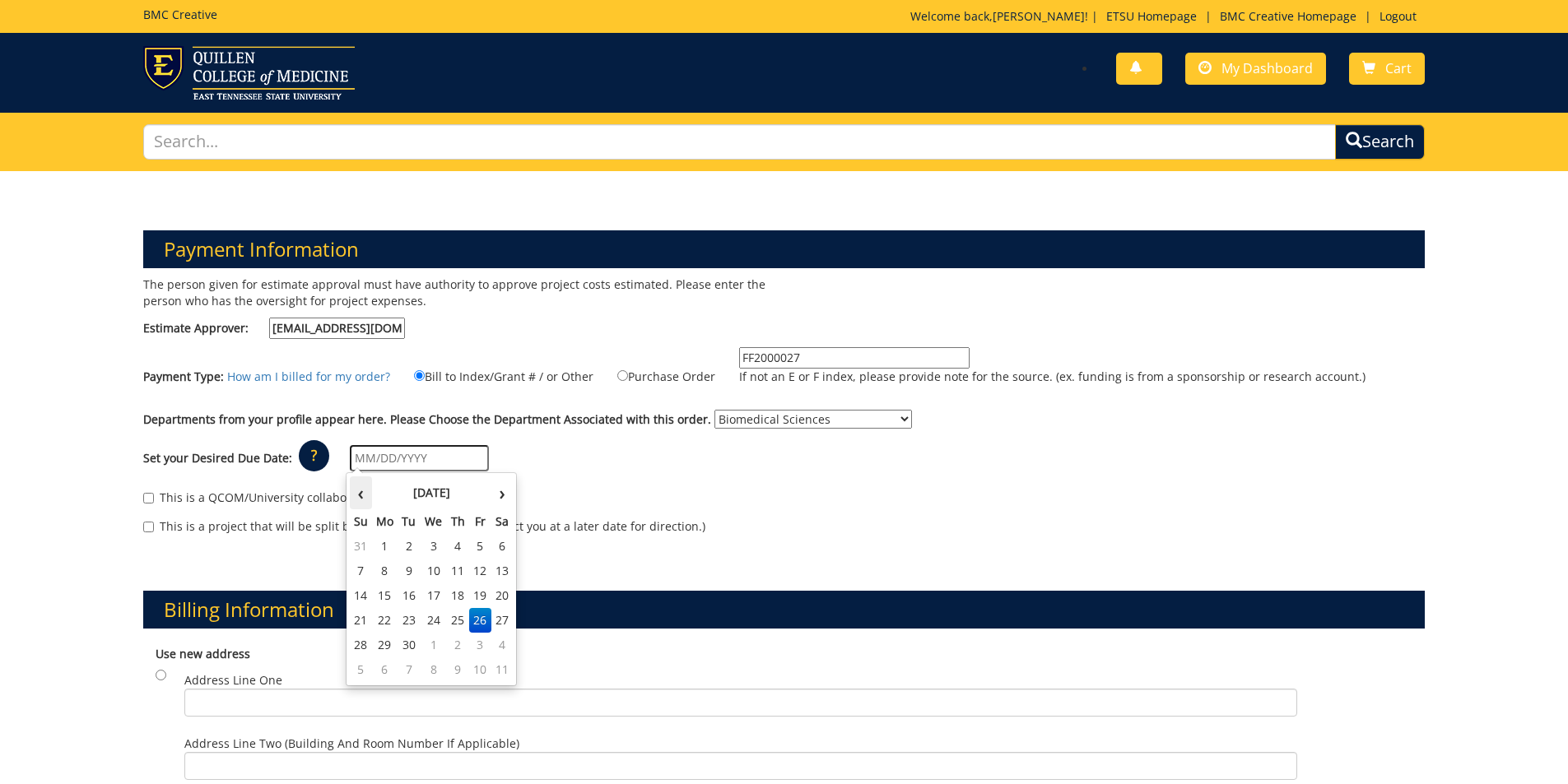
click at [362, 499] on th "‹" at bounding box center [361, 492] width 22 height 32
click at [495, 494] on th "›" at bounding box center [502, 492] width 21 height 32
click at [439, 646] on td "1" at bounding box center [434, 645] width 27 height 25
type input "[DATE]"
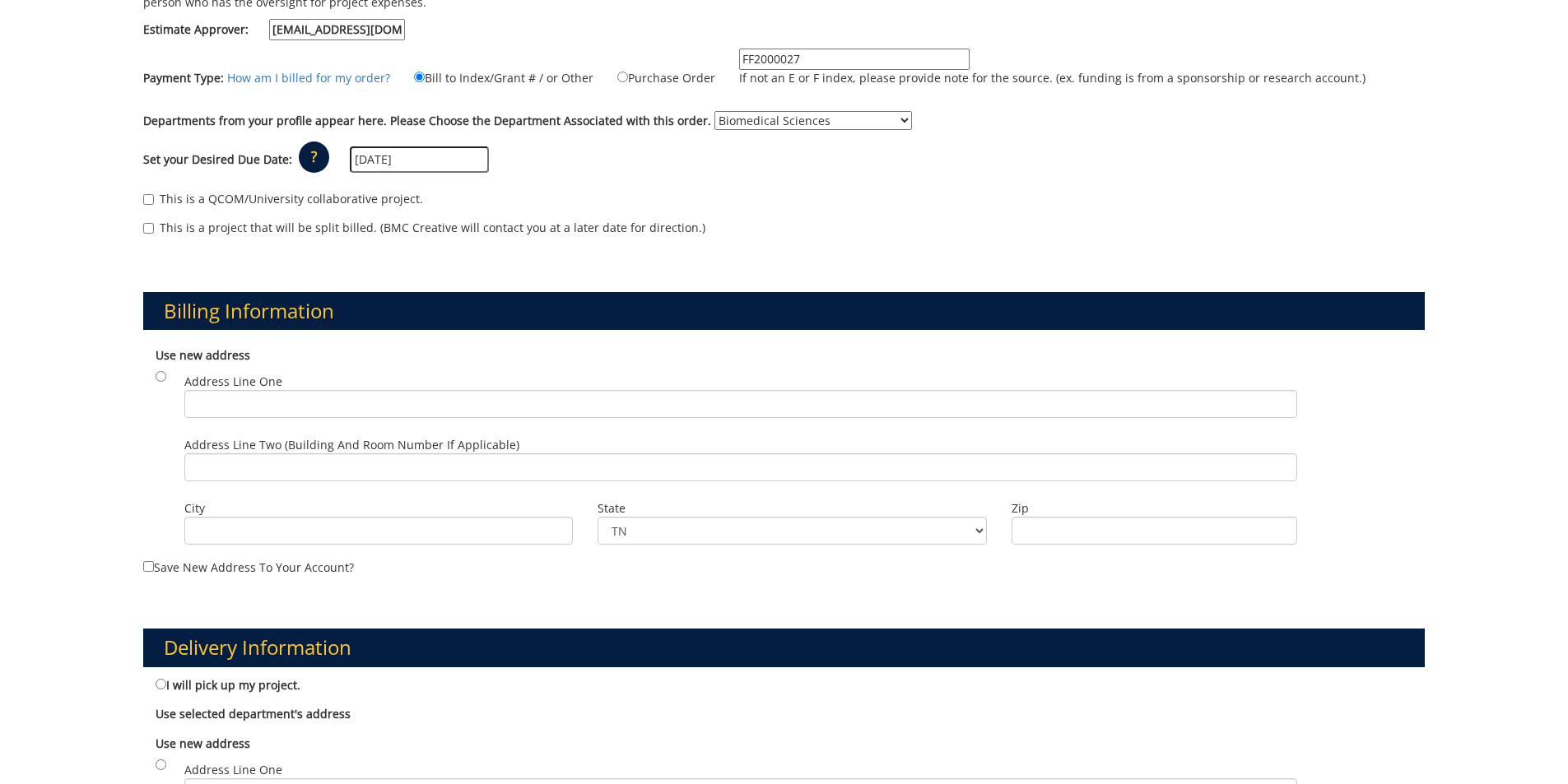
scroll to position [411, 0]
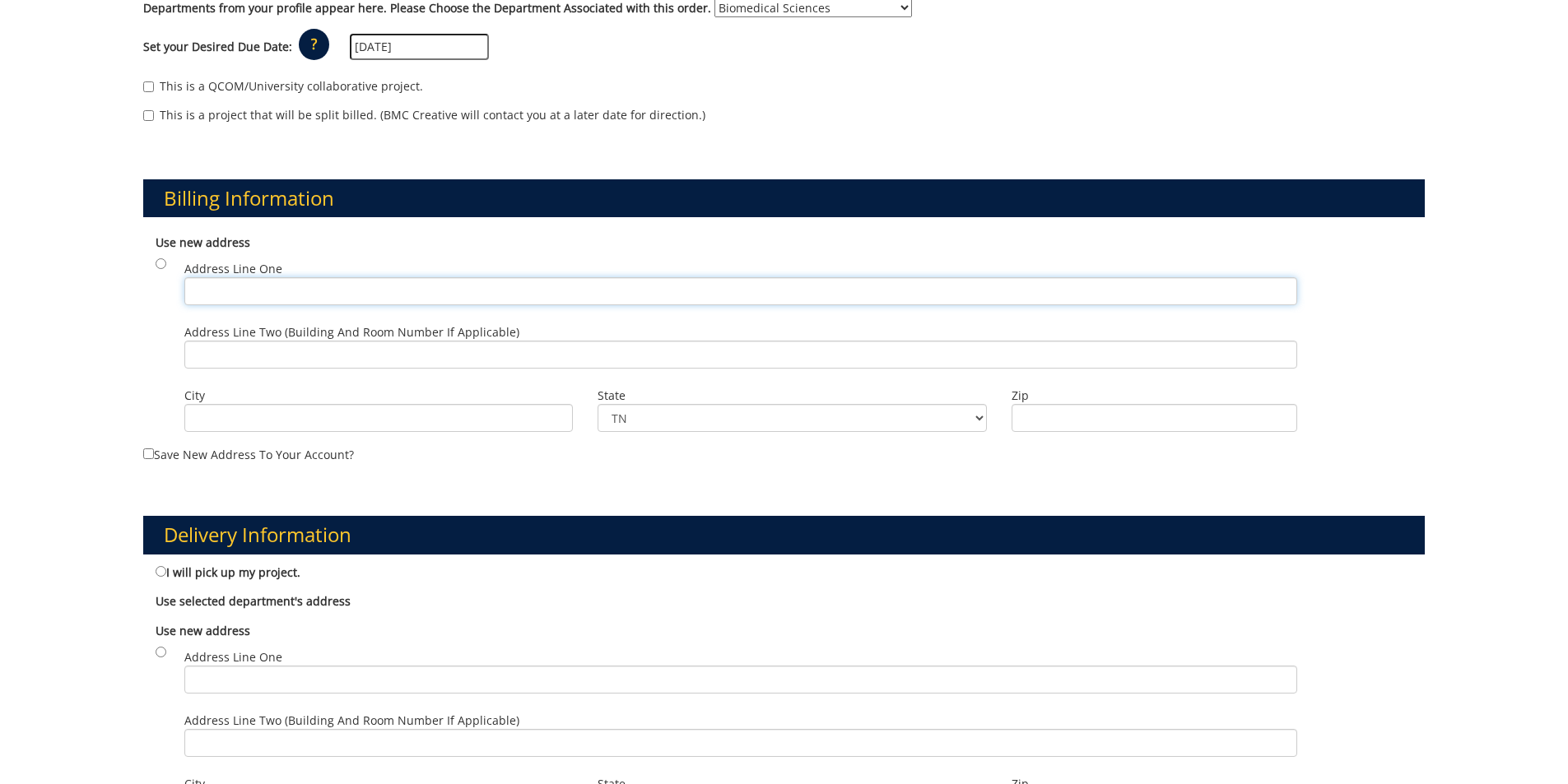
click at [243, 296] on input "Address Line One" at bounding box center [741, 291] width 1113 height 28
type input "PO Box 70577"
type input "Johnson City"
type input "37614"
click at [97, 495] on div "Payment Information The person given for estimate approval must have authority …" at bounding box center [784, 485] width 1568 height 1451
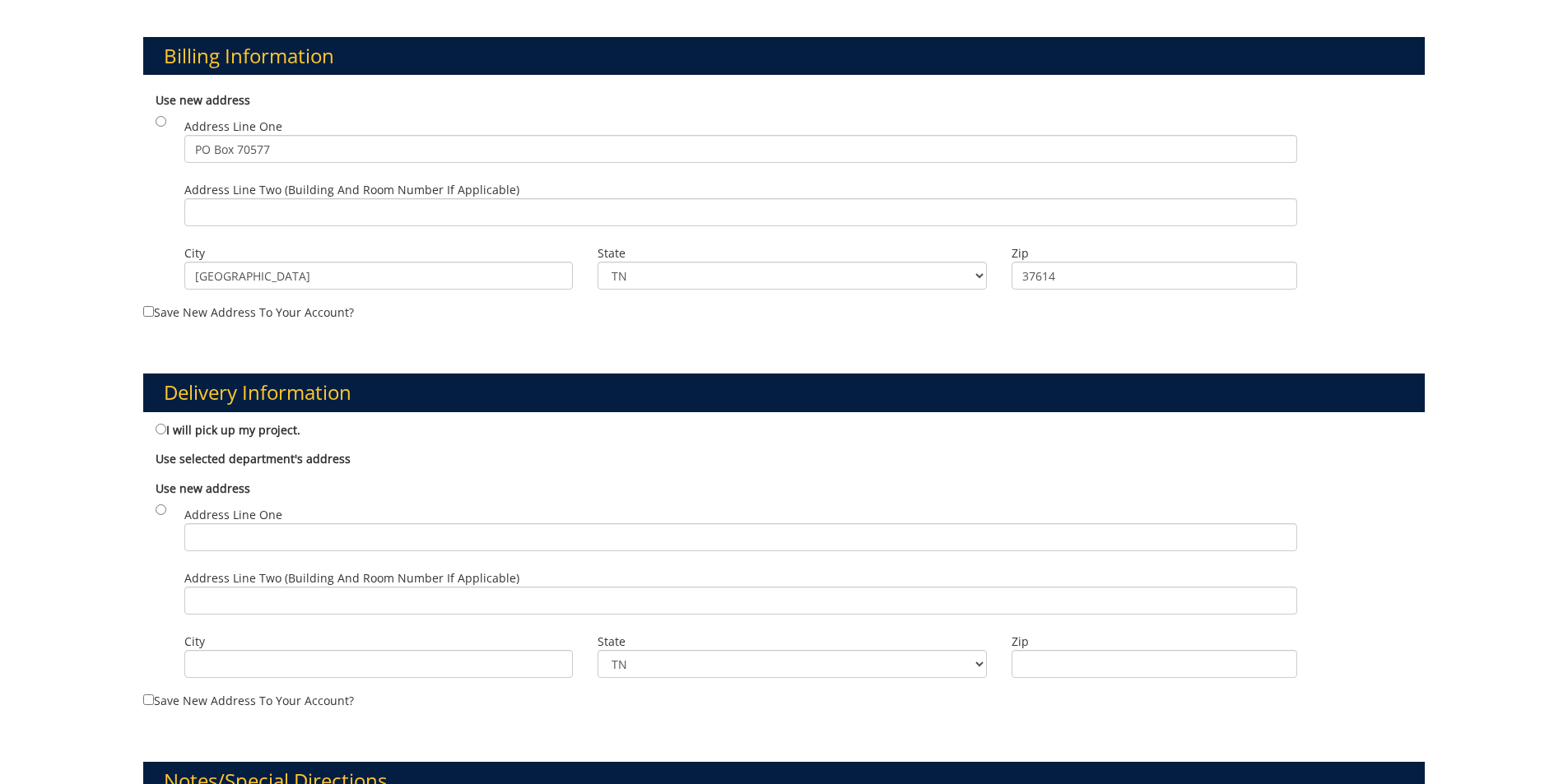
scroll to position [576, 0]
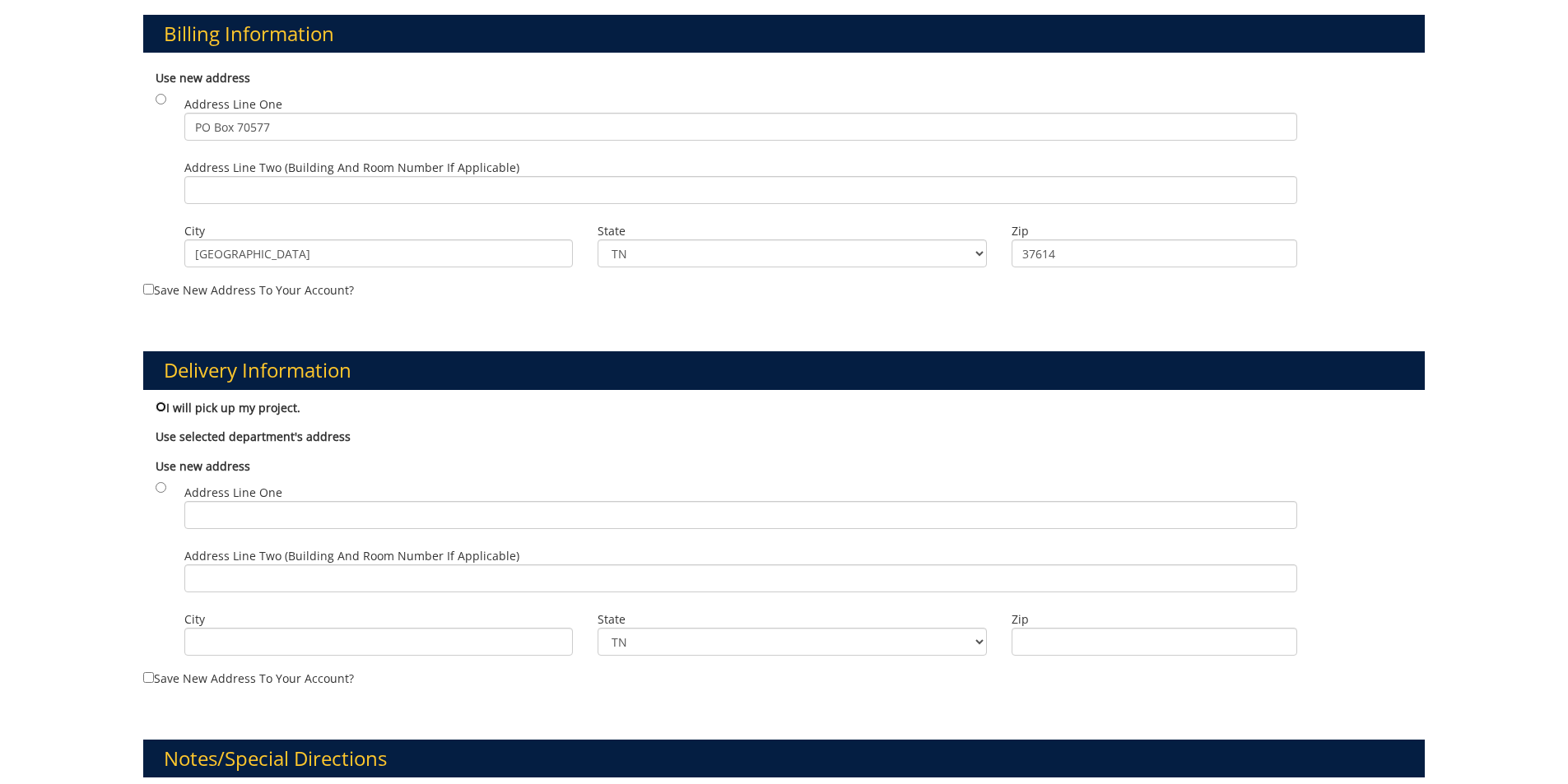
click at [158, 408] on input "I will pick up my project." at bounding box center [160, 406] width 10 height 10
radio input "true"
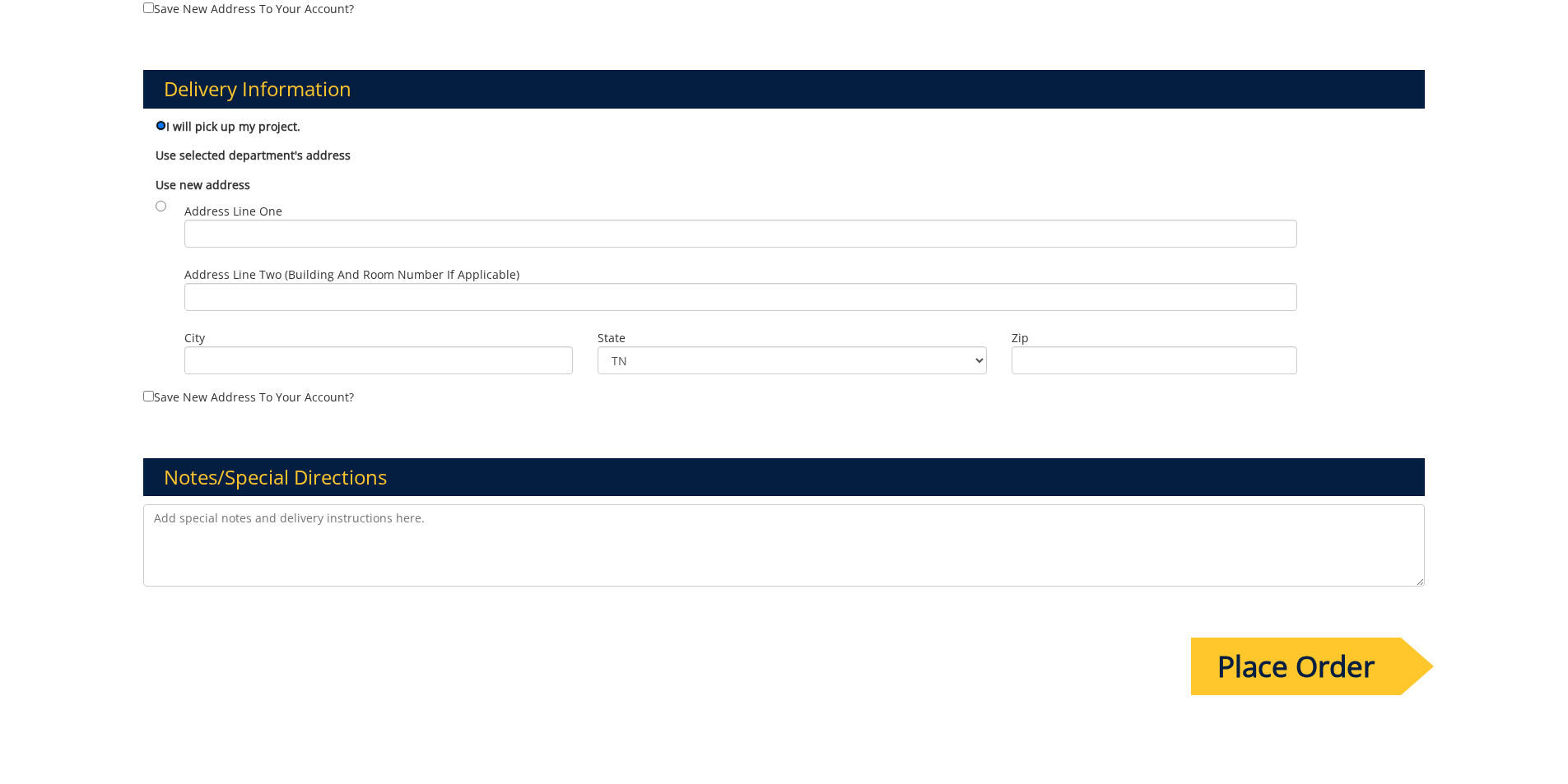
scroll to position [905, 0]
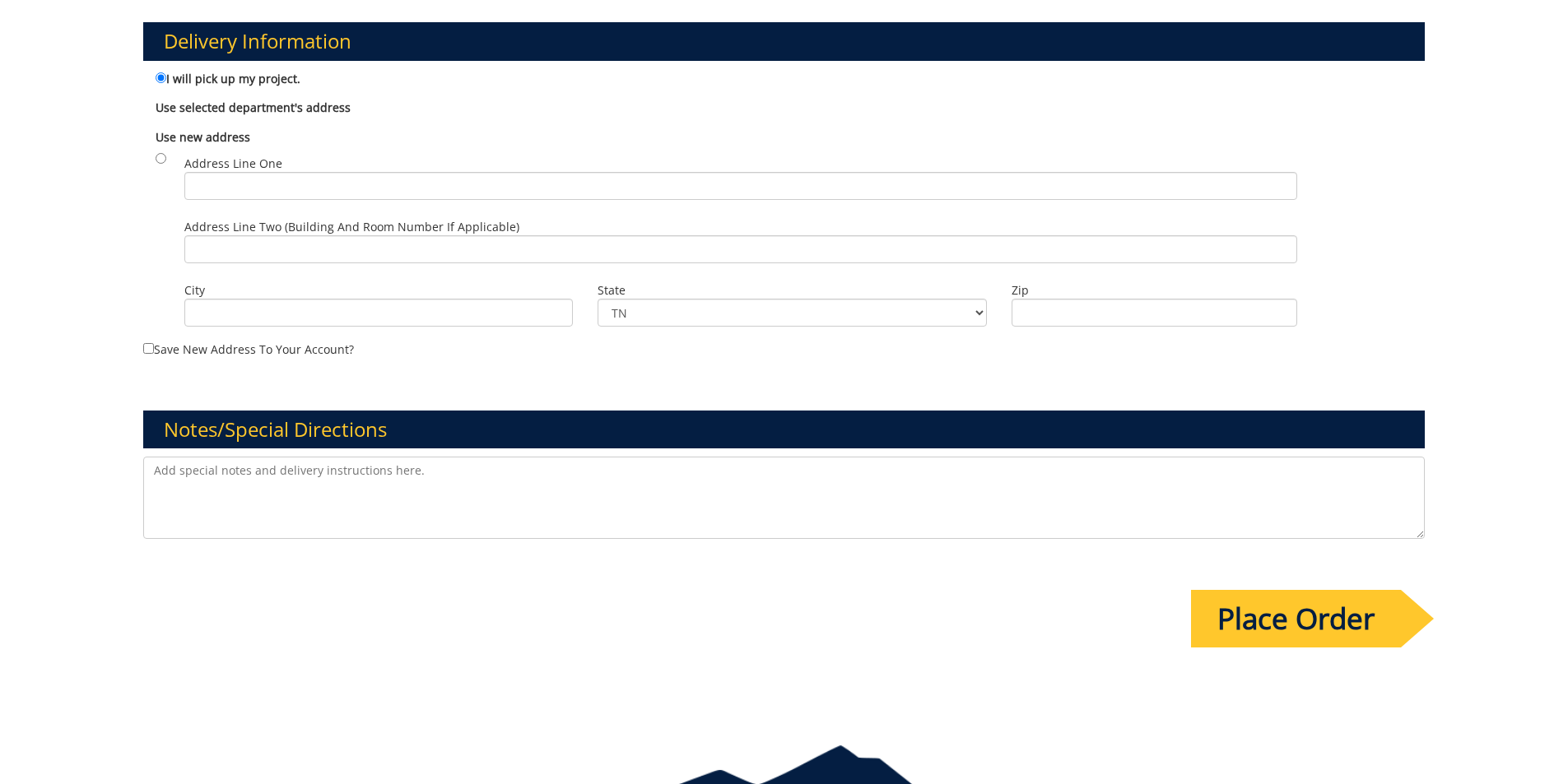
click at [206, 477] on textarea at bounding box center [784, 498] width 1283 height 82
type textarea "Spoke to Jill and Fred about program booklet - please reach out to me if you ha…"
click at [1343, 630] on input "Place Order" at bounding box center [1296, 618] width 210 height 57
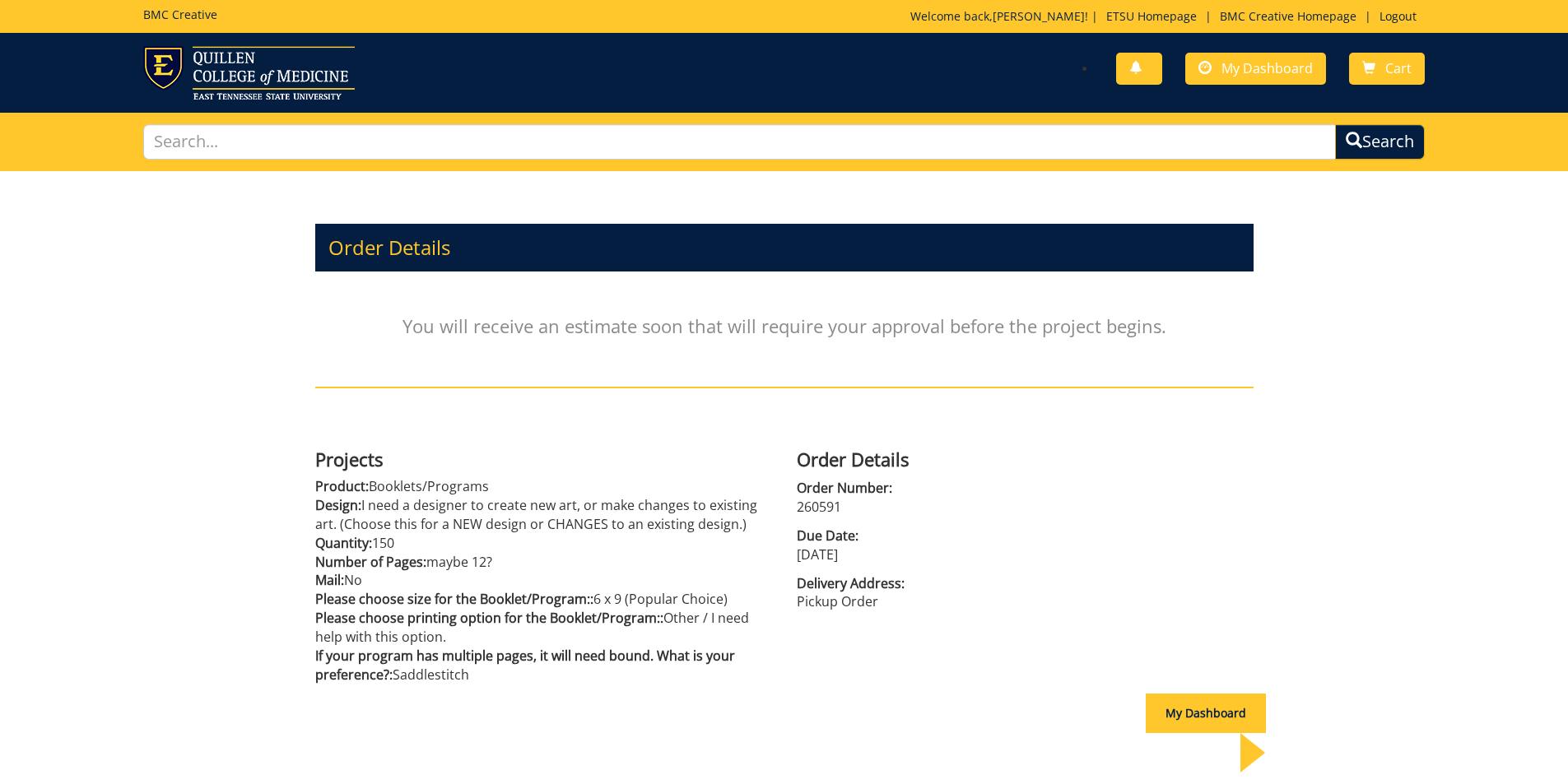
click at [1348, 418] on div "Order Details You will receive an estimate soon that will require your approval…" at bounding box center [784, 471] width 1568 height 602
